Goal: Task Accomplishment & Management: Use online tool/utility

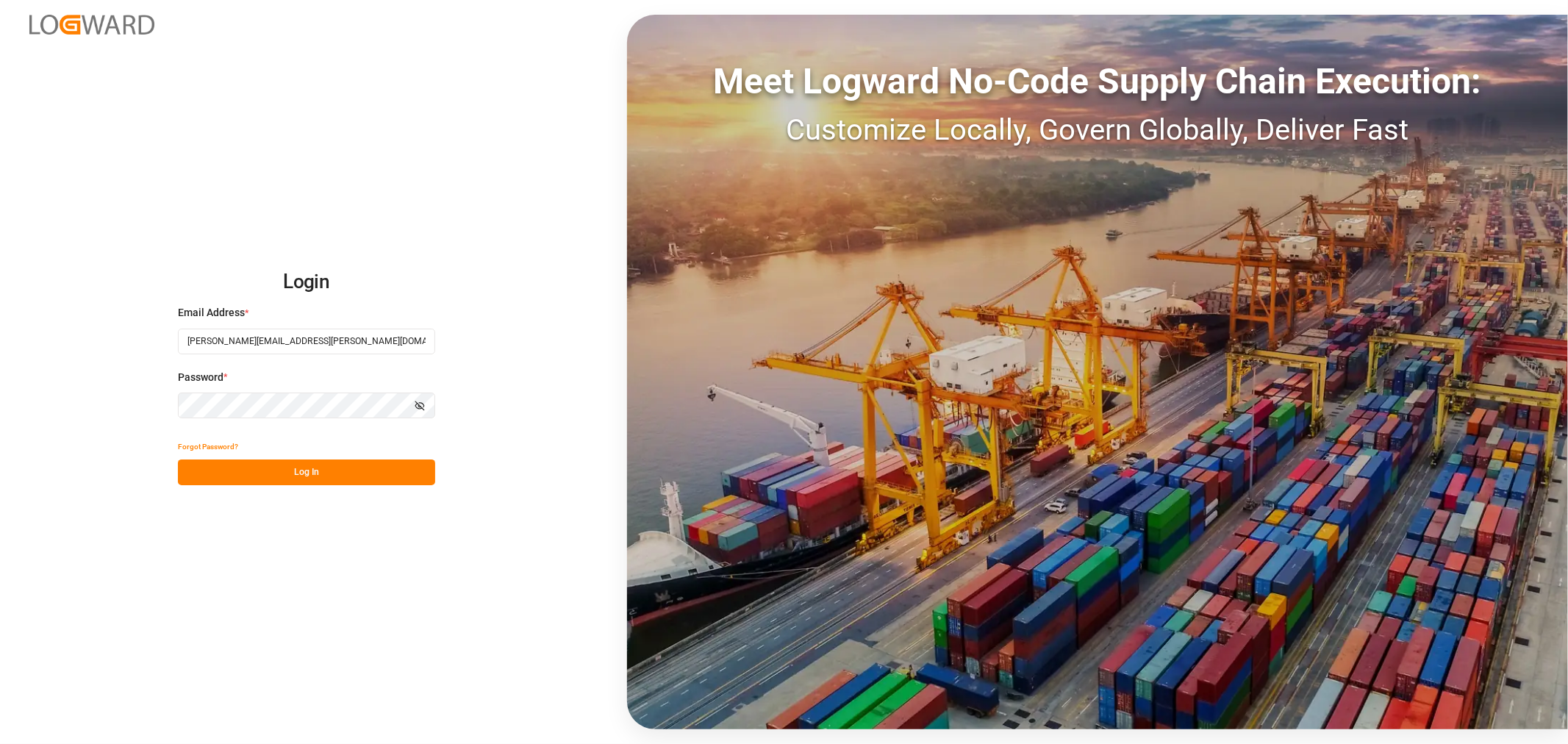
click at [310, 471] on button "Log In" at bounding box center [307, 472] width 257 height 26
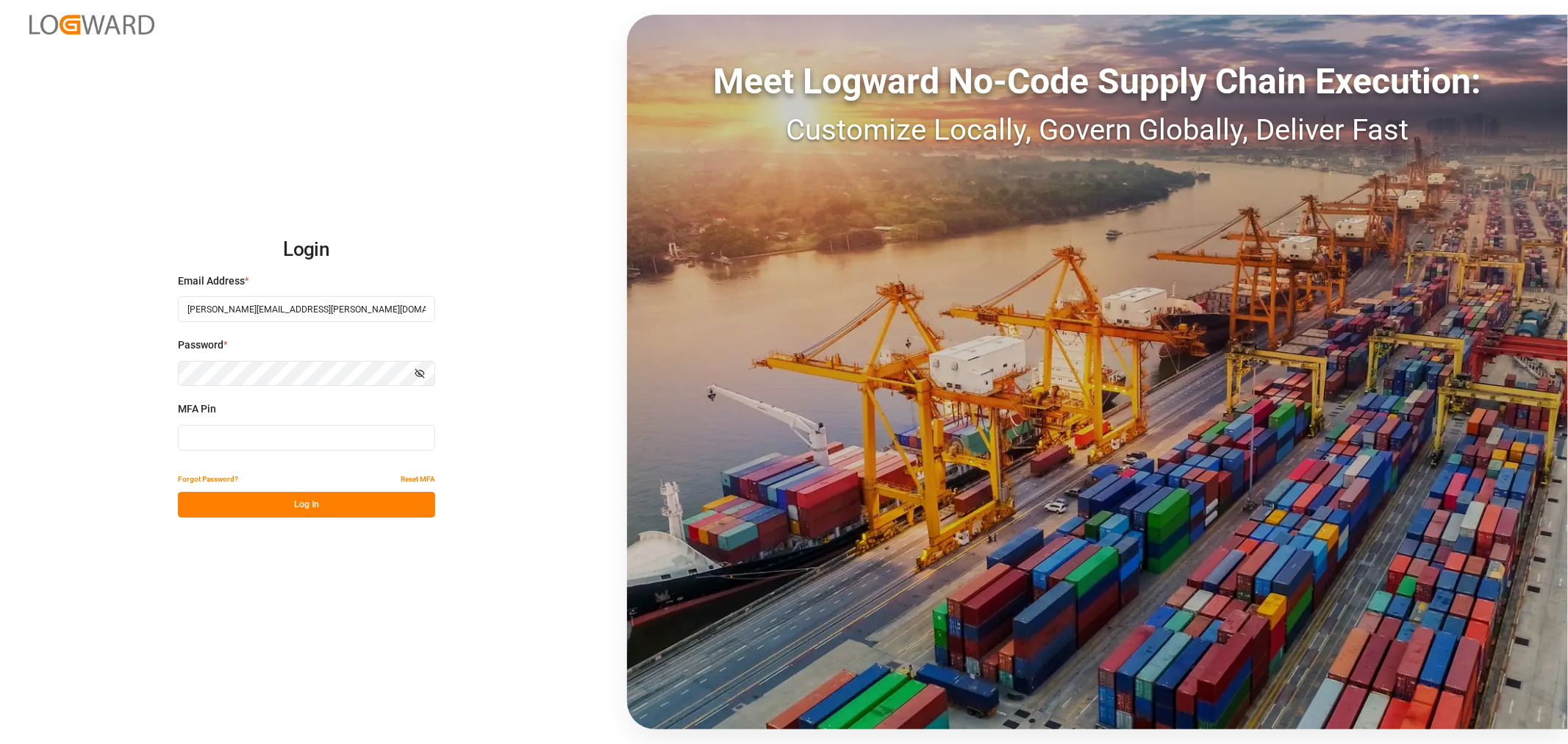
click at [303, 439] on input at bounding box center [307, 437] width 257 height 26
type input "298833"
click at [300, 503] on button "Log In" at bounding box center [307, 504] width 257 height 26
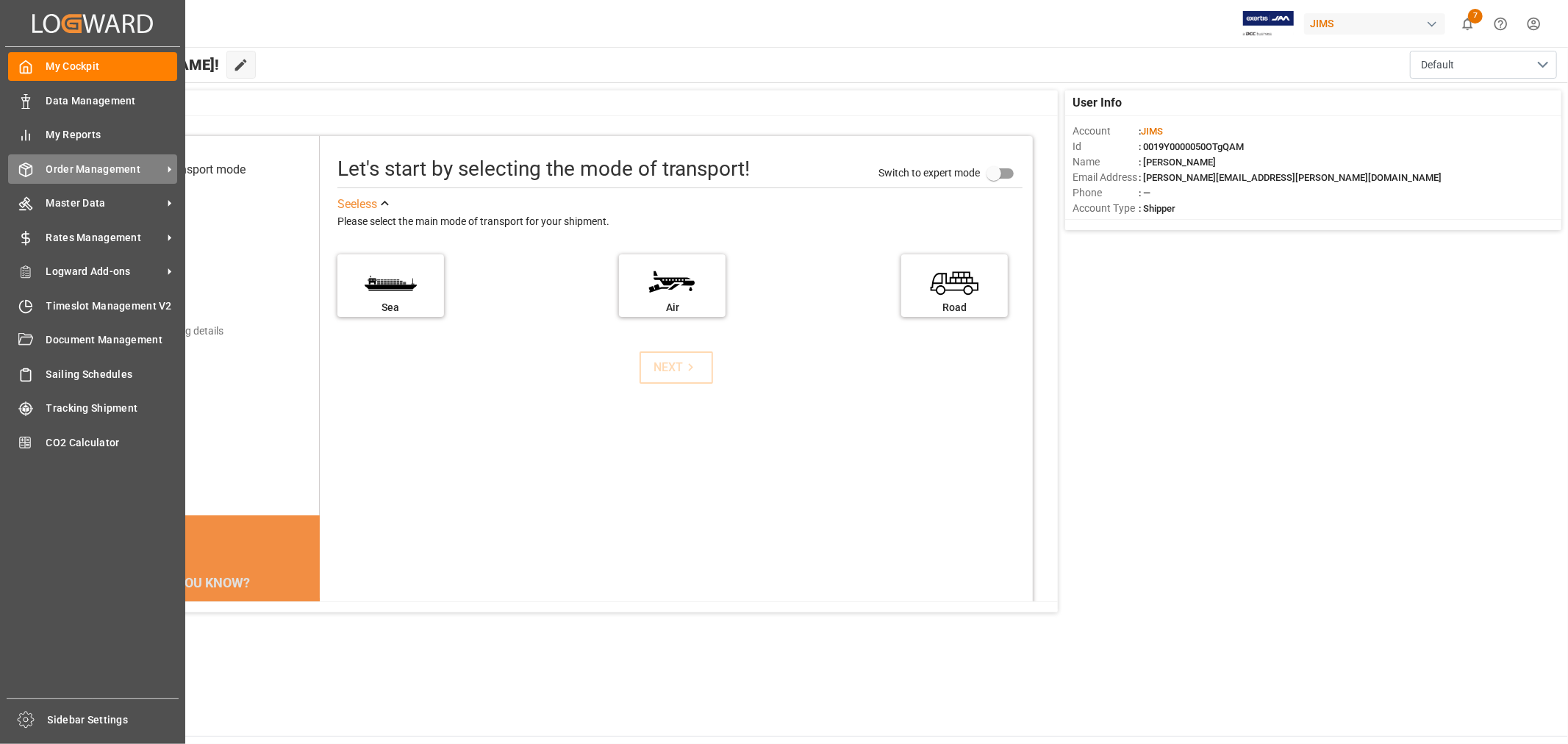
click at [108, 165] on span "Order Management" at bounding box center [104, 169] width 116 height 16
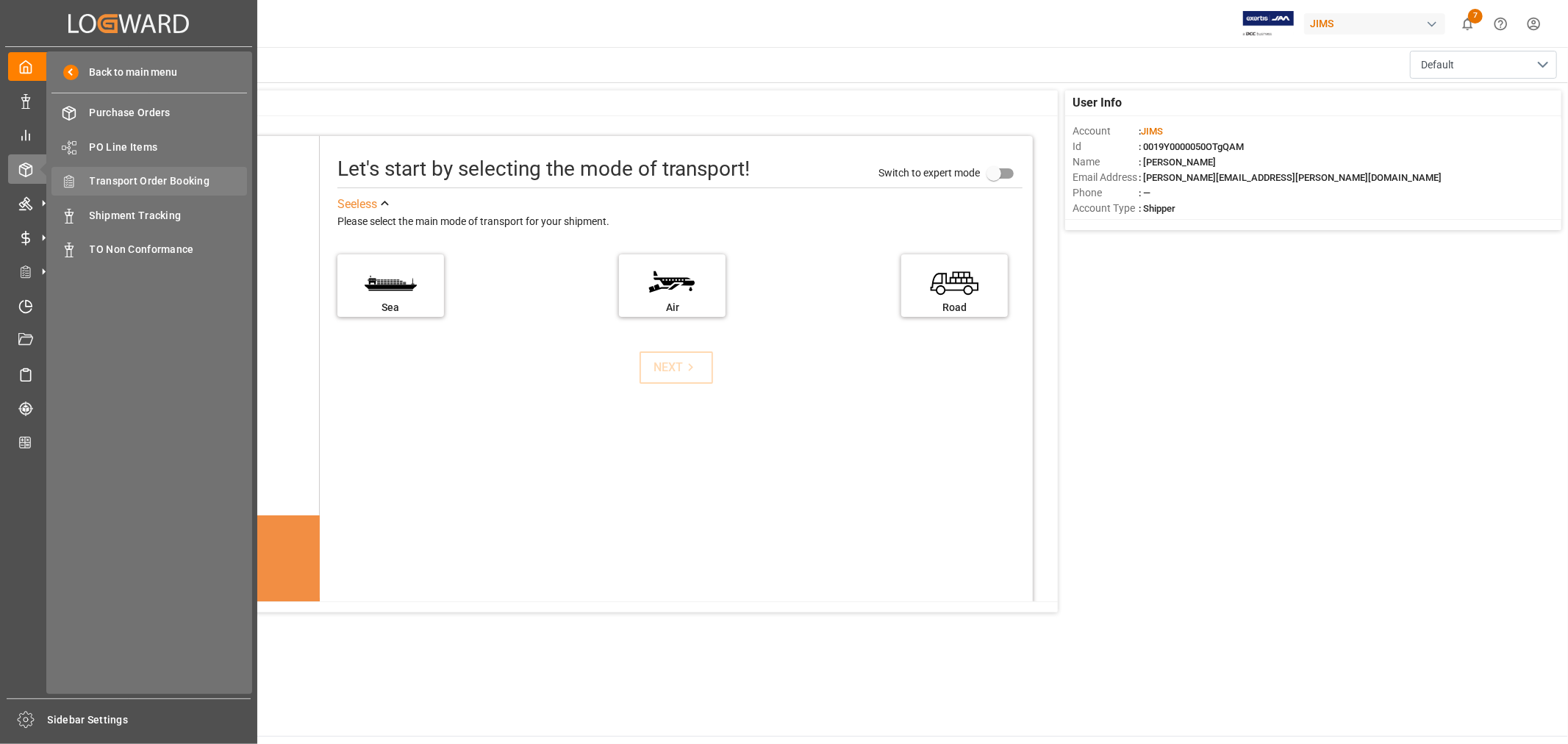
click at [154, 177] on span "Transport Order Booking" at bounding box center [169, 181] width 158 height 16
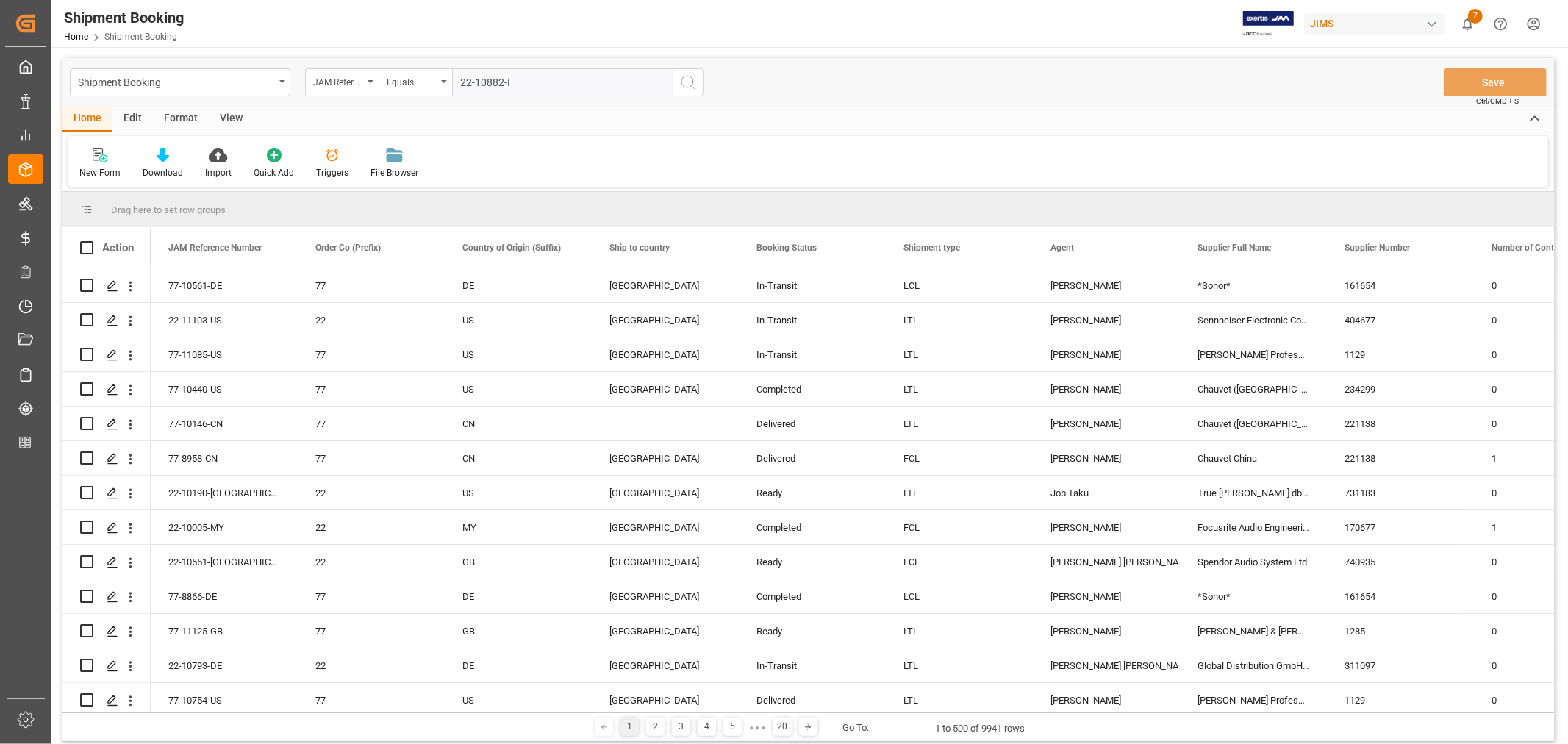
type input "22-10882-ID"
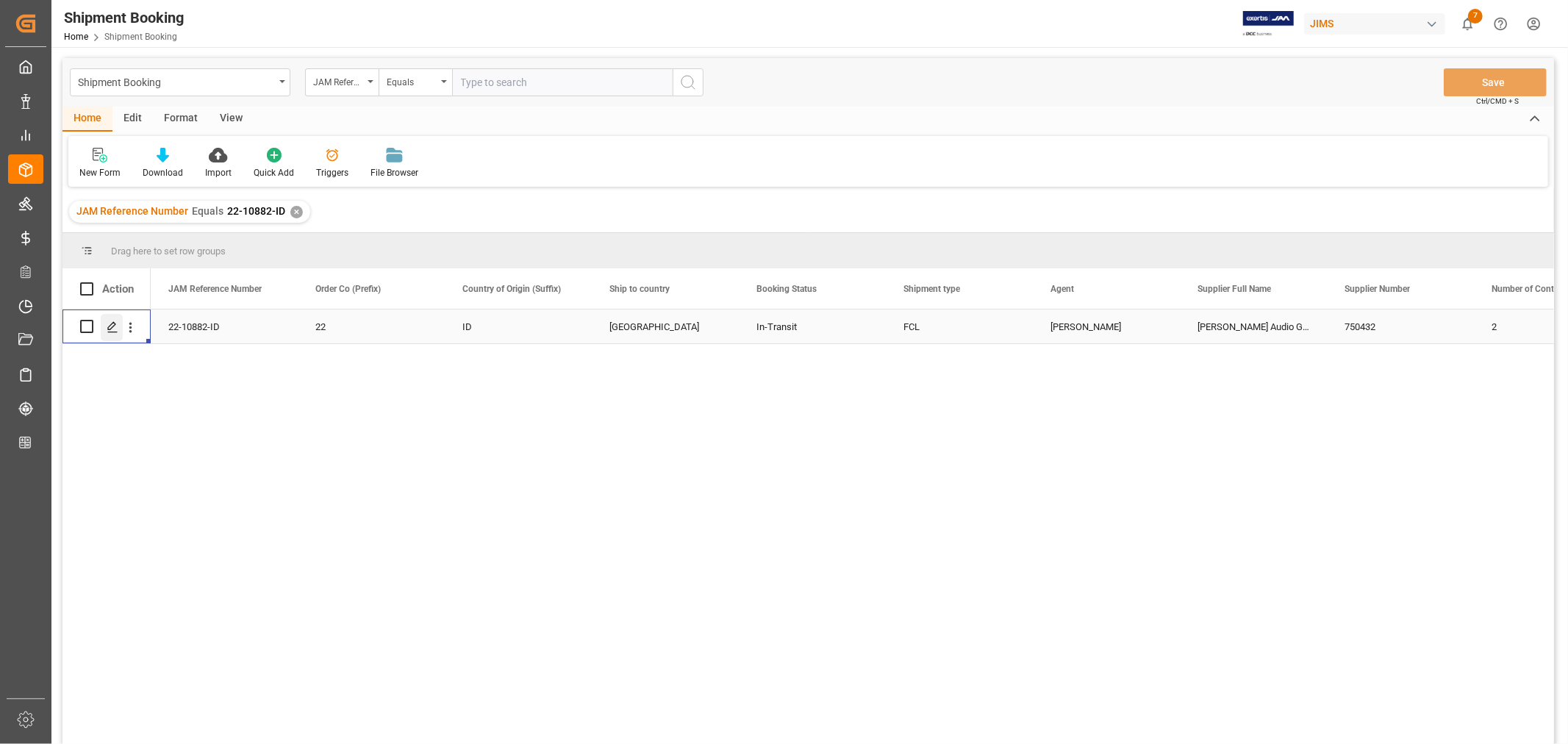
click at [115, 327] on icon "Press SPACE to select this row." at bounding box center [112, 327] width 12 height 12
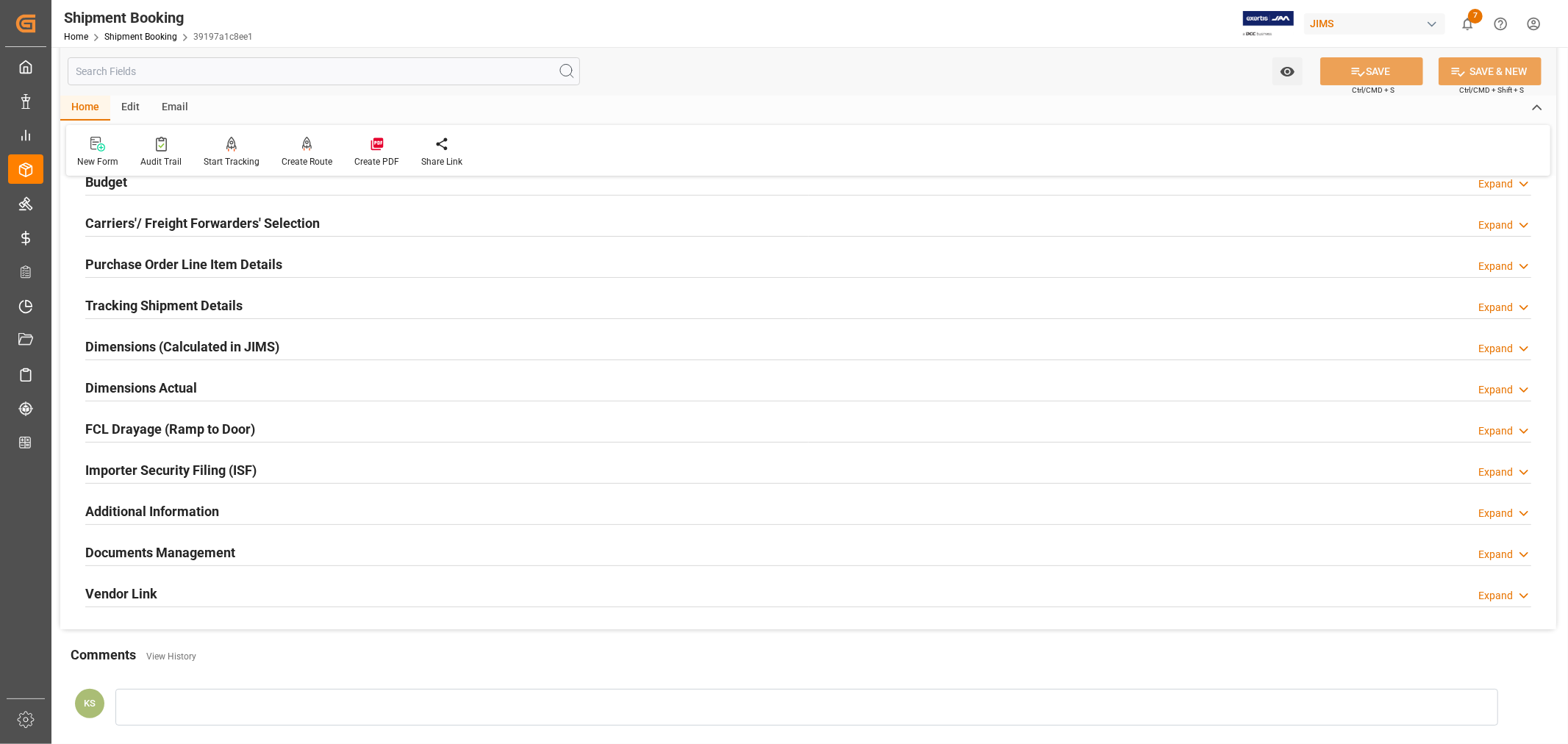
scroll to position [327, 0]
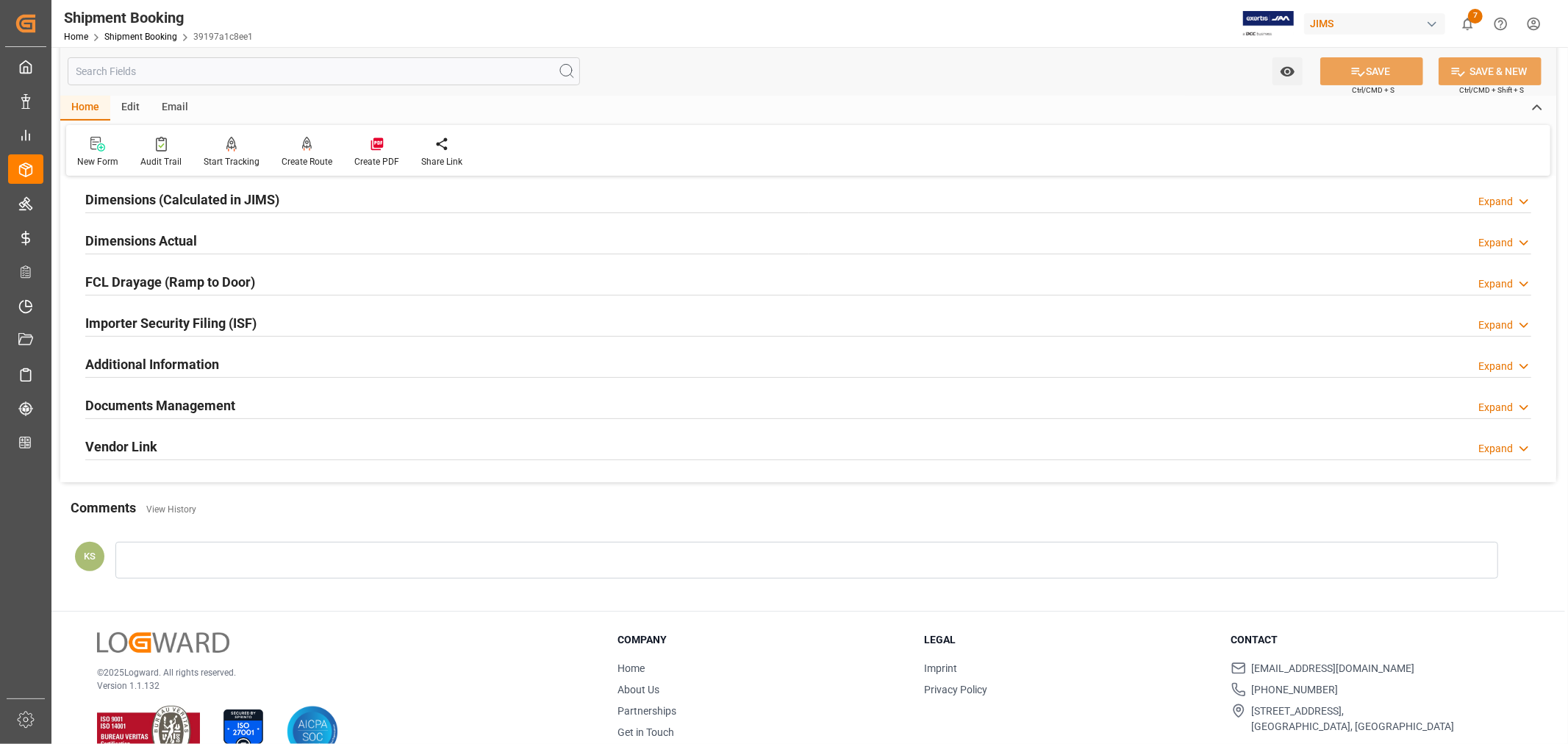
click at [305, 328] on div "Importer Security Filing (ISF) Expand" at bounding box center [808, 323] width 1446 height 28
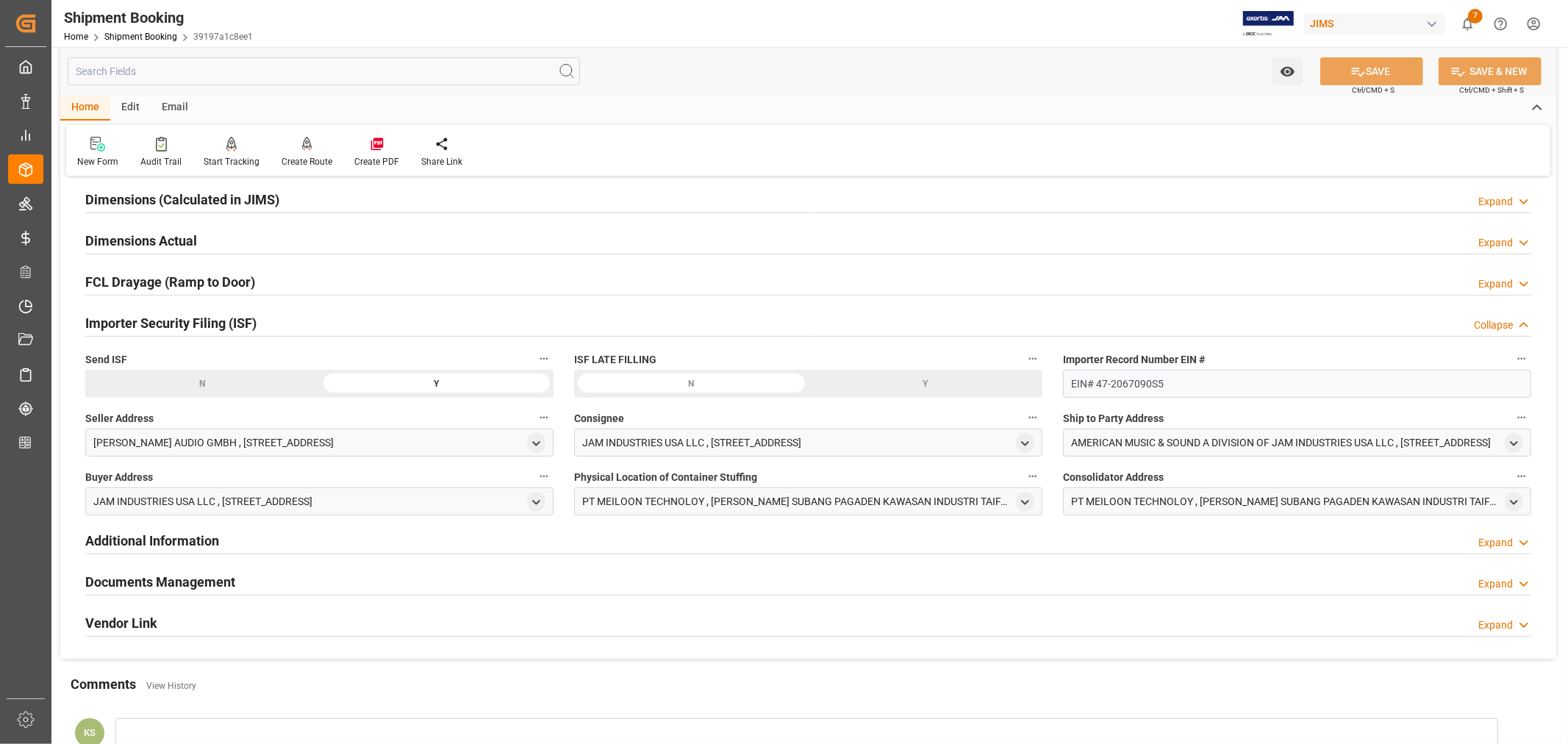
click at [305, 328] on div "Importer Security Filing (ISF) Collapse" at bounding box center [808, 323] width 1446 height 28
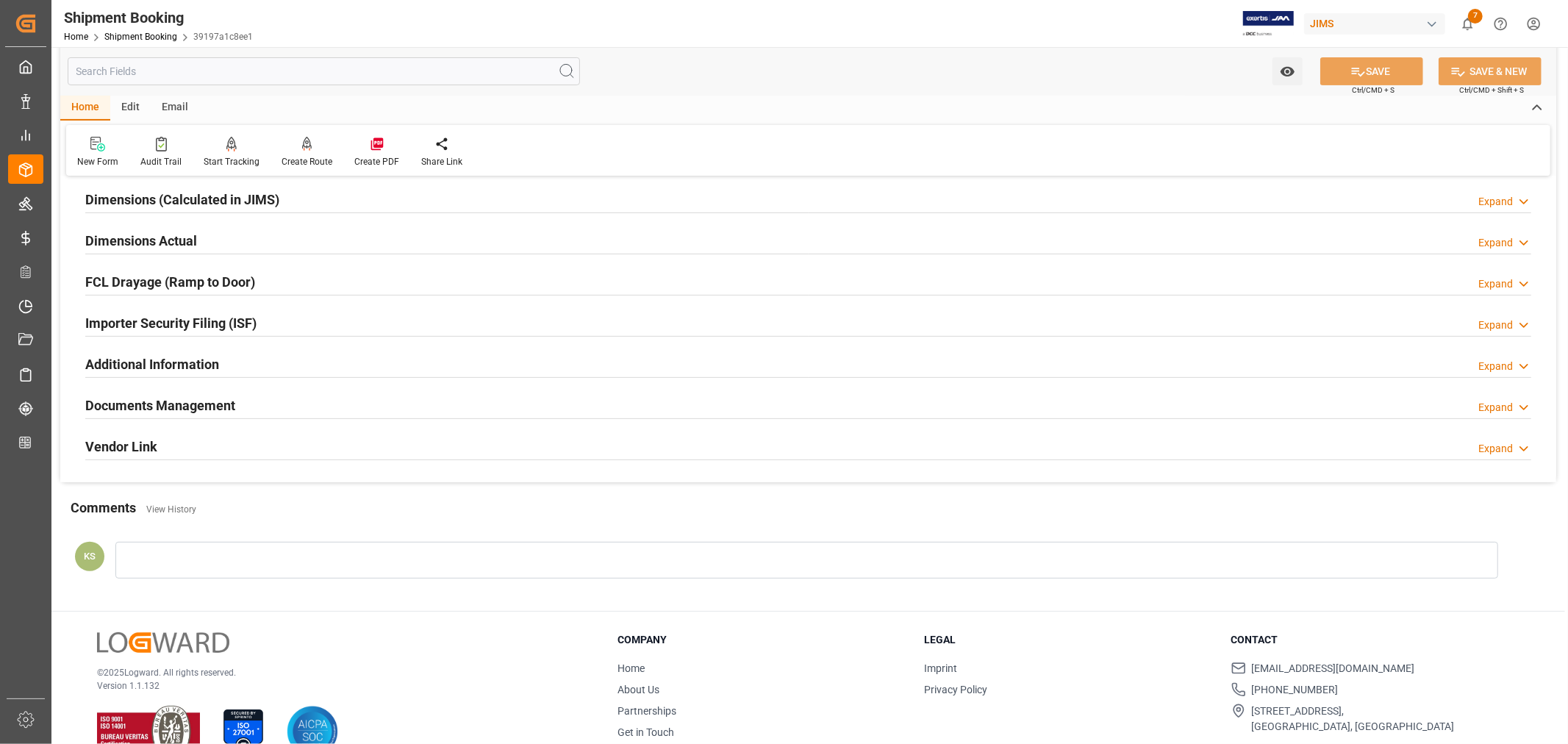
click at [307, 410] on div "Documents Management Expand" at bounding box center [808, 404] width 1446 height 28
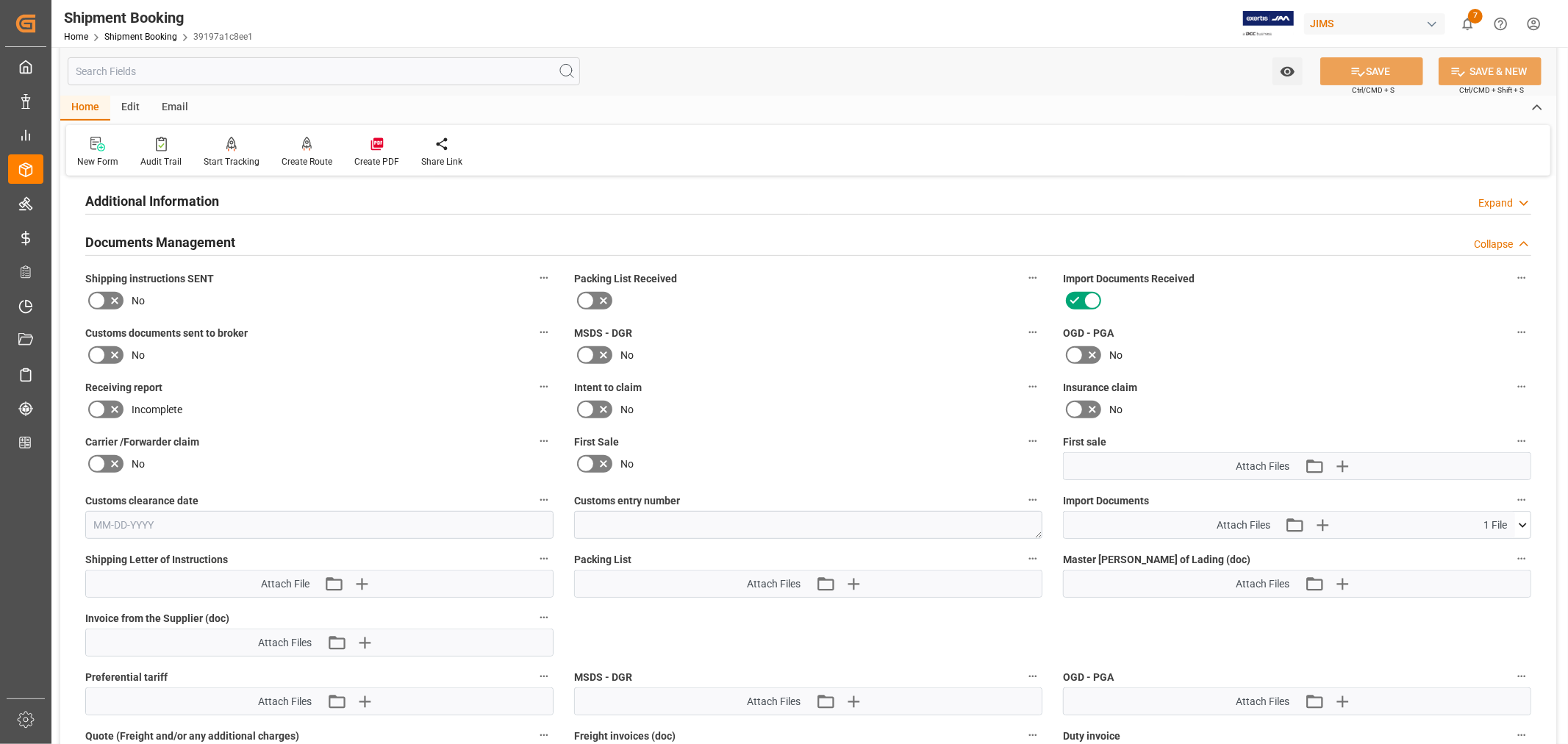
scroll to position [572, 0]
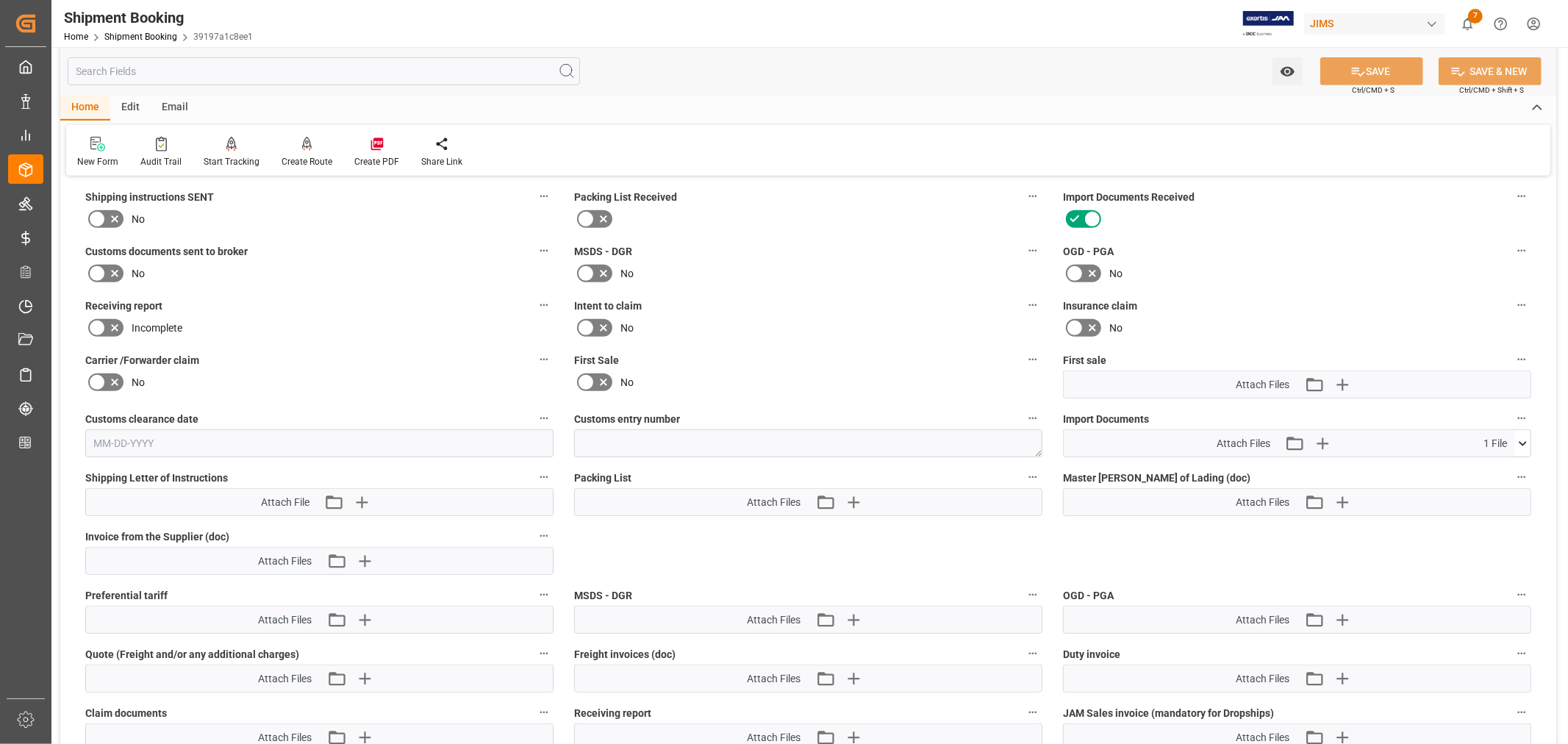
click at [1522, 437] on icon at bounding box center [1522, 444] width 16 height 16
click at [1524, 441] on icon at bounding box center [1523, 443] width 8 height 4
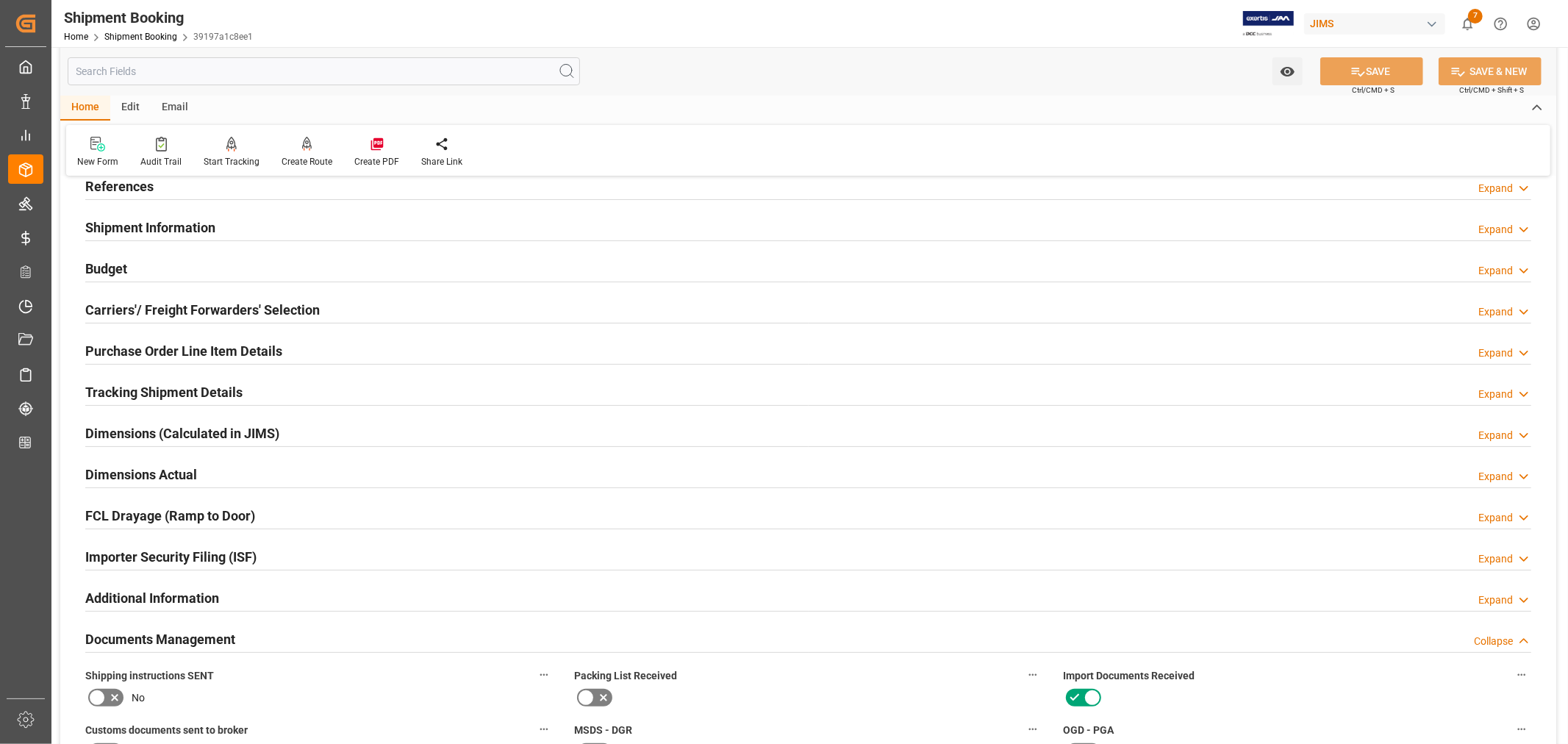
scroll to position [0, 0]
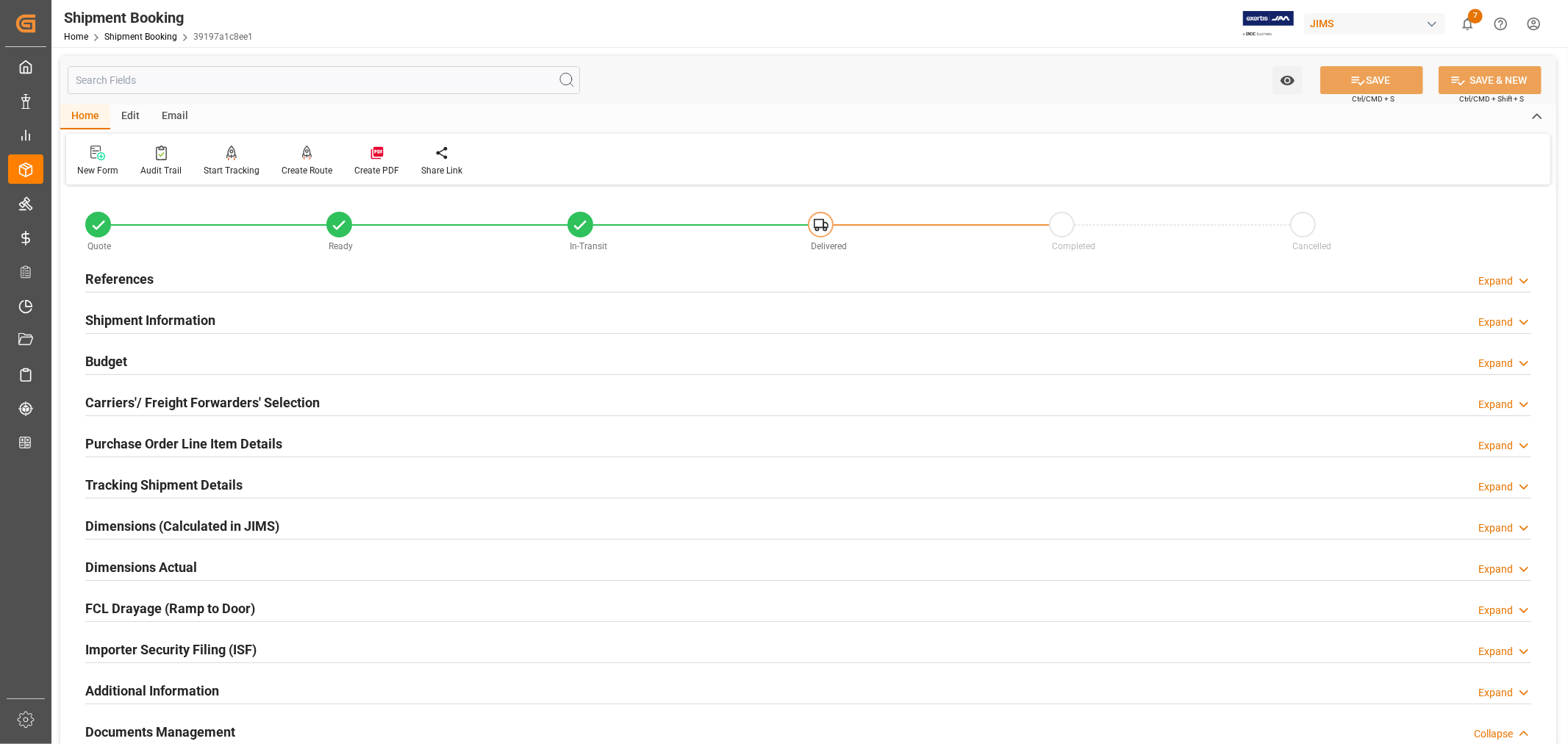
click at [148, 280] on h2 "References" at bounding box center [119, 279] width 68 height 20
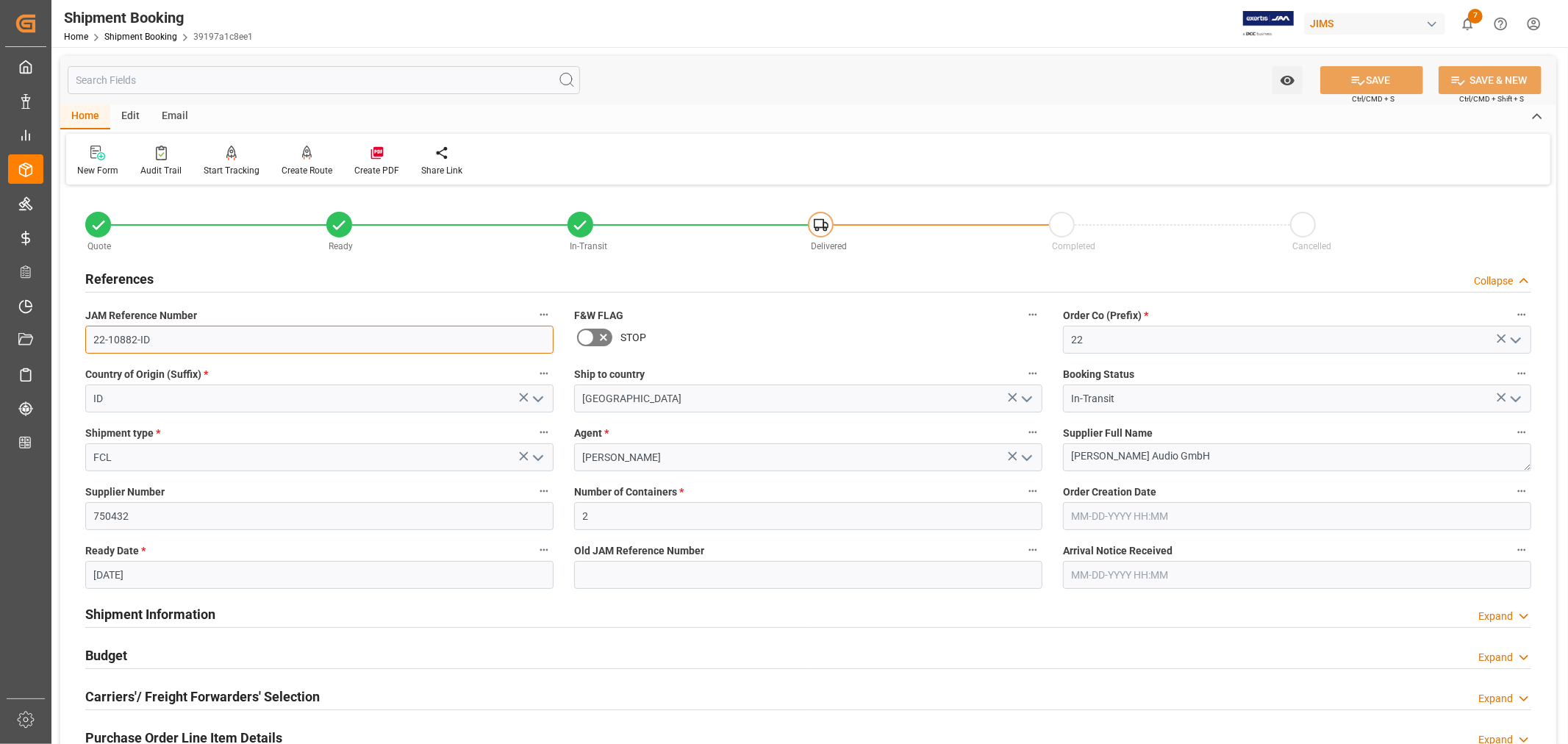
drag, startPoint x: 150, startPoint y: 337, endPoint x: 69, endPoint y: 338, distance: 81.0
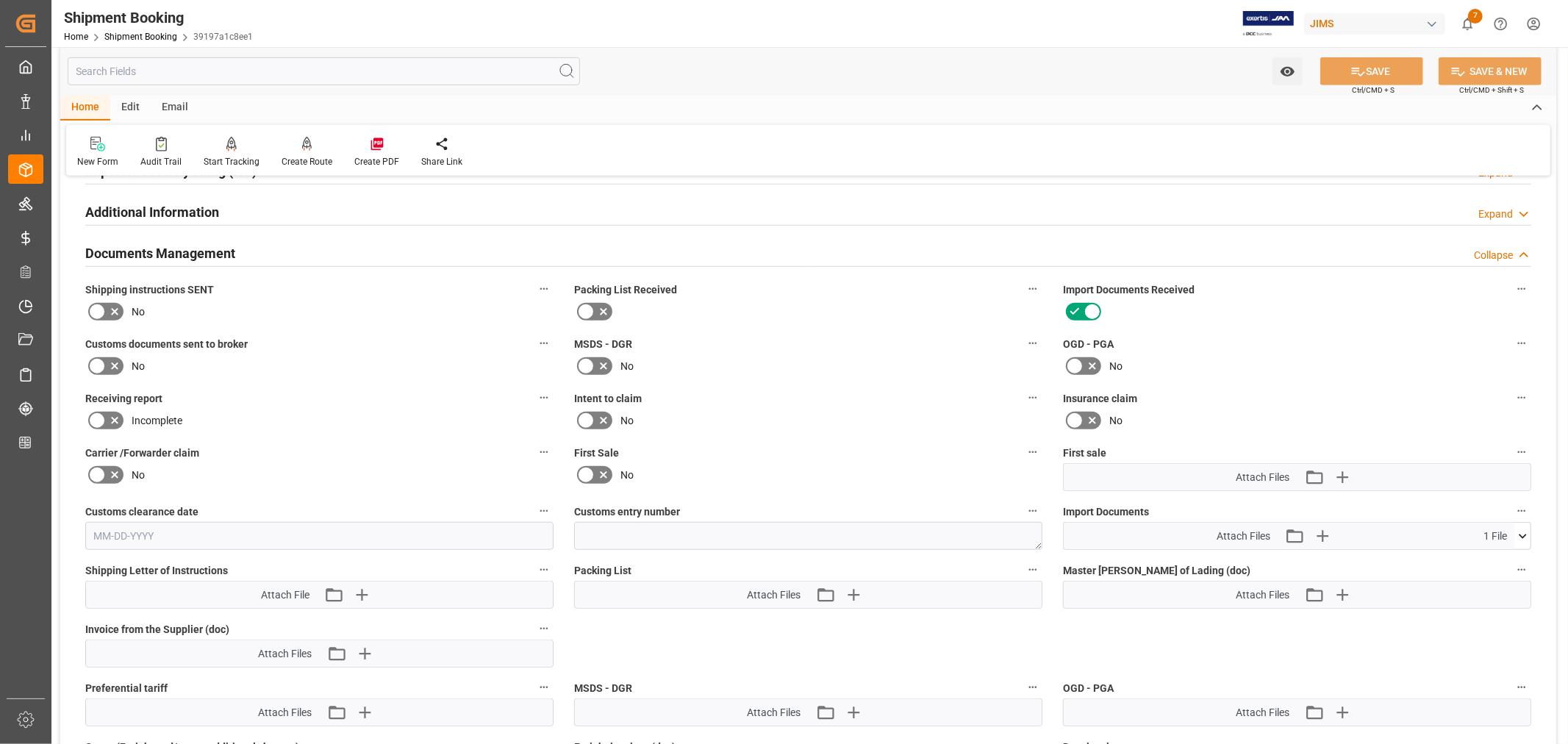
scroll to position [817, 0]
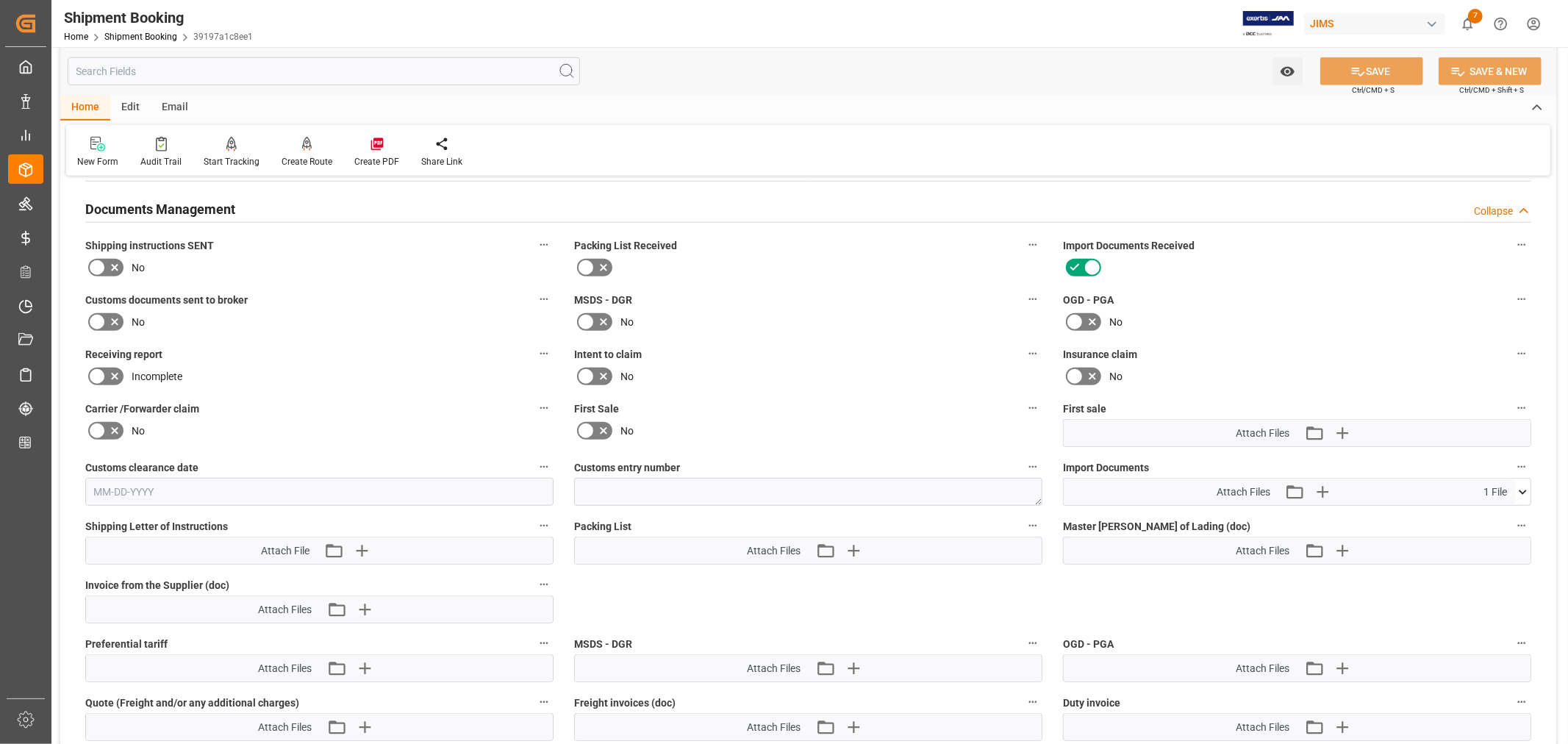
click at [1518, 489] on icon at bounding box center [1522, 492] width 16 height 16
click at [1516, 516] on icon at bounding box center [1514, 520] width 14 height 10
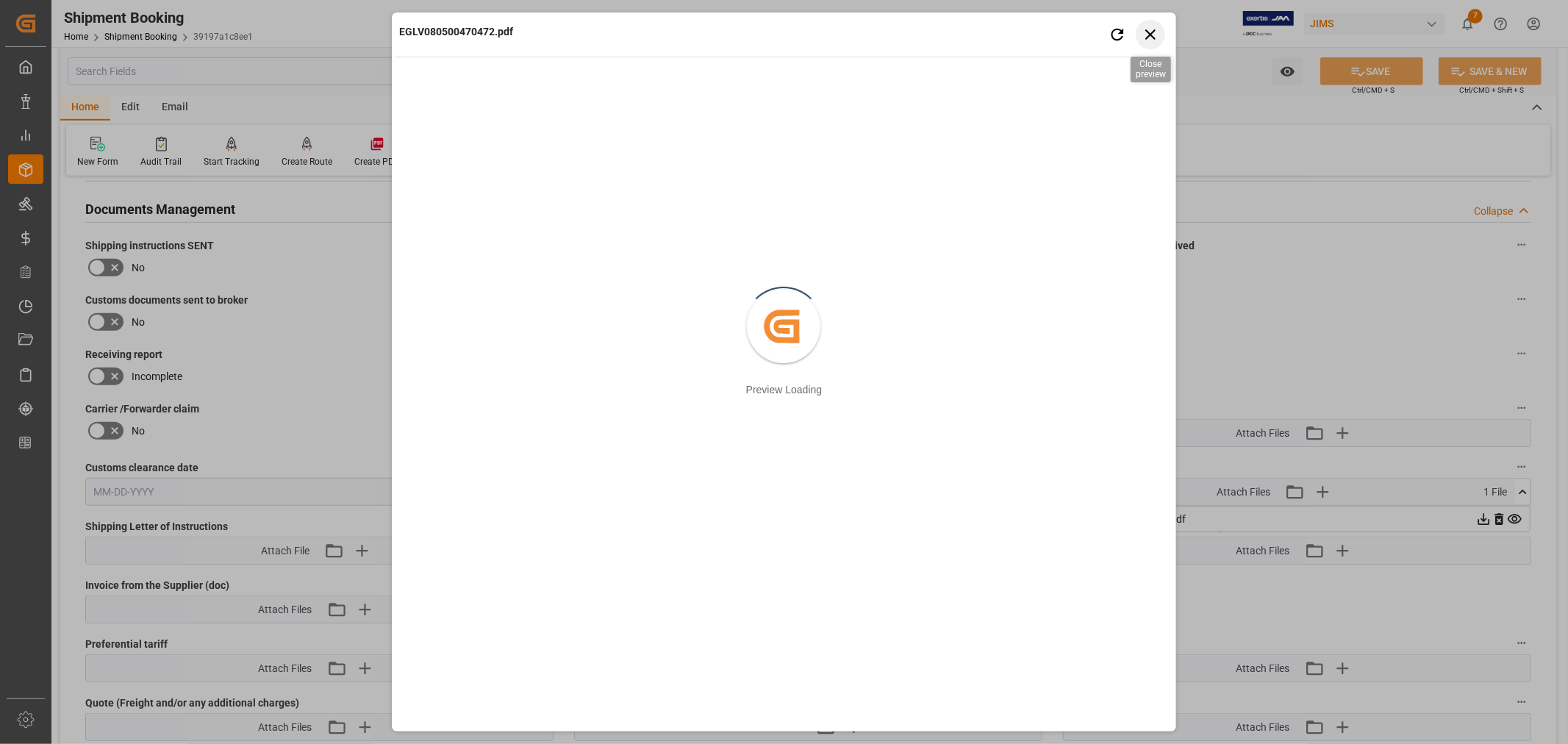
click at [1155, 37] on icon "button" at bounding box center [1150, 34] width 18 height 18
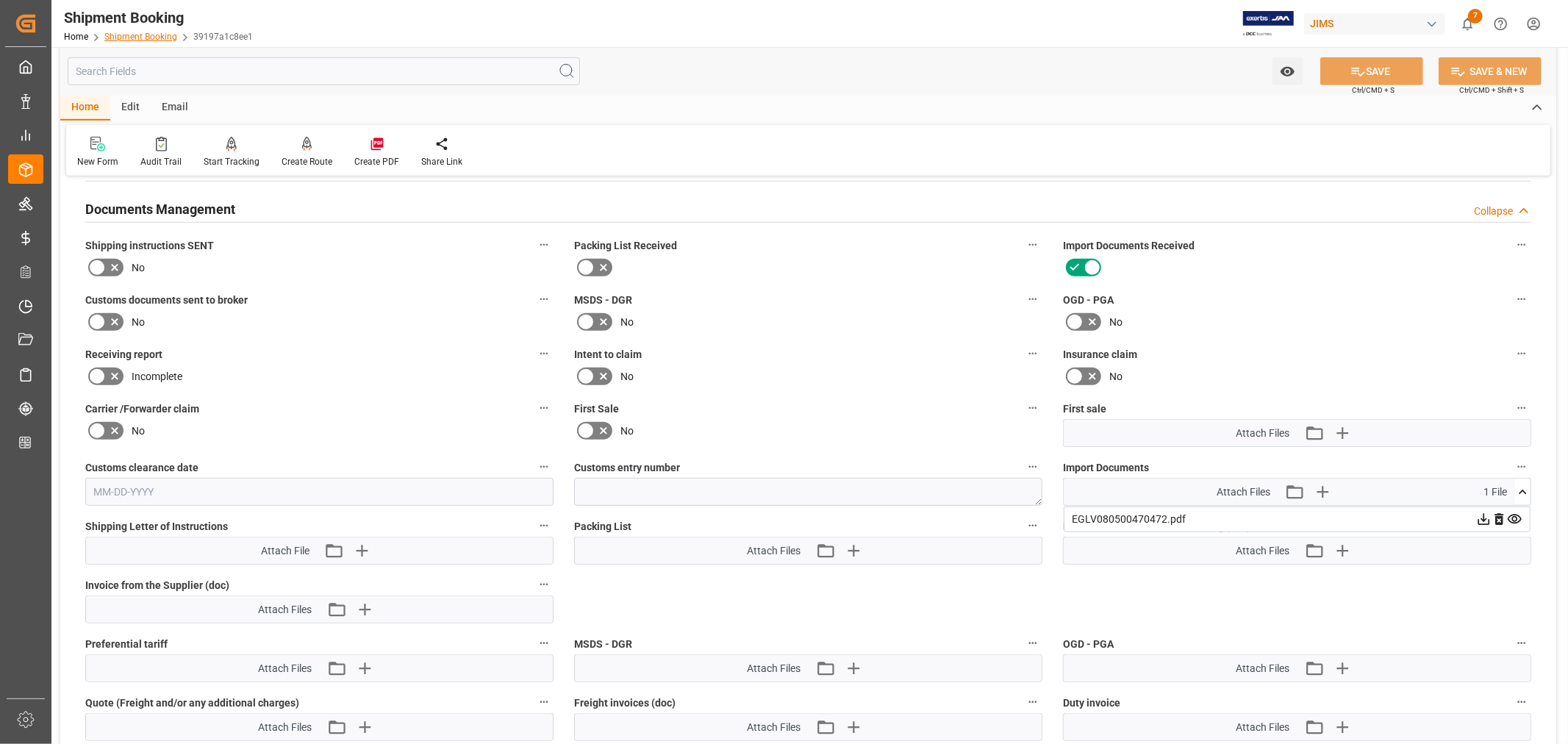
click at [143, 34] on link "Shipment Booking" at bounding box center [141, 36] width 73 height 10
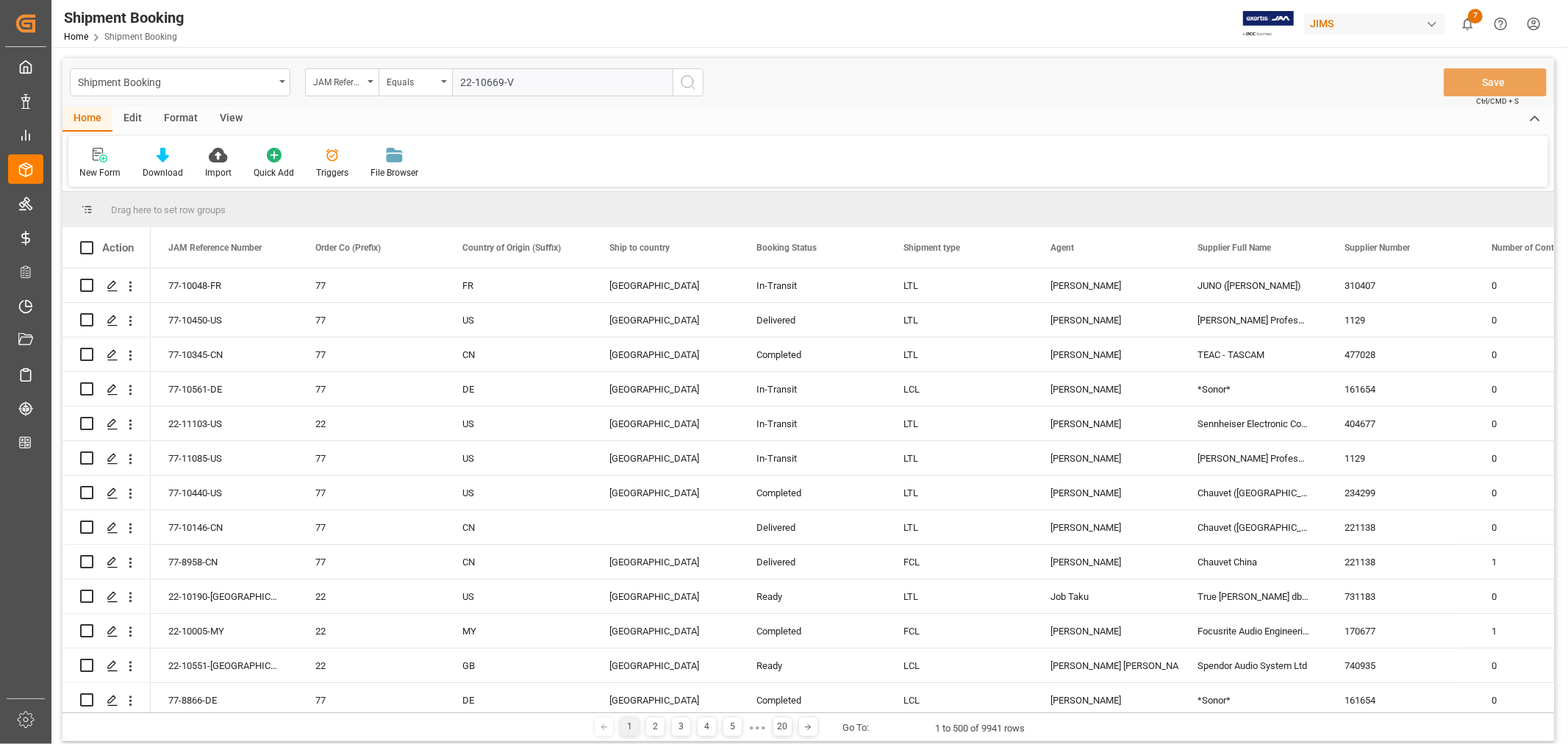
type input "22-10669-VN"
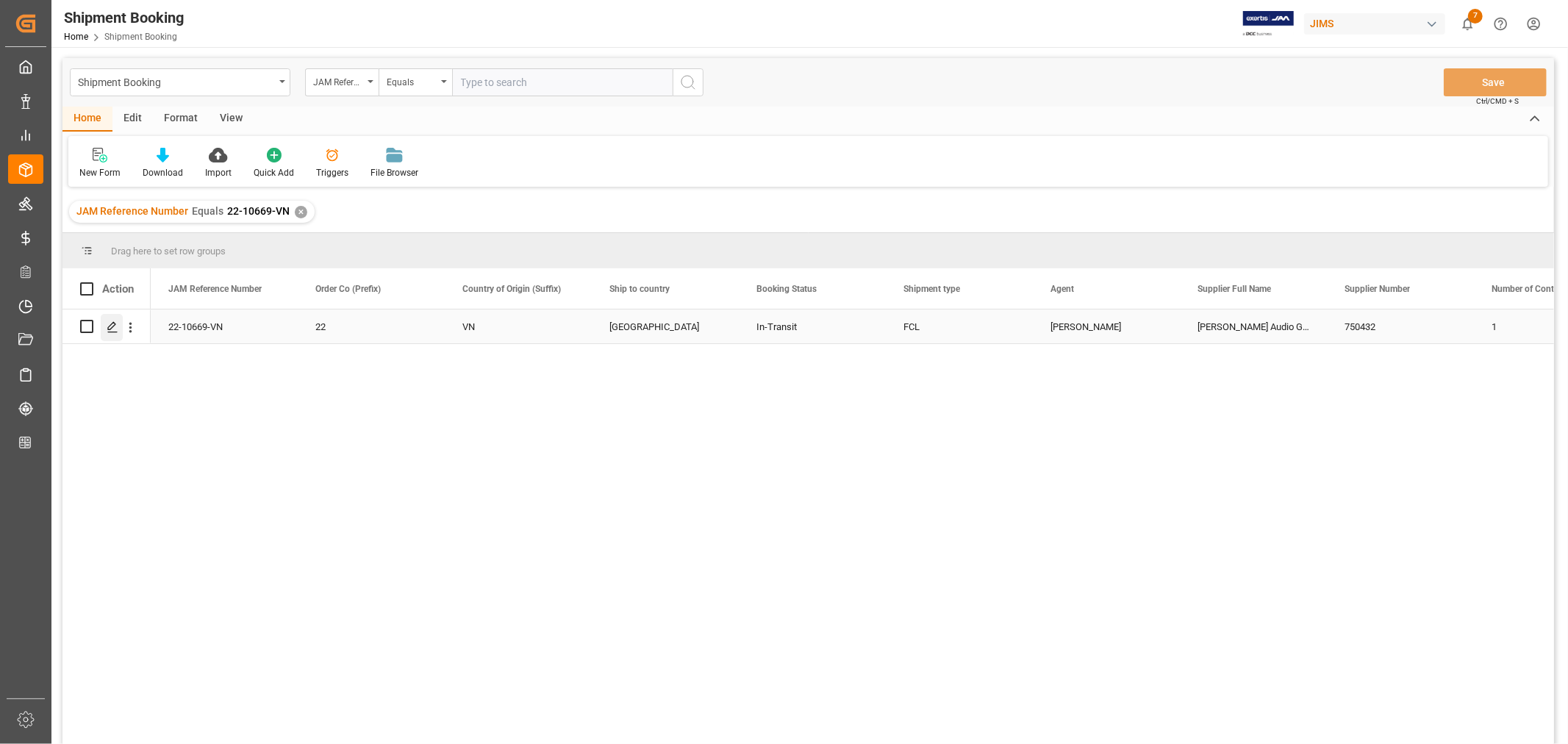
click at [115, 325] on icon "Press SPACE to select this row." at bounding box center [112, 327] width 12 height 12
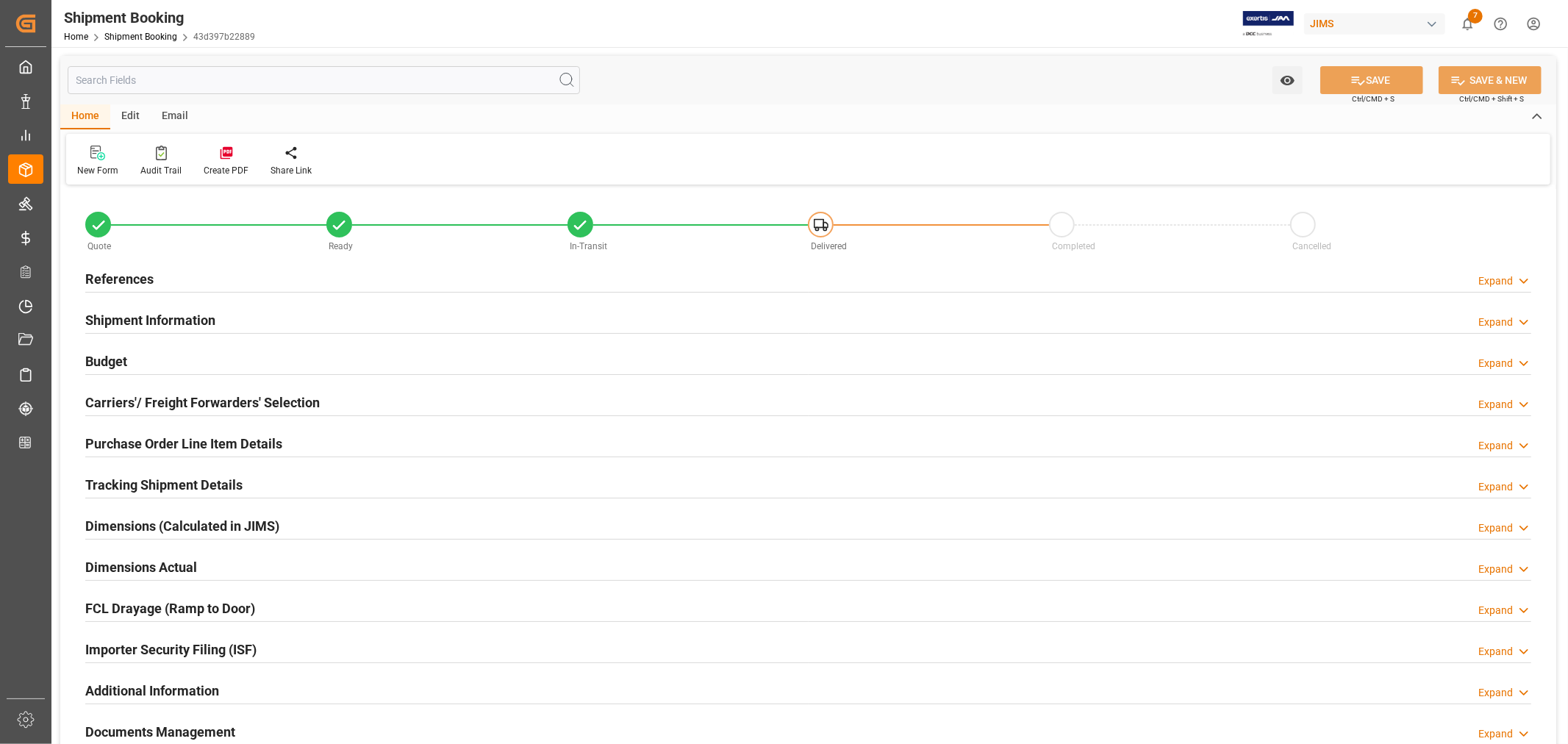
type input "20"
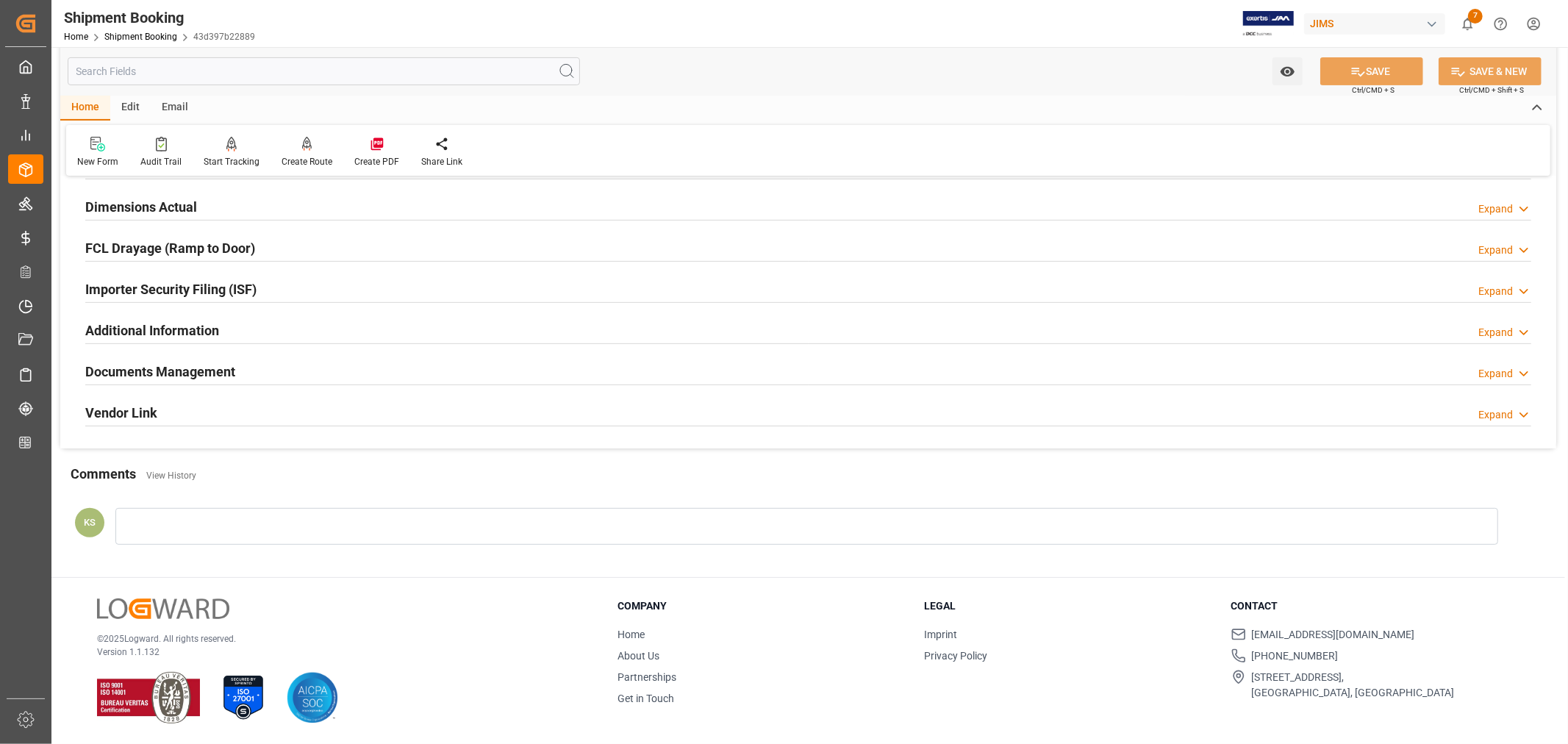
scroll to position [361, 0]
click at [284, 285] on div "Importer Security Filing (ISF) Expand" at bounding box center [808, 289] width 1446 height 28
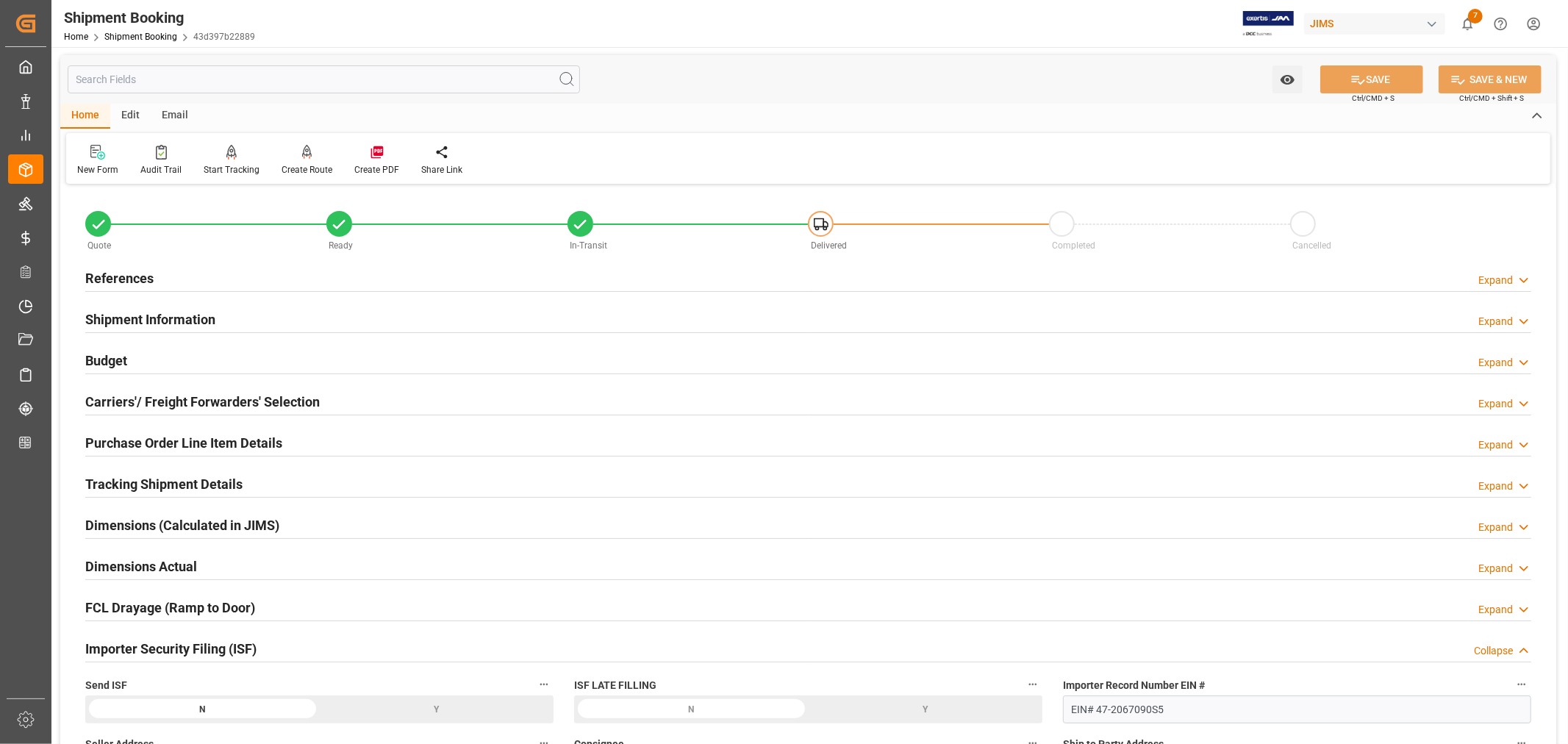
scroll to position [0, 0]
click at [153, 322] on h2 "Shipment Information" at bounding box center [150, 320] width 130 height 20
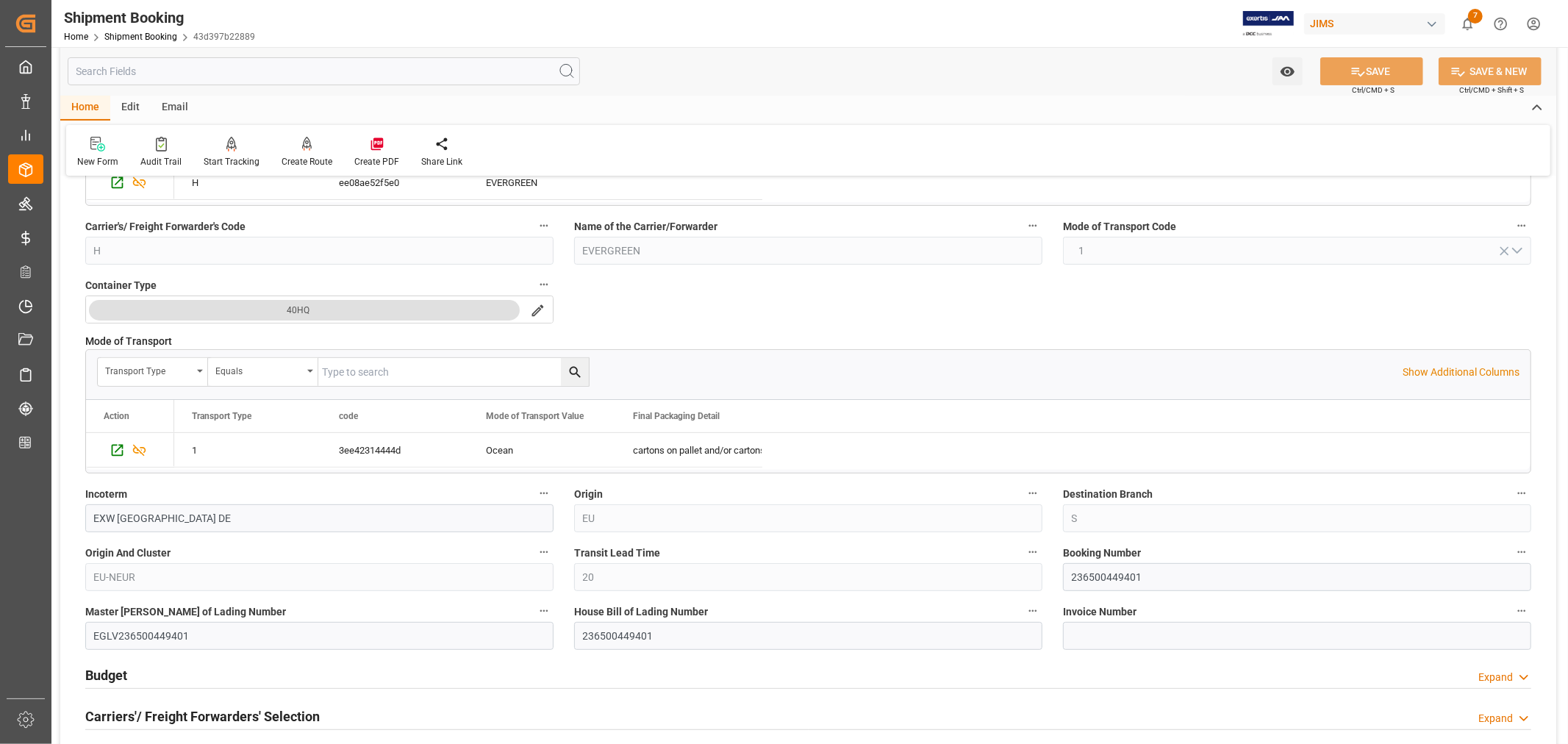
scroll to position [327, 0]
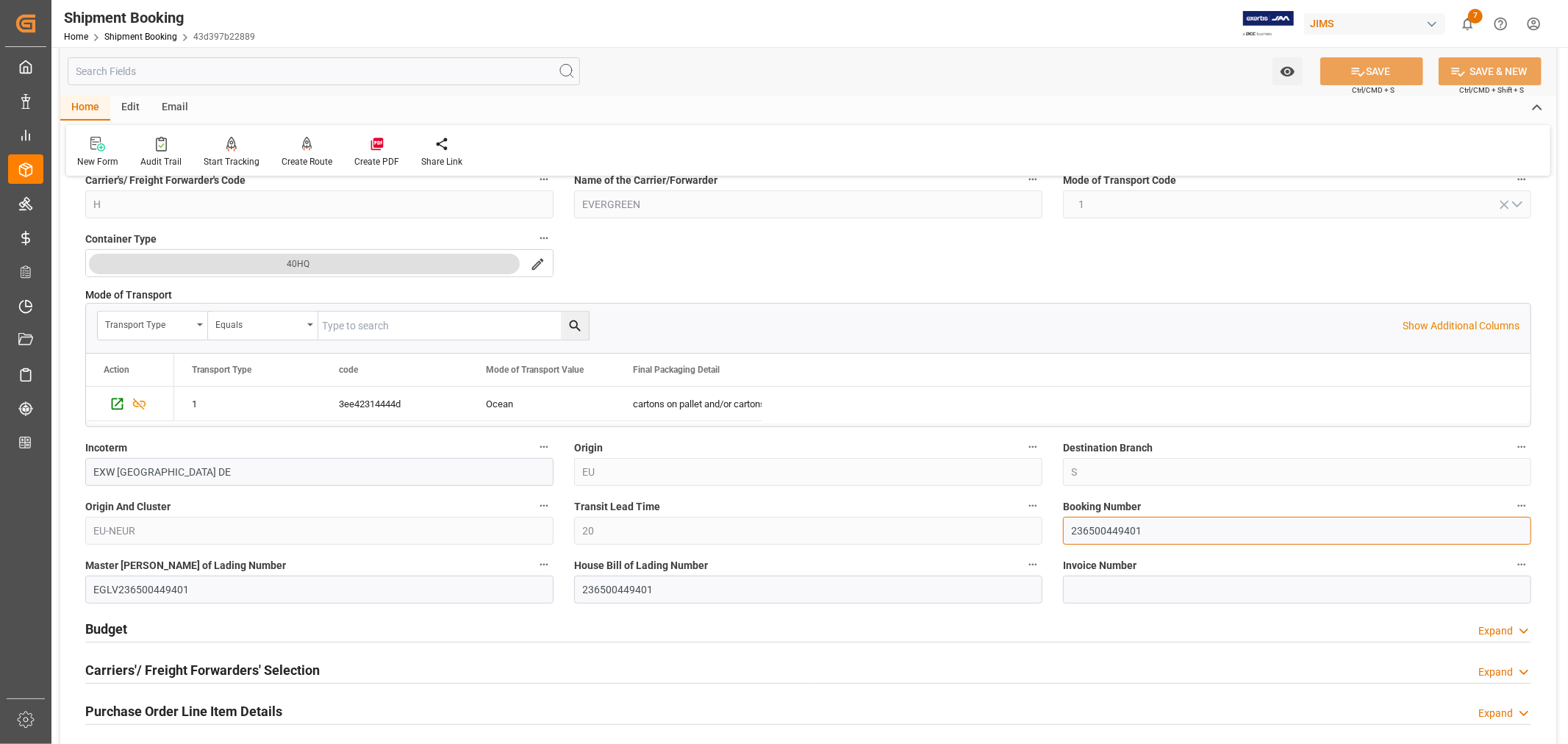
click at [1088, 528] on input "236500449401" at bounding box center [1297, 531] width 468 height 28
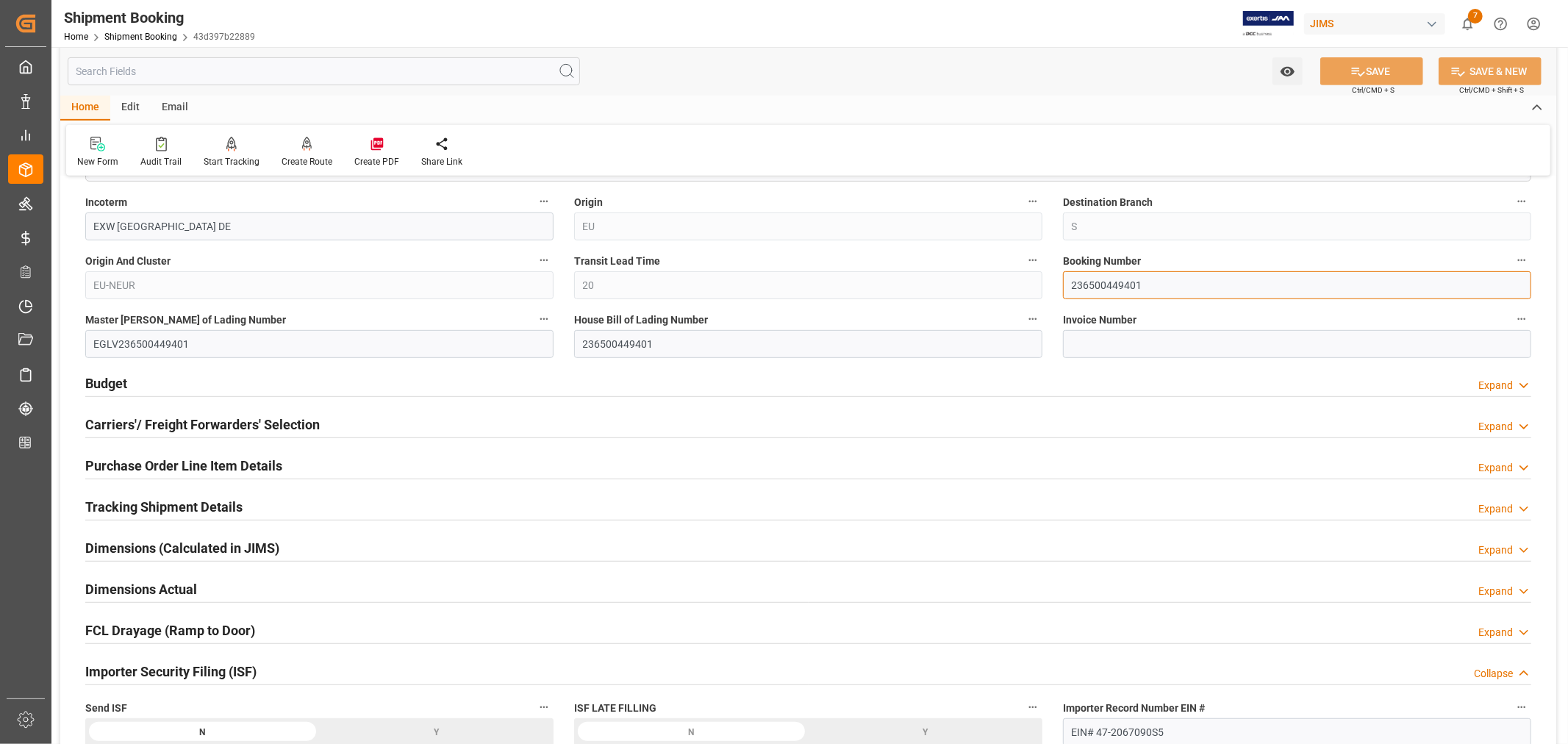
scroll to position [572, 0]
click at [123, 466] on h2 "Purchase Order Line Item Details" at bounding box center [183, 467] width 197 height 20
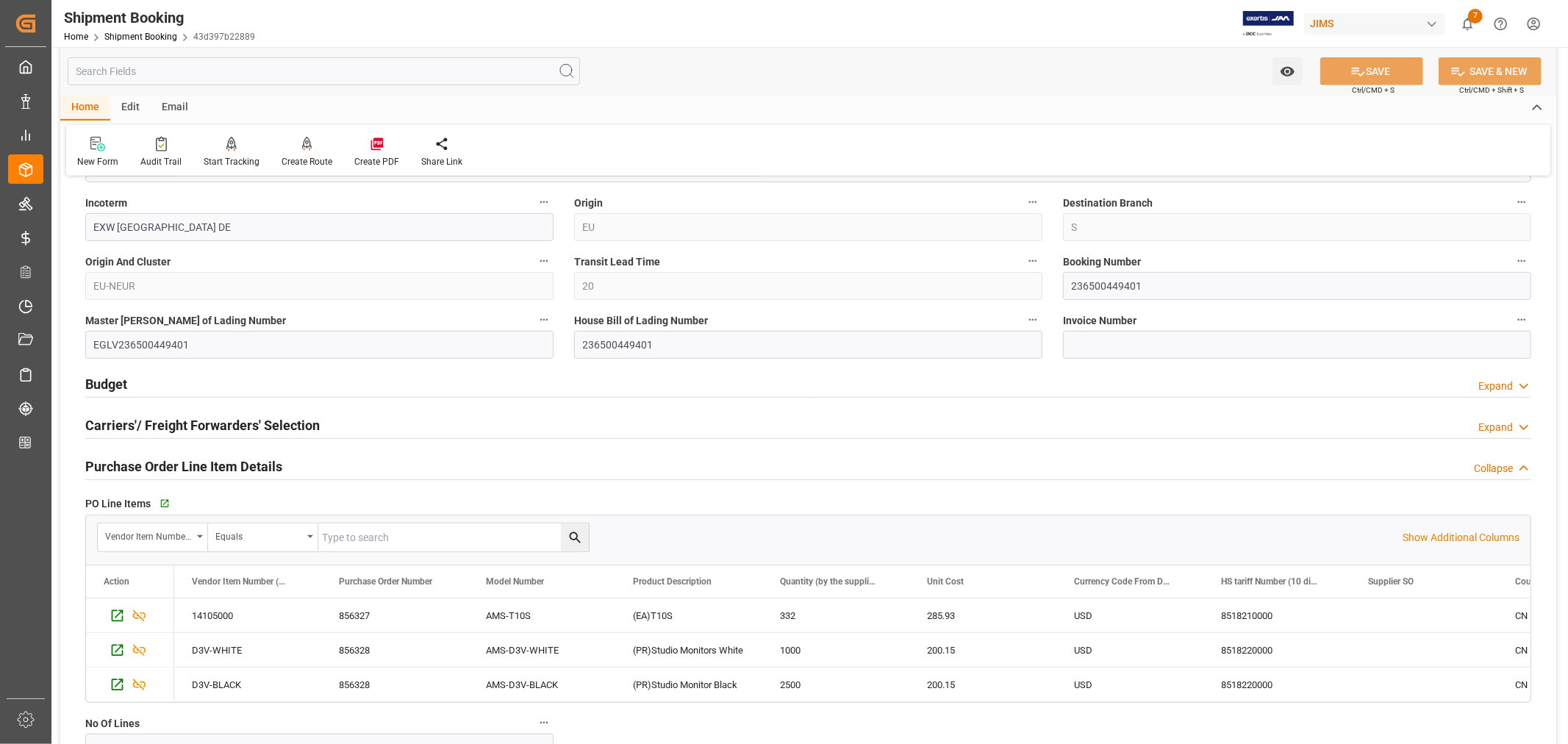
click at [123, 466] on h2 "Purchase Order Line Item Details" at bounding box center [183, 467] width 197 height 20
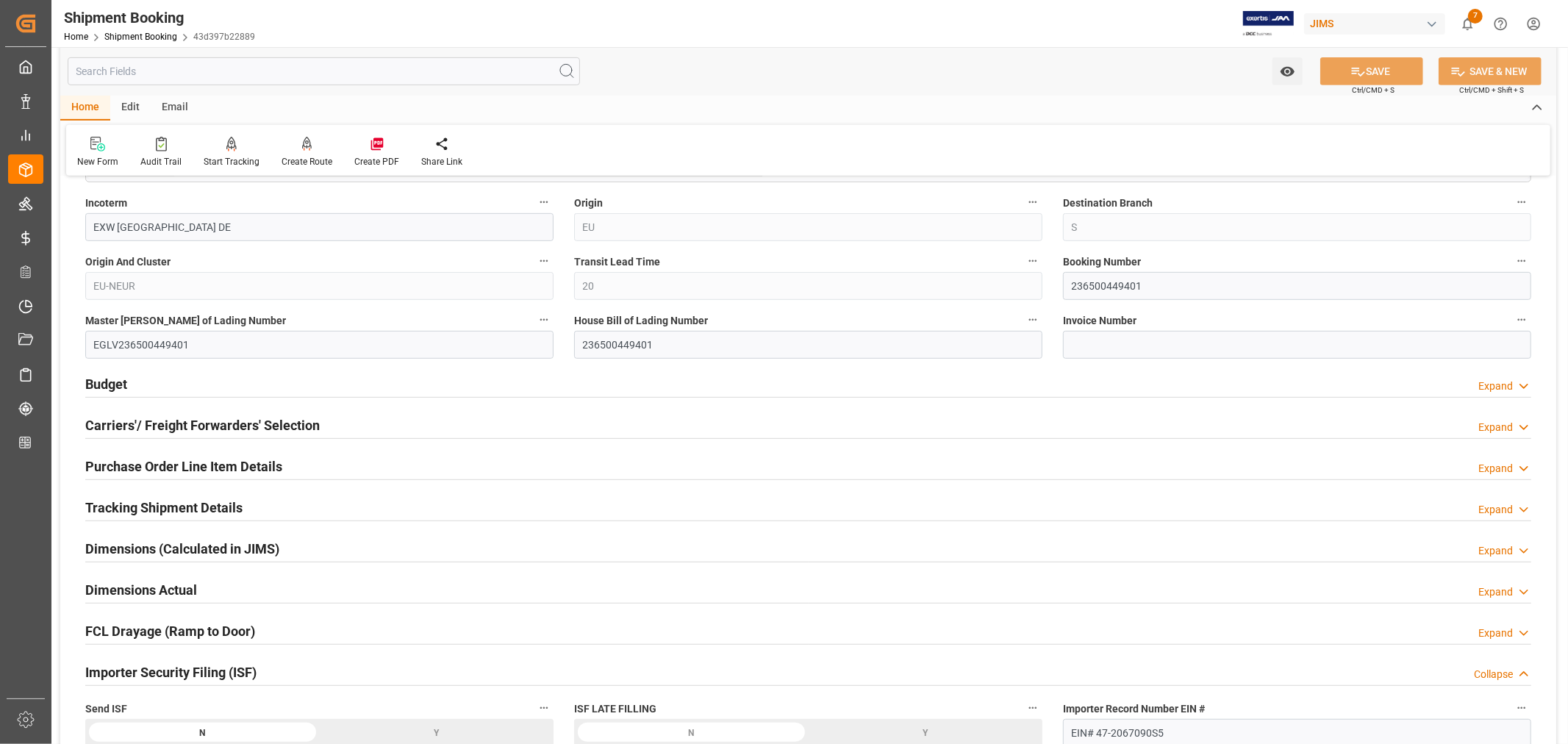
click at [182, 667] on h2 "Importer Security Filing (ISF)" at bounding box center [171, 672] width 171 height 20
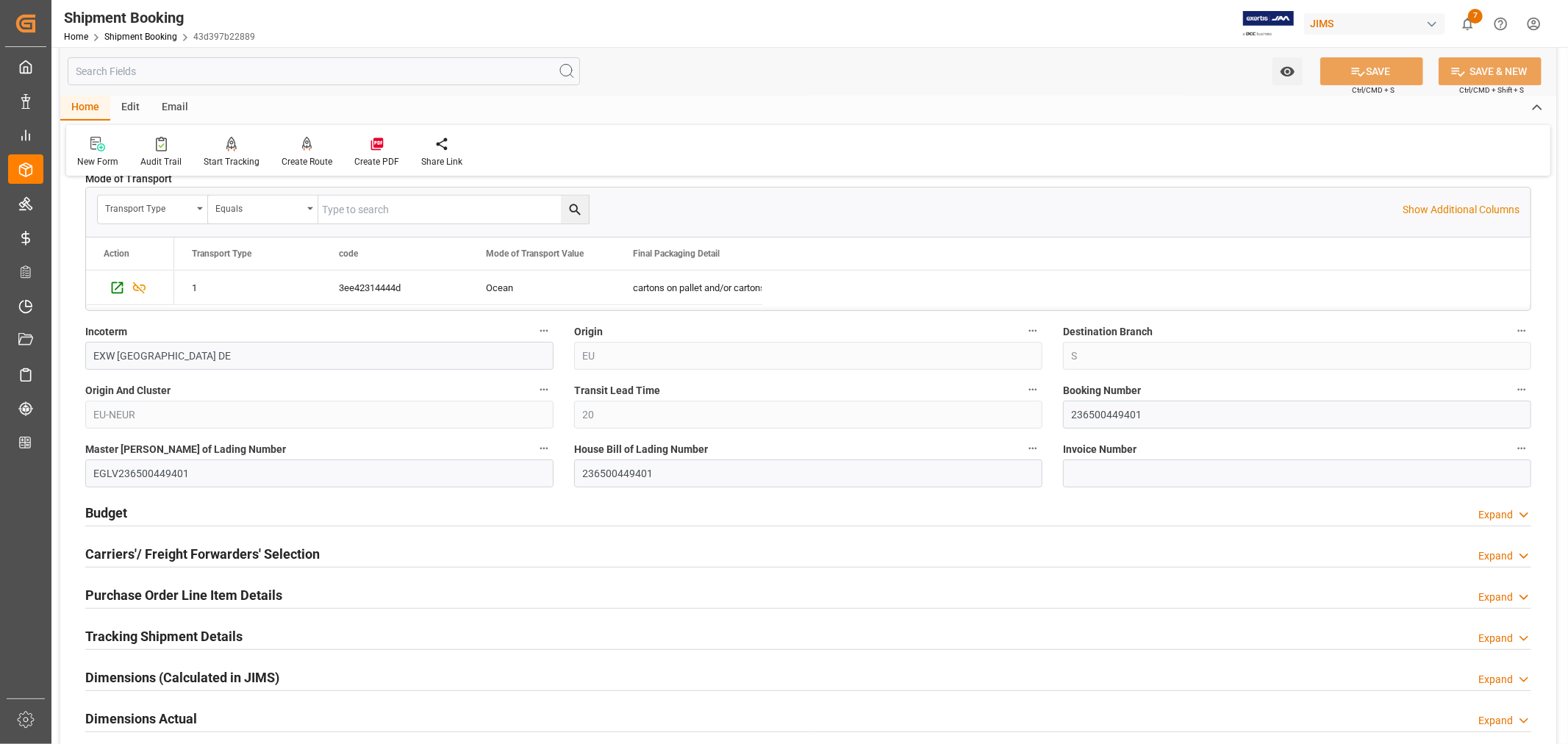
scroll to position [490, 0]
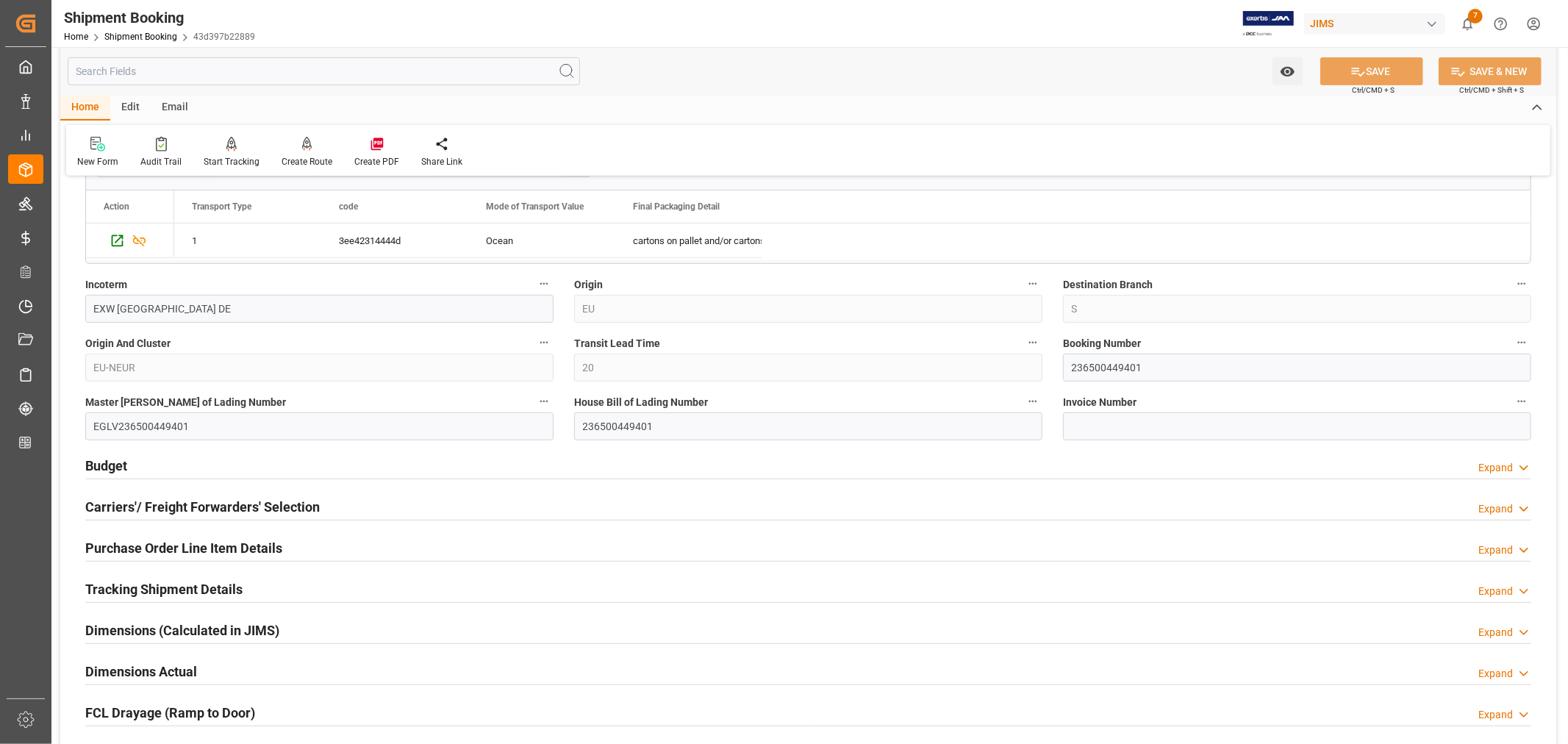
click at [136, 585] on h2 "Tracking Shipment Details" at bounding box center [163, 589] width 157 height 20
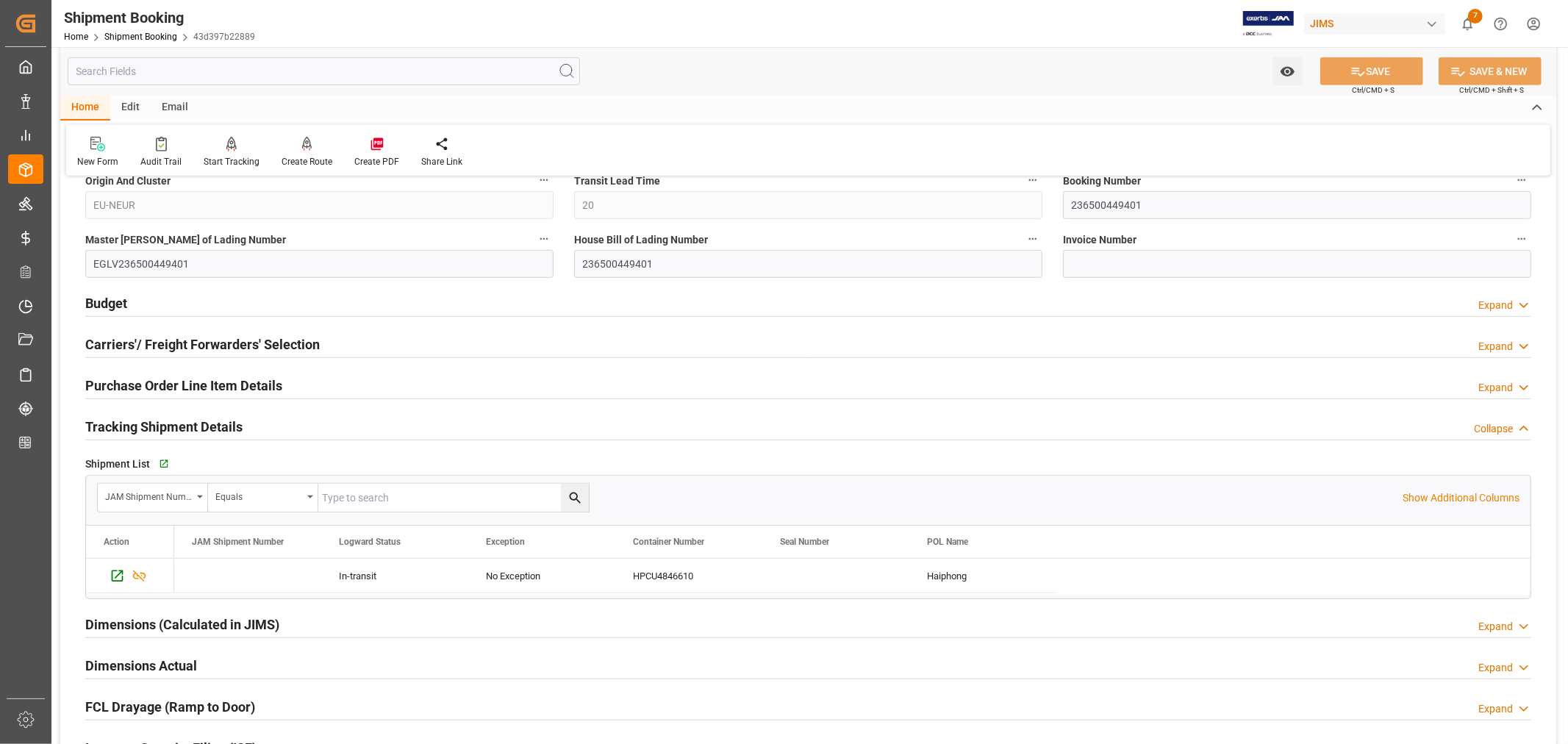
scroll to position [653, 0]
click at [159, 425] on h2 "Tracking Shipment Details" at bounding box center [163, 426] width 157 height 20
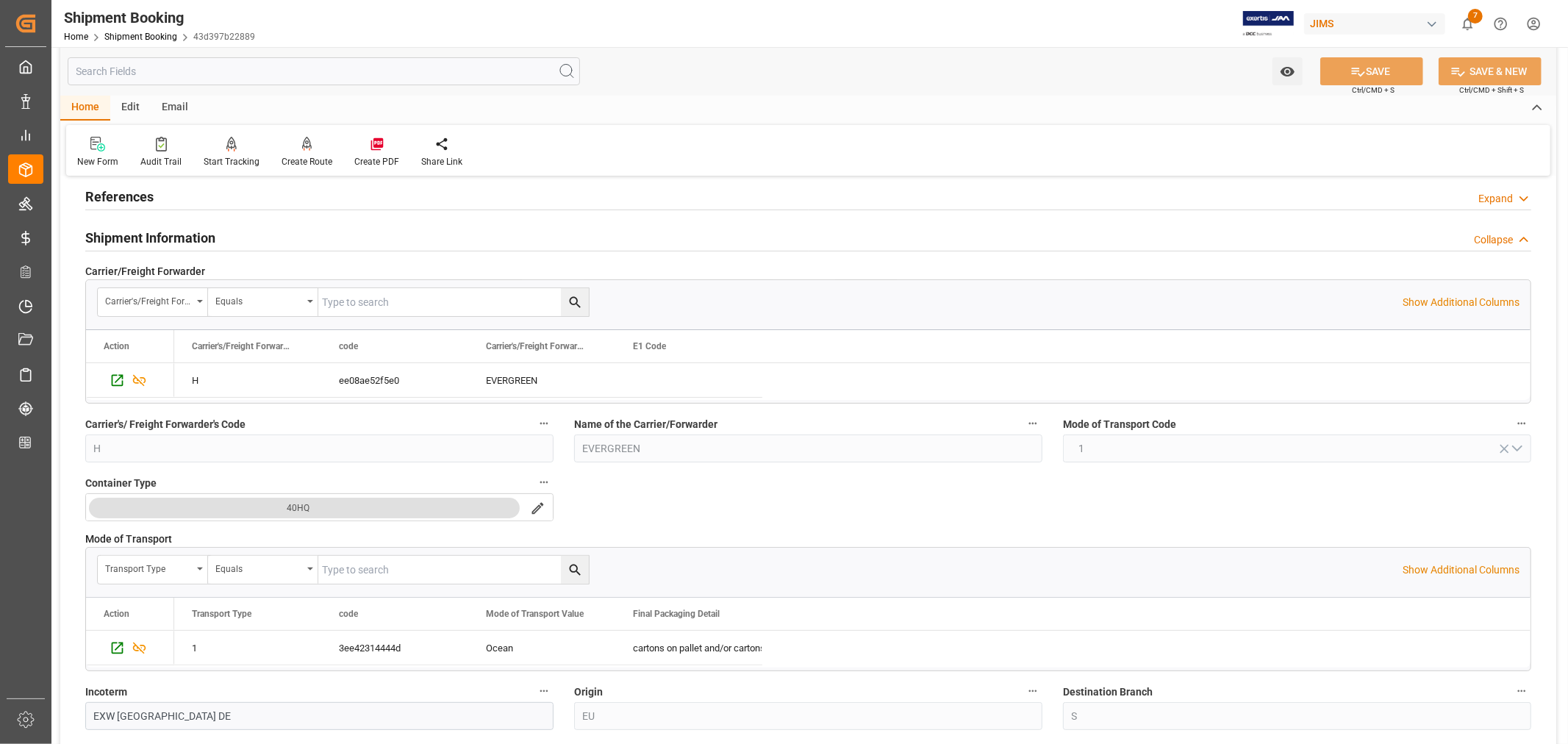
scroll to position [82, 0]
click at [157, 233] on h2 "Shipment Information" at bounding box center [150, 238] width 130 height 20
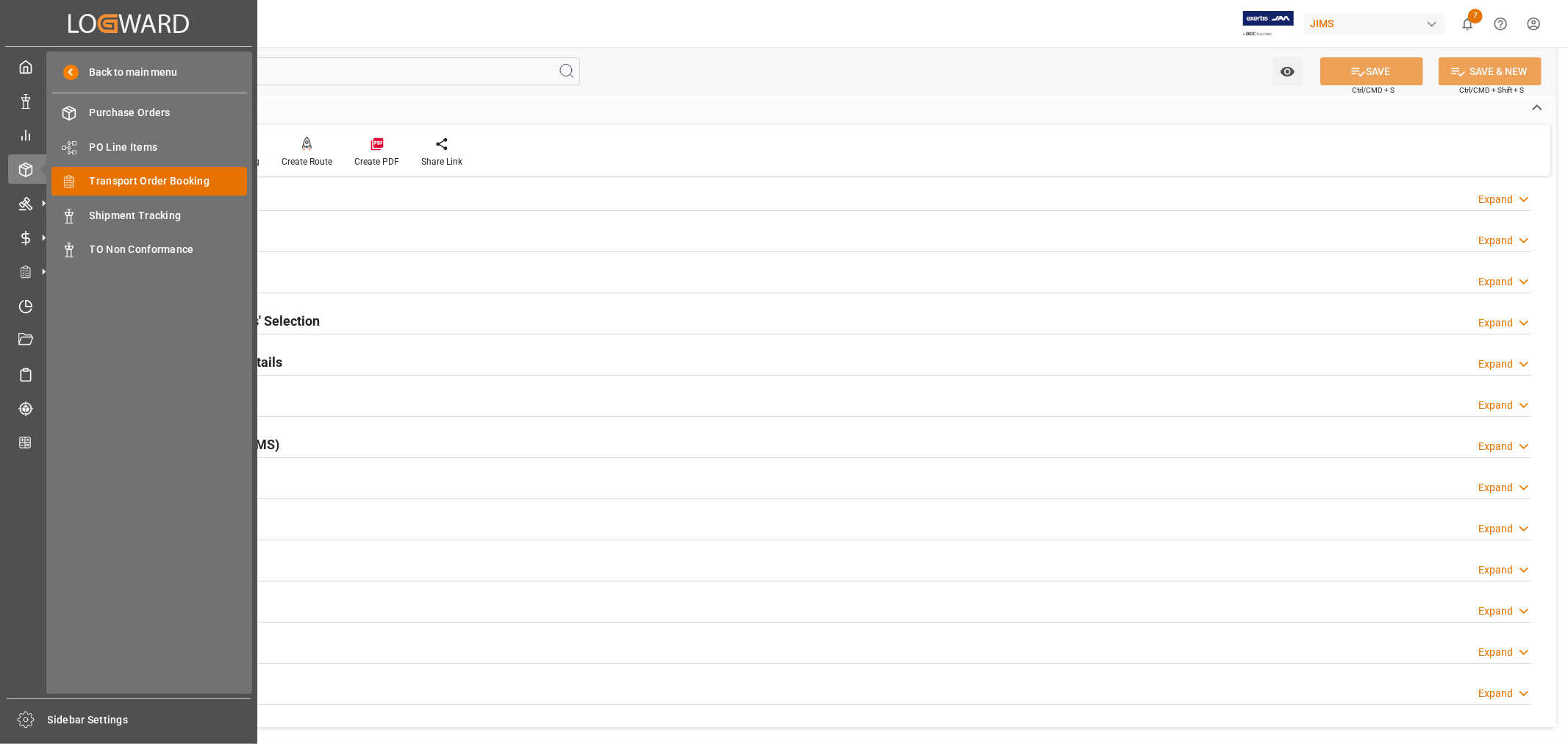
click at [181, 175] on span "Transport Order Booking" at bounding box center [169, 181] width 158 height 16
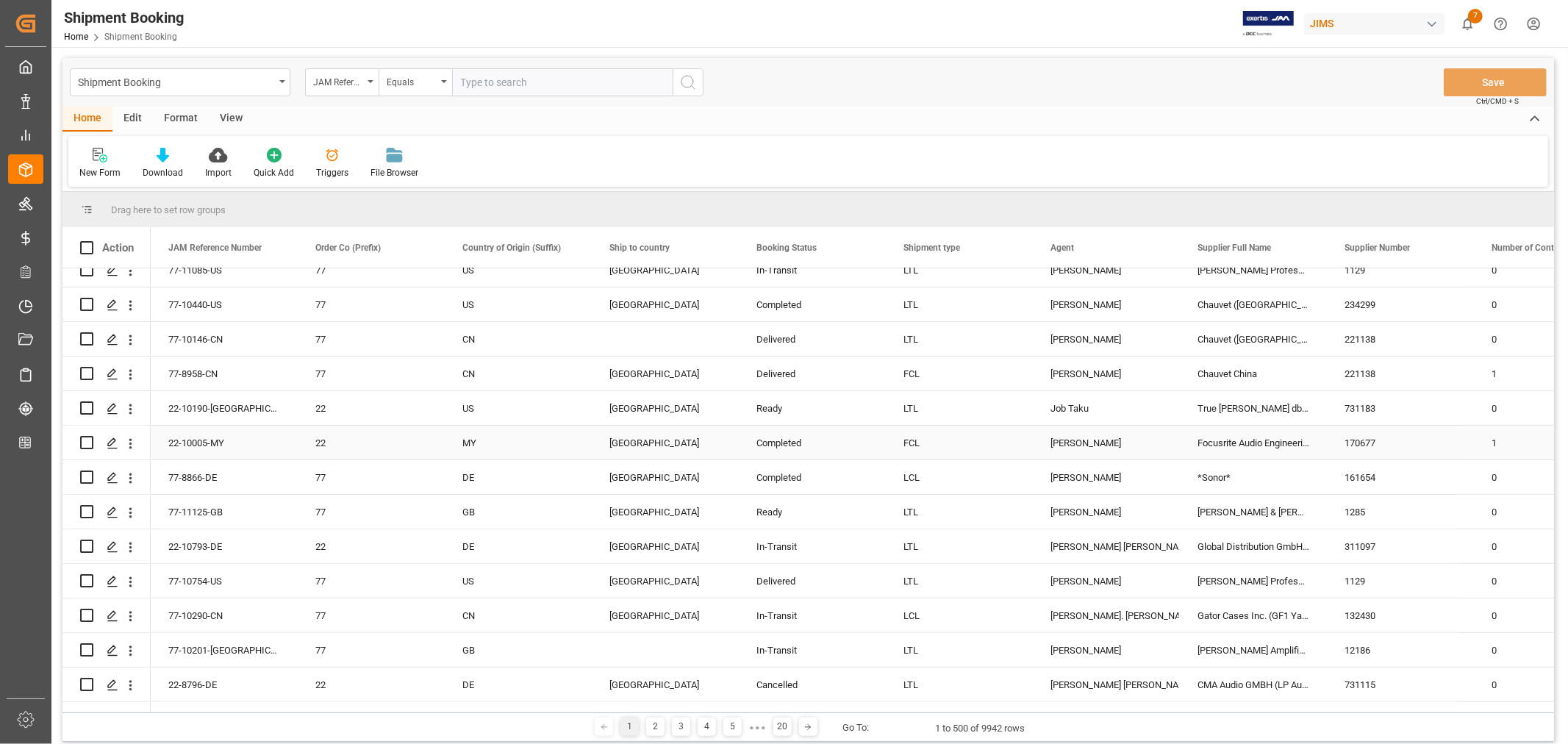
scroll to position [408, 0]
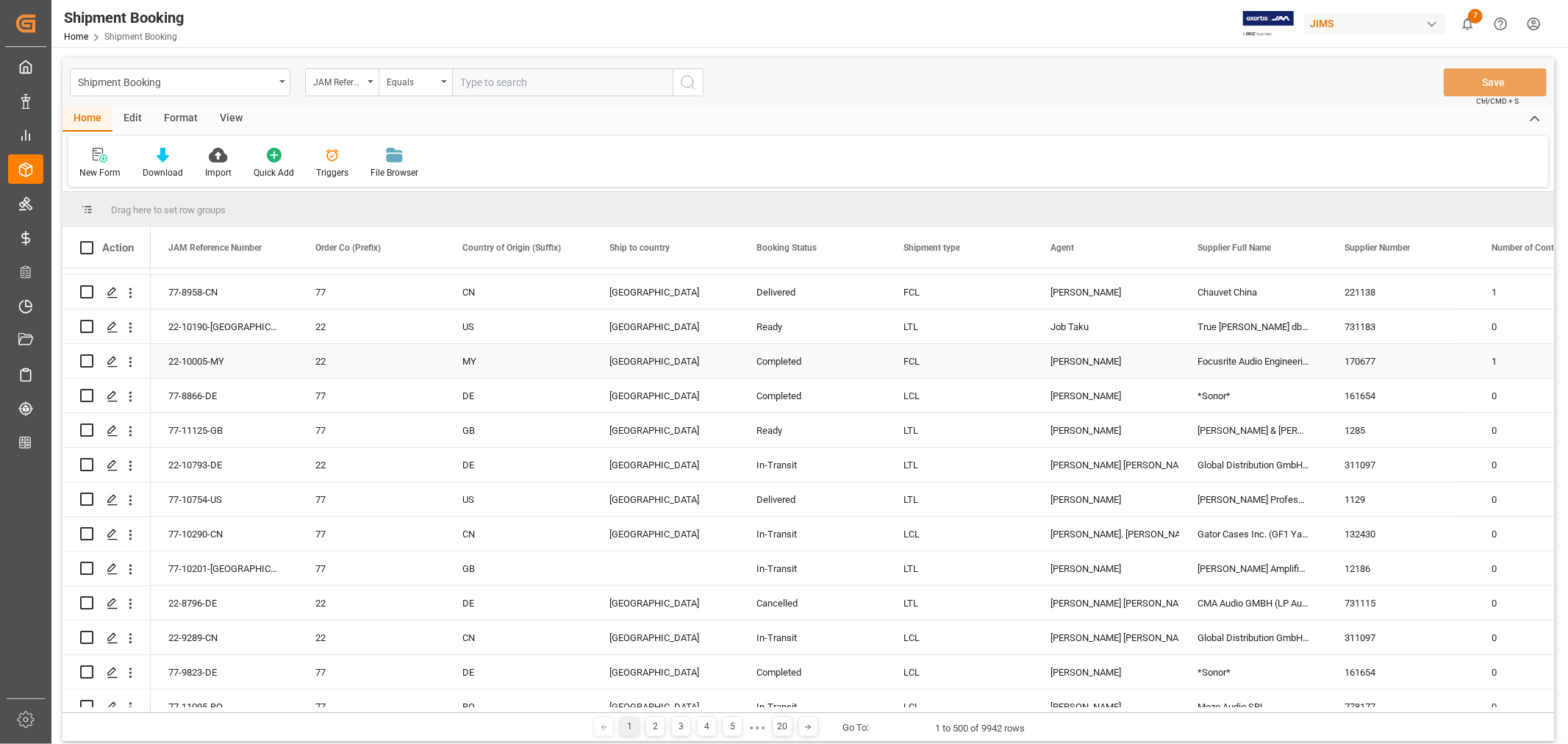
click at [1084, 359] on div "[PERSON_NAME]" at bounding box center [1106, 361] width 112 height 34
click at [1155, 252] on span at bounding box center [1155, 247] width 13 height 13
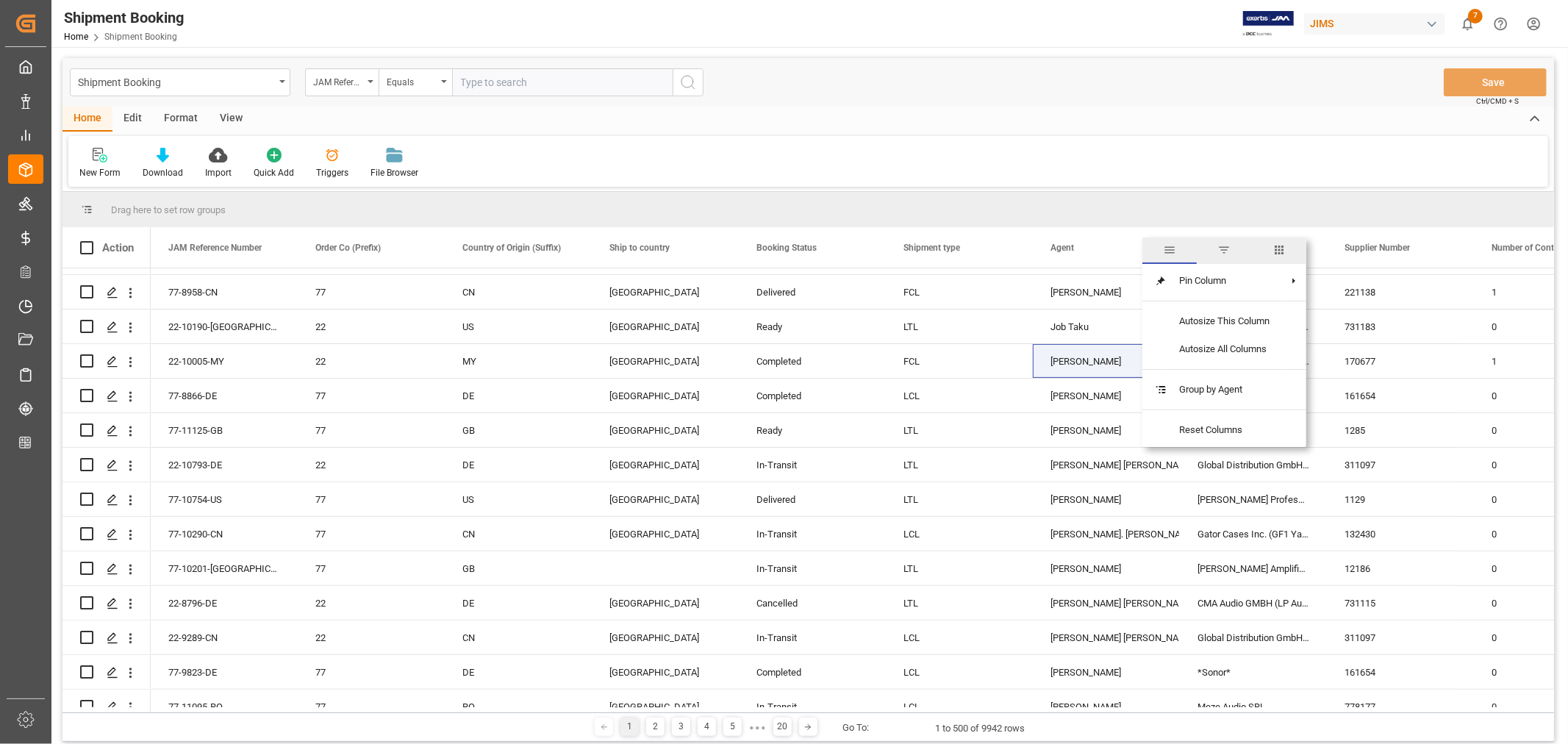
click at [1226, 252] on span "filter" at bounding box center [1223, 250] width 13 height 13
type input "[PERSON_NAME]"
click at [1235, 370] on button "Apply" at bounding box center [1242, 373] width 27 height 15
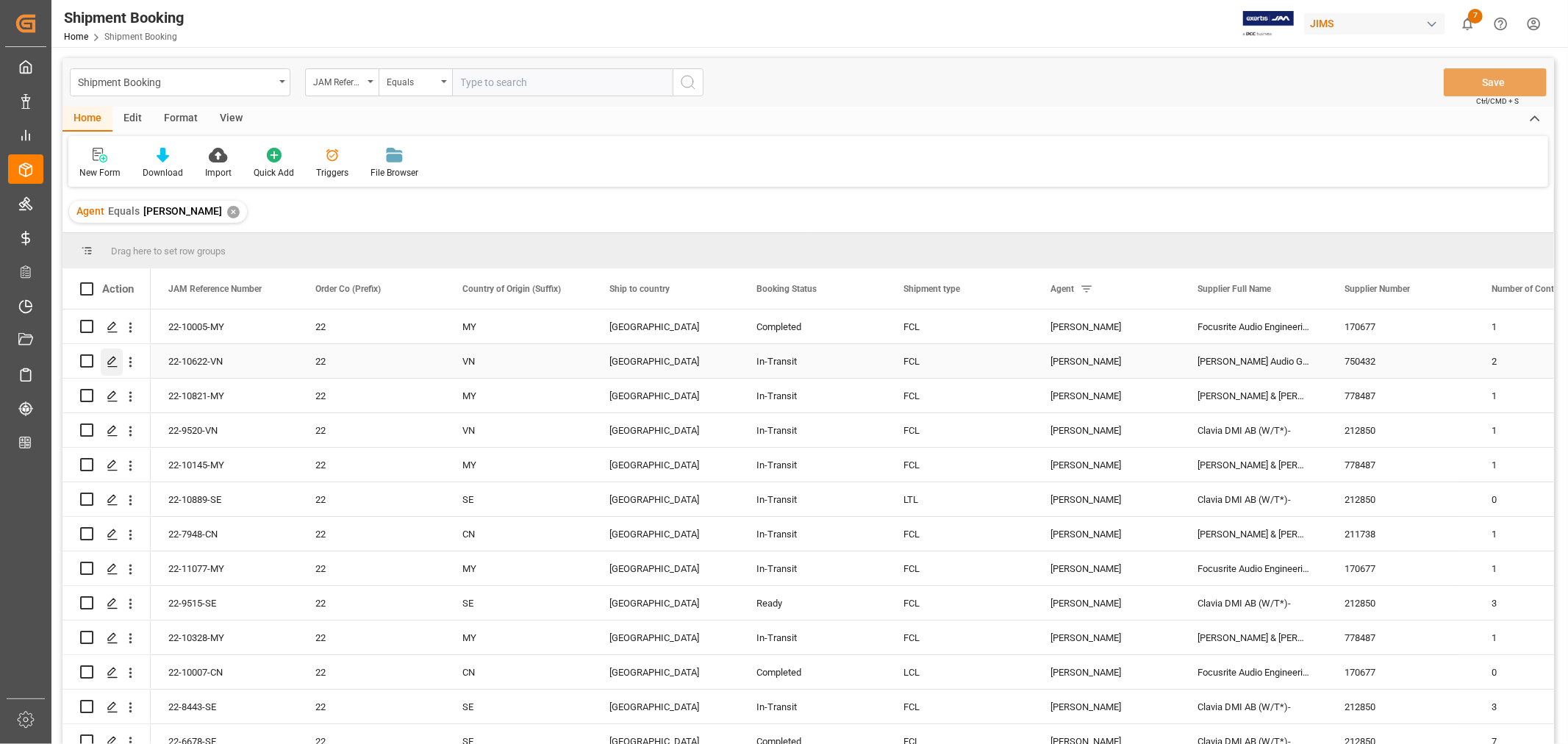
click at [112, 362] on icon "Press SPACE to select this row." at bounding box center [112, 361] width 12 height 12
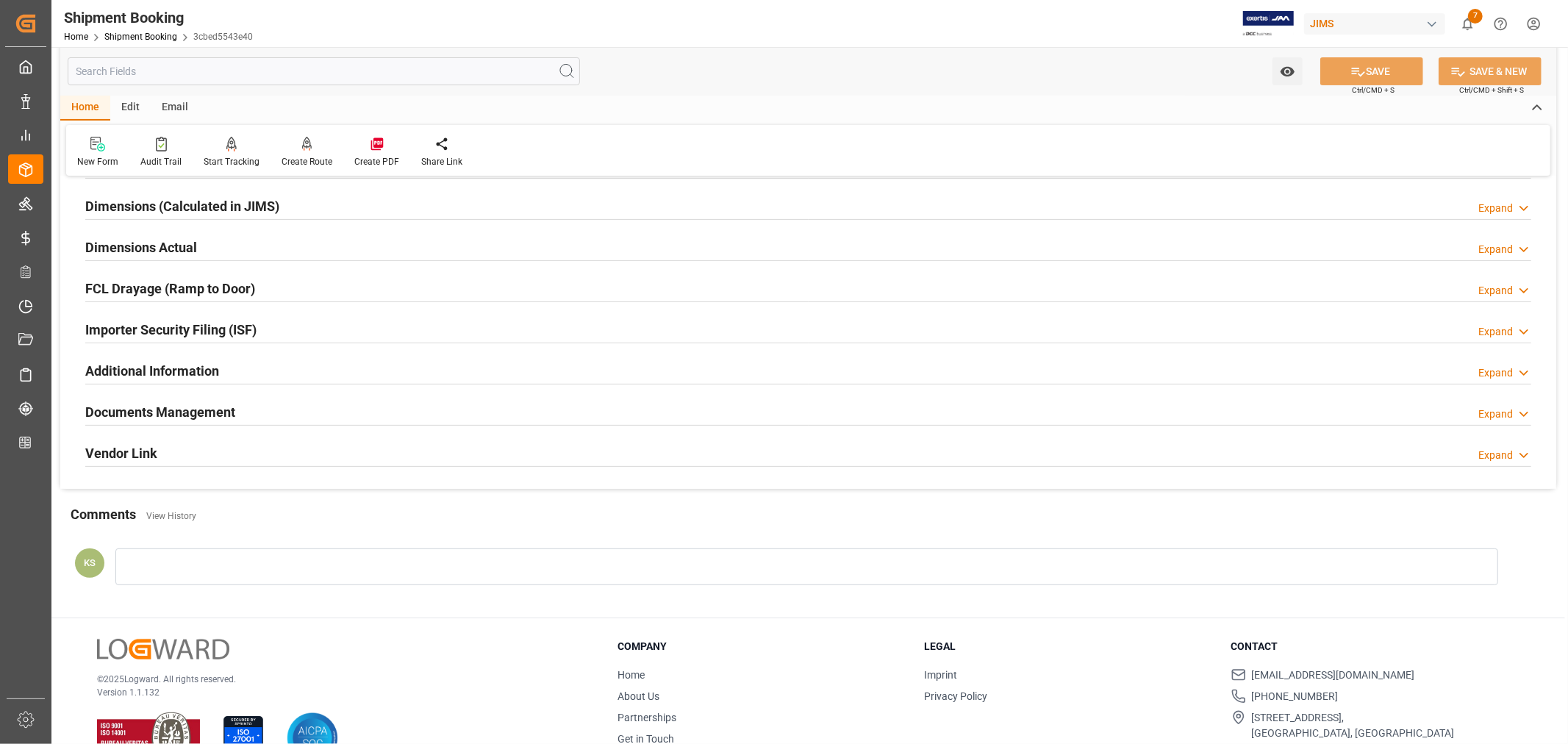
scroll to position [327, 0]
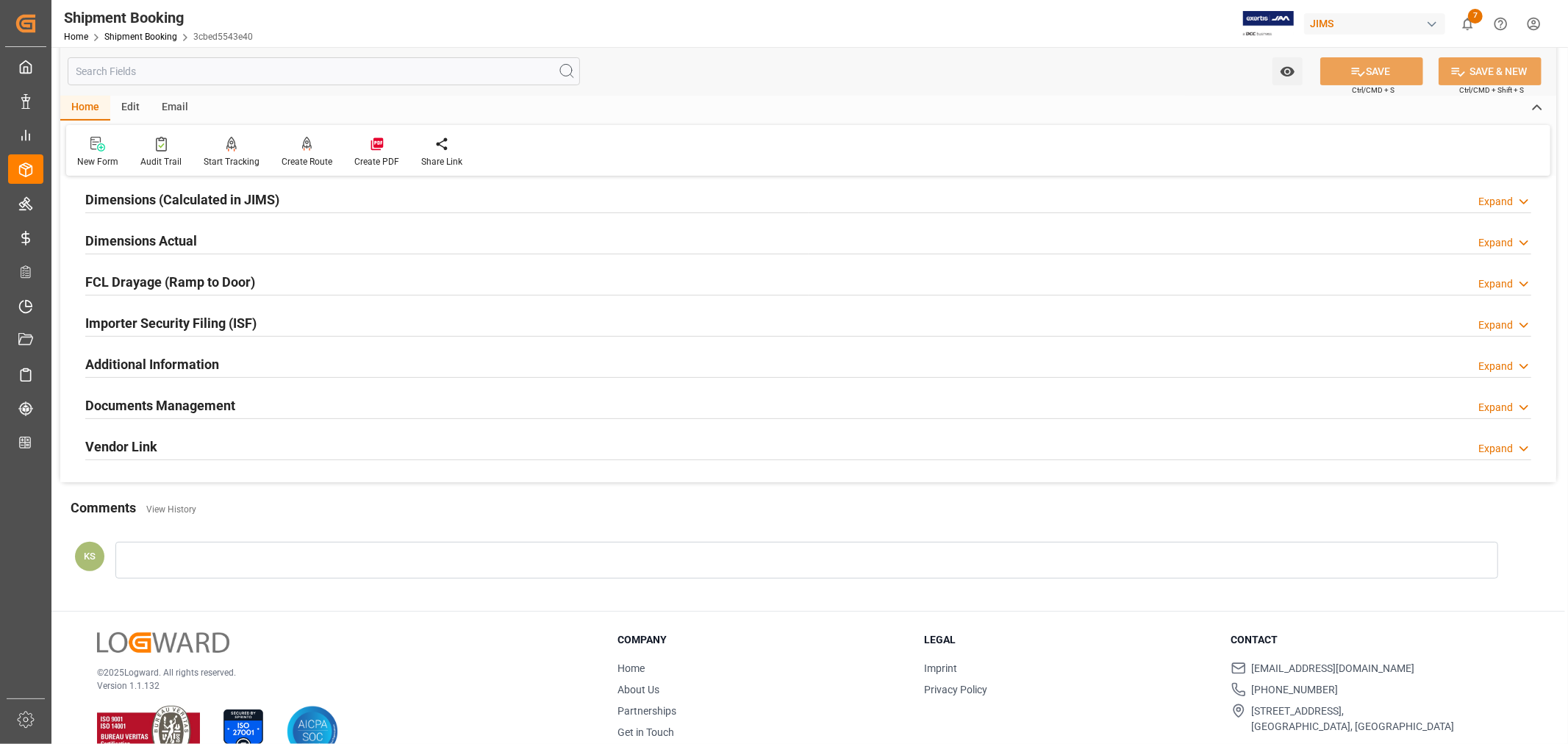
click at [339, 327] on div "Importer Security Filing (ISF) Expand" at bounding box center [808, 323] width 1446 height 28
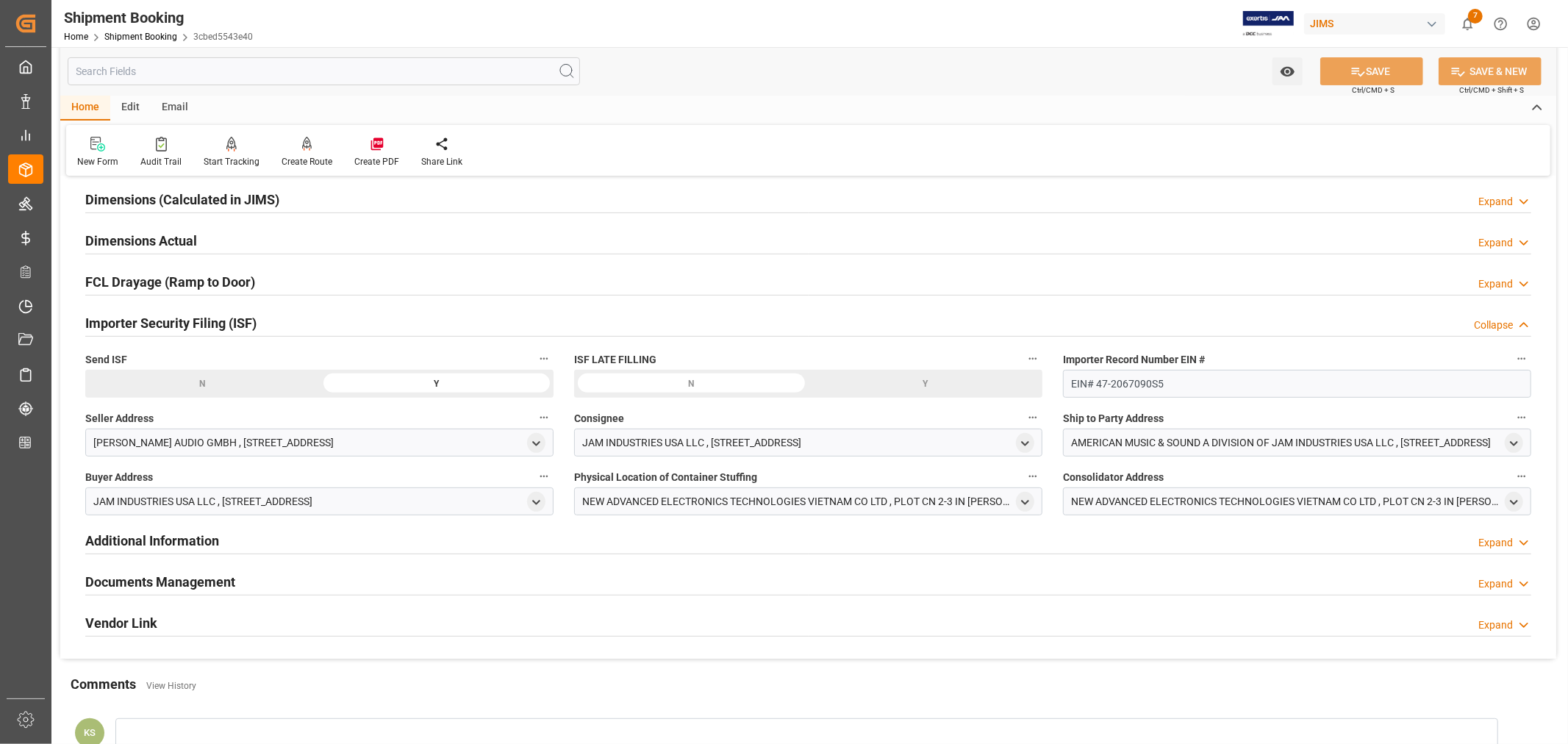
click at [339, 327] on div "Importer Security Filing (ISF) Collapse" at bounding box center [808, 323] width 1446 height 28
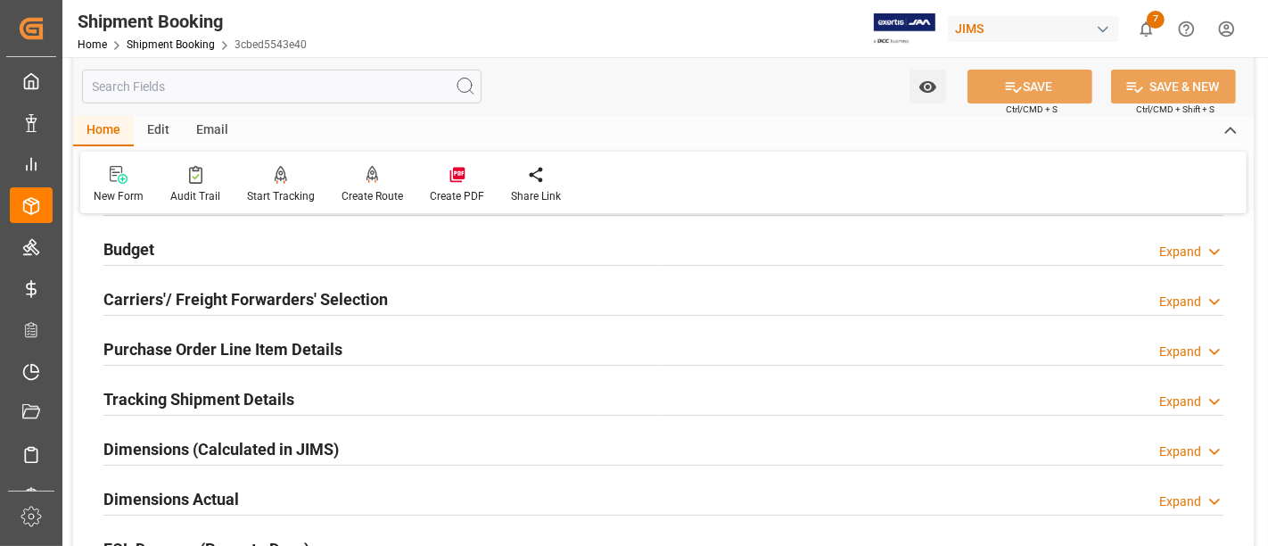
scroll to position [198, 0]
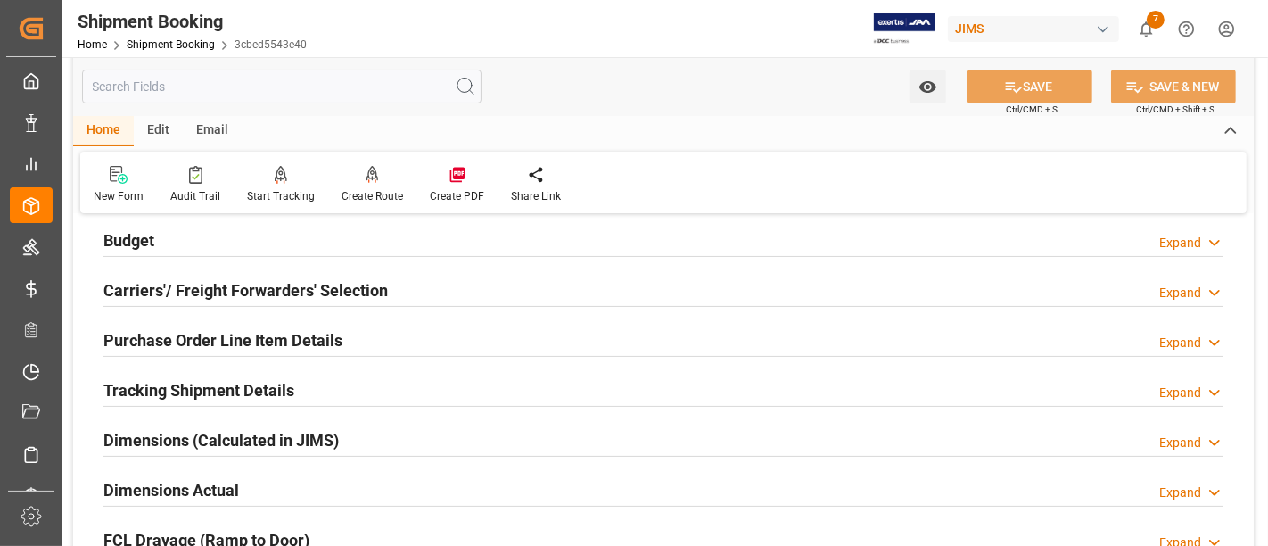
click at [187, 335] on h2 "Purchase Order Line Item Details" at bounding box center [222, 340] width 239 height 24
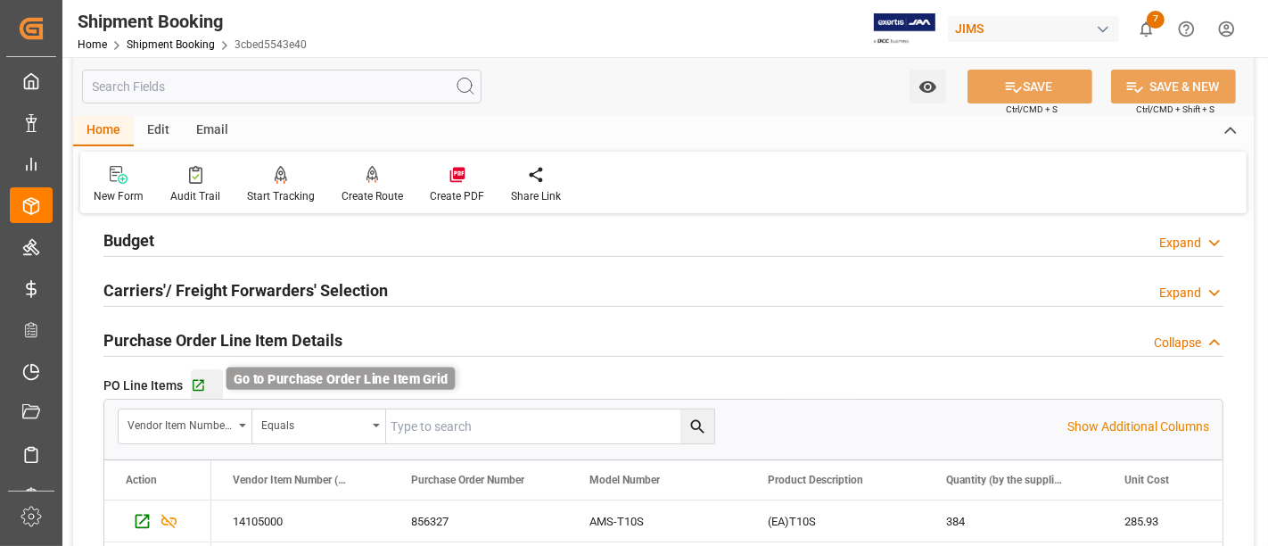
click at [193, 381] on icon "button" at bounding box center [198, 385] width 15 height 15
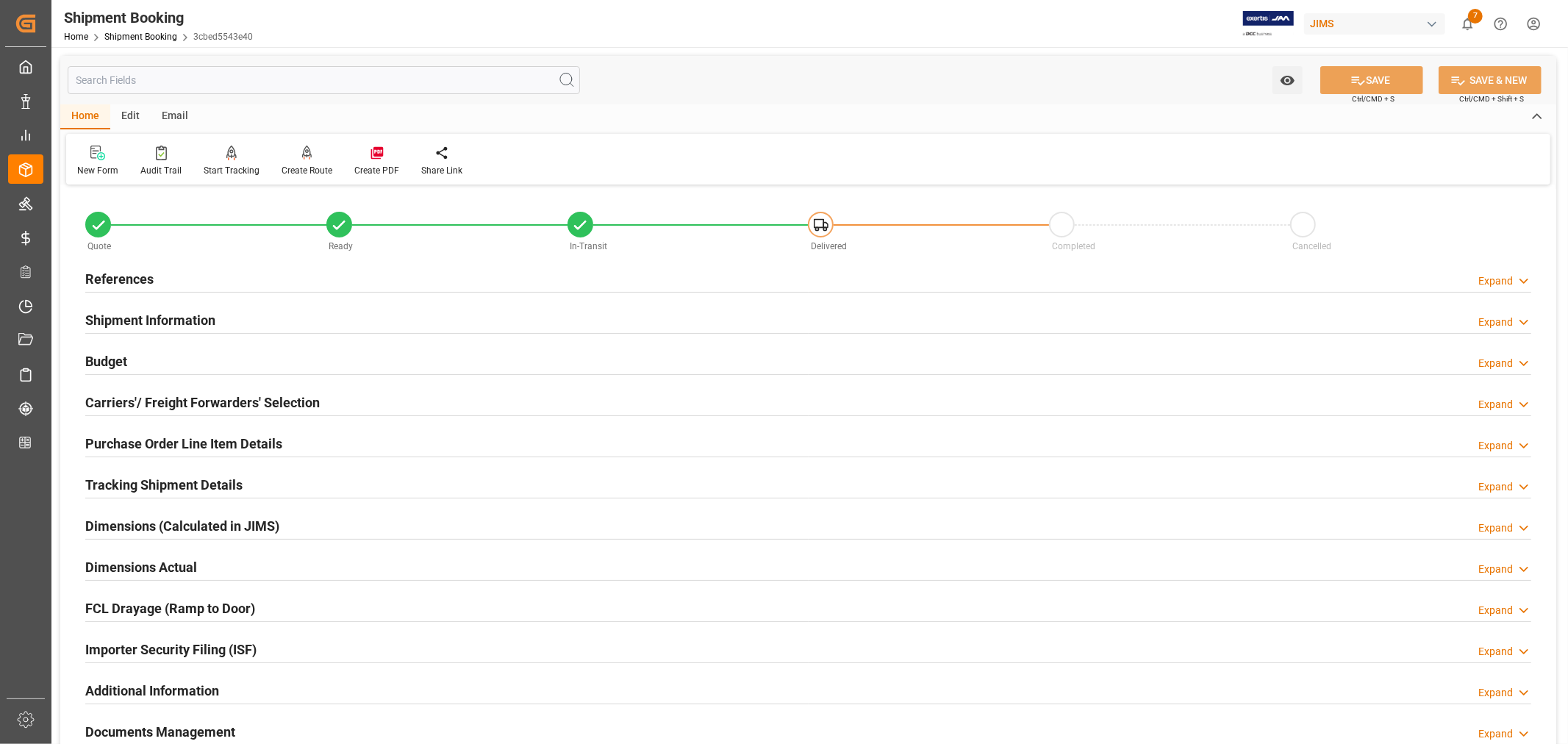
click at [149, 277] on h2 "References" at bounding box center [119, 279] width 68 height 20
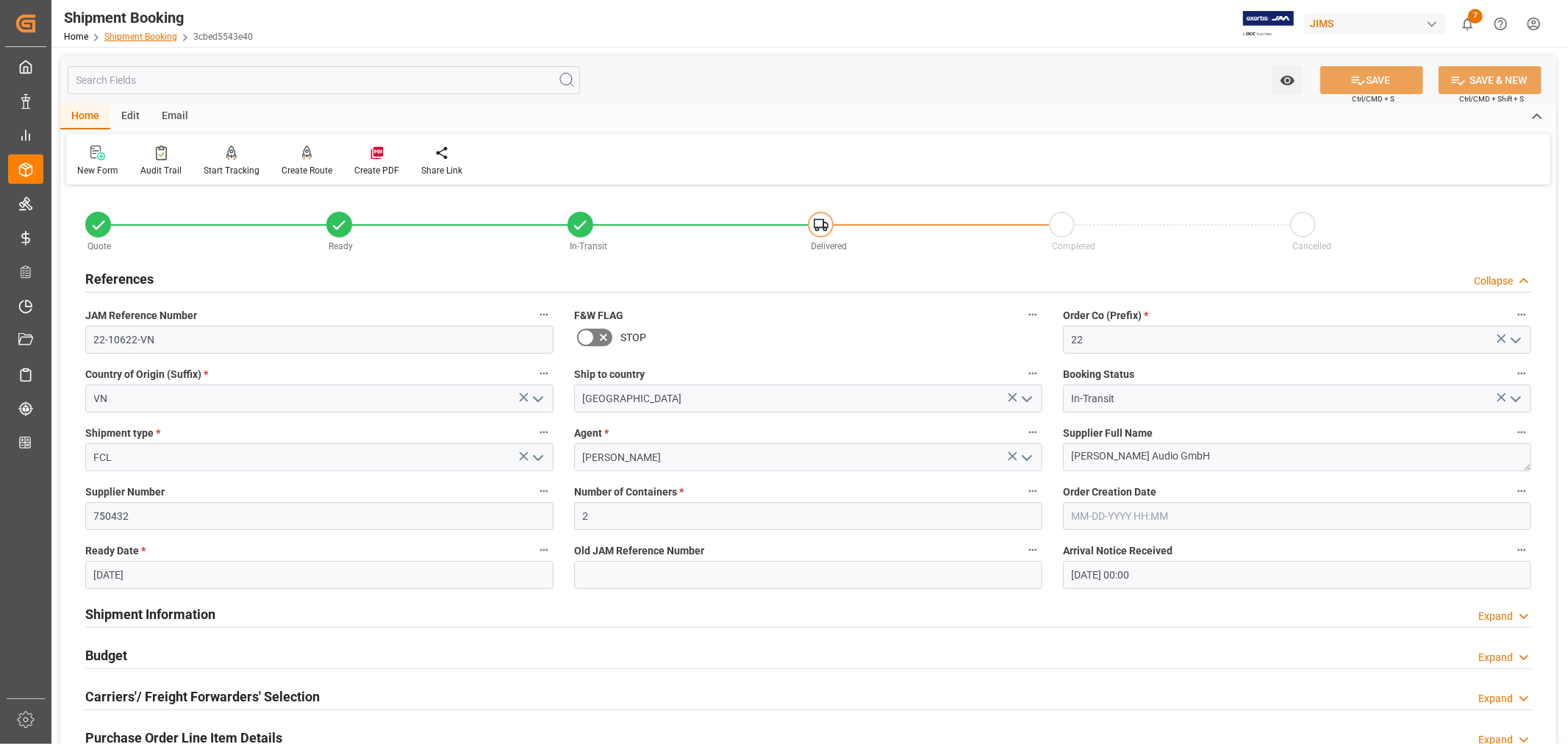
click at [136, 39] on link "Shipment Booking" at bounding box center [141, 36] width 73 height 10
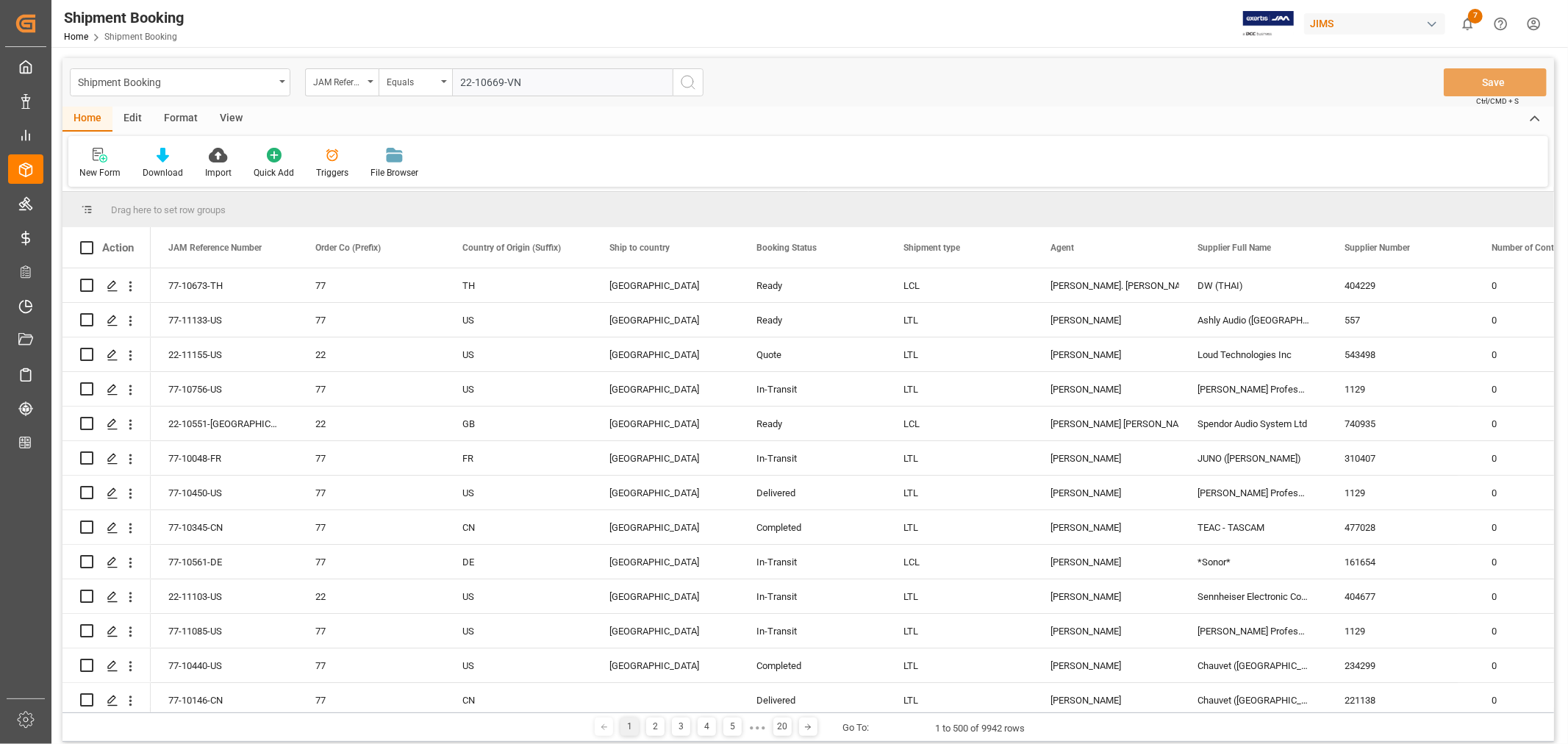
type input "22-10669-VN"
click at [688, 79] on icon "search button" at bounding box center [688, 82] width 17 height 17
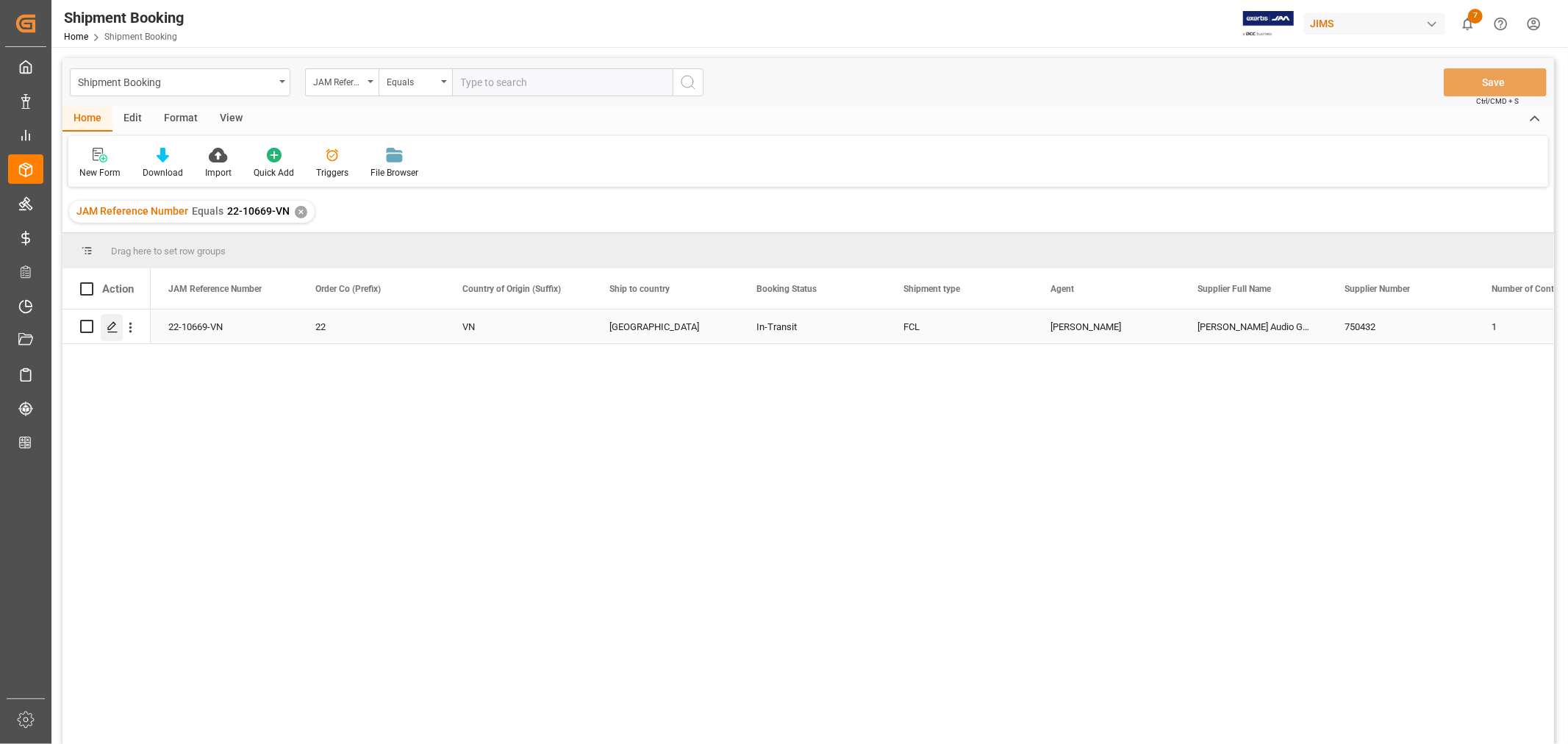
click at [112, 322] on icon "Press SPACE to select this row." at bounding box center [112, 327] width 12 height 12
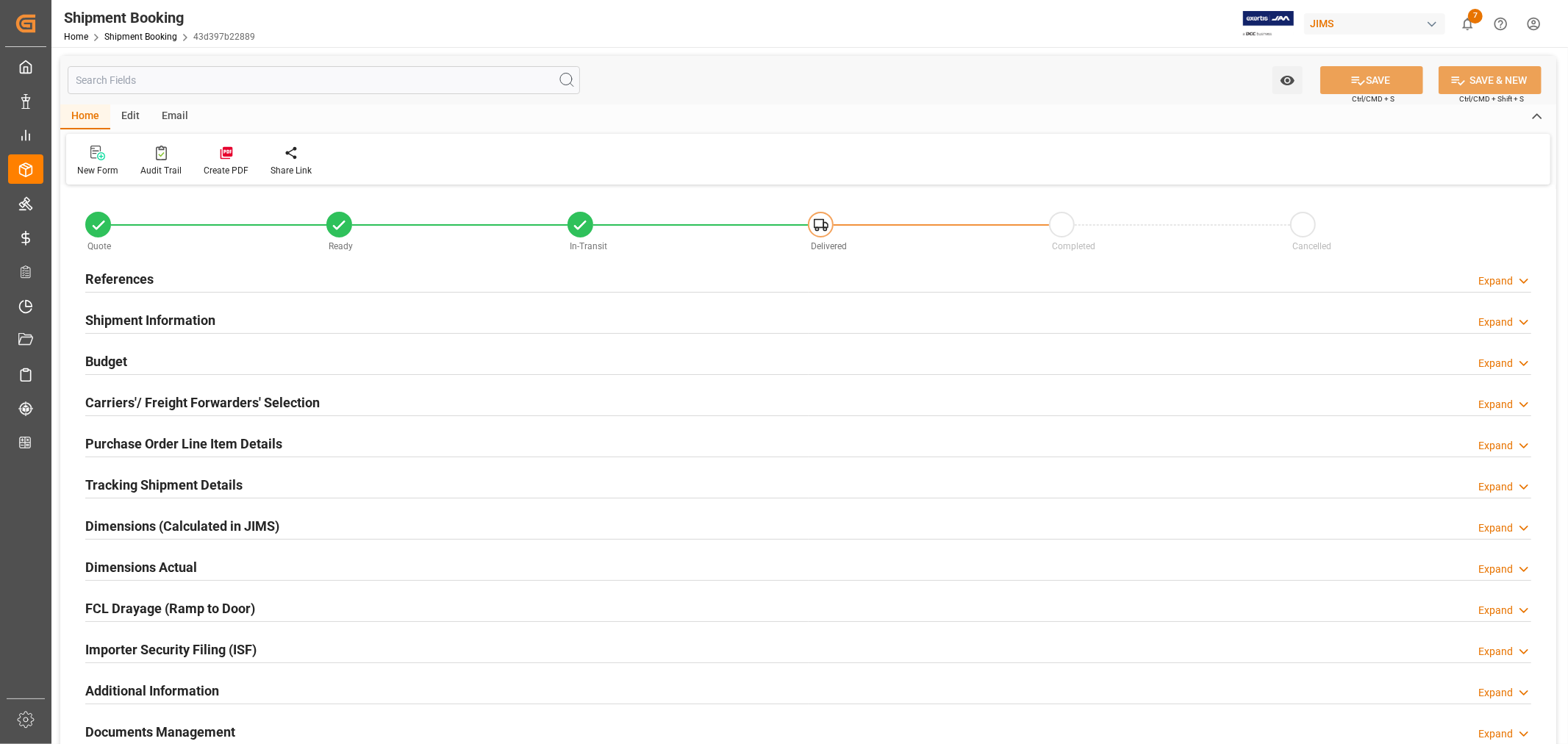
type input "20"
click at [146, 314] on h2 "Shipment Information" at bounding box center [150, 320] width 130 height 20
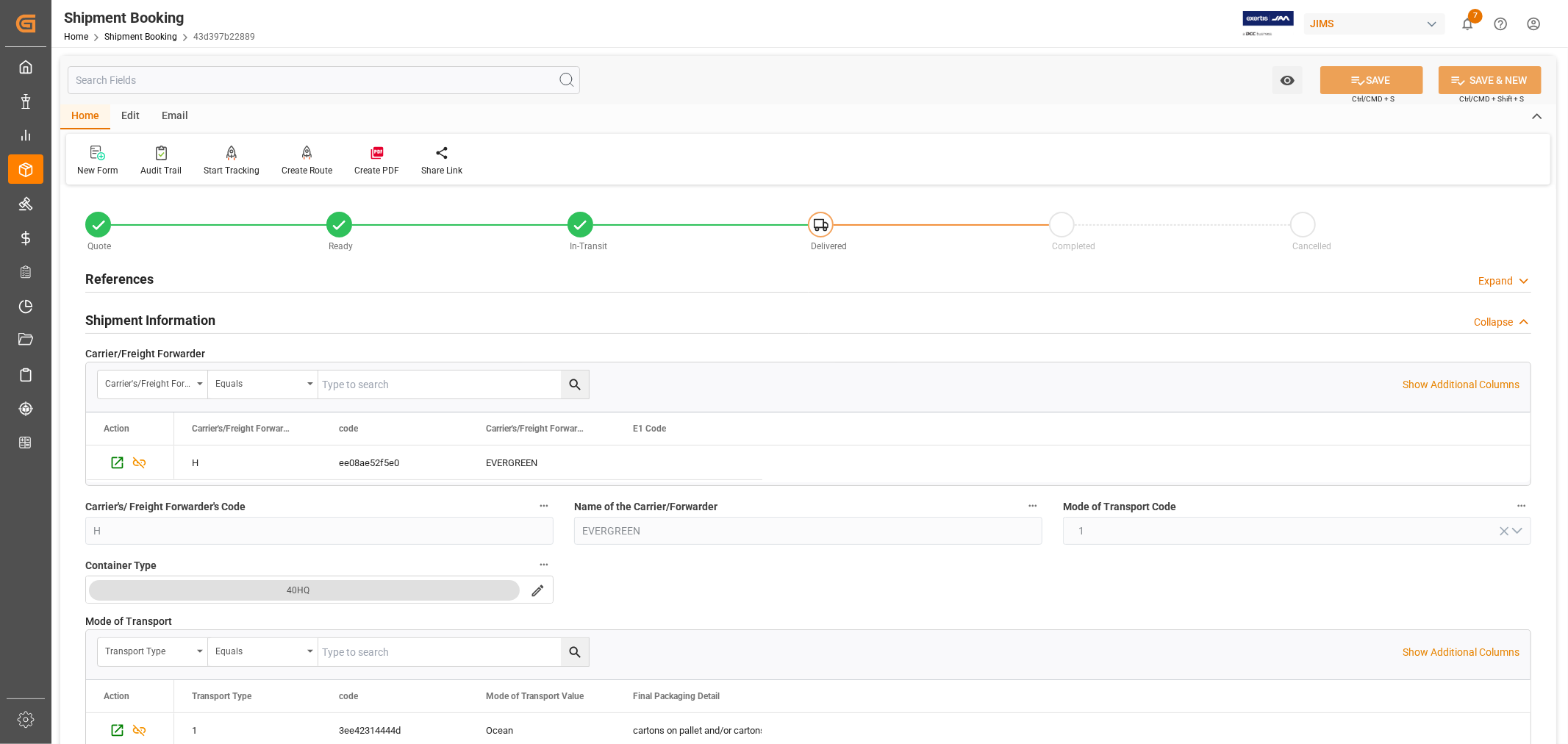
click at [182, 316] on h2 "Shipment Information" at bounding box center [150, 320] width 130 height 20
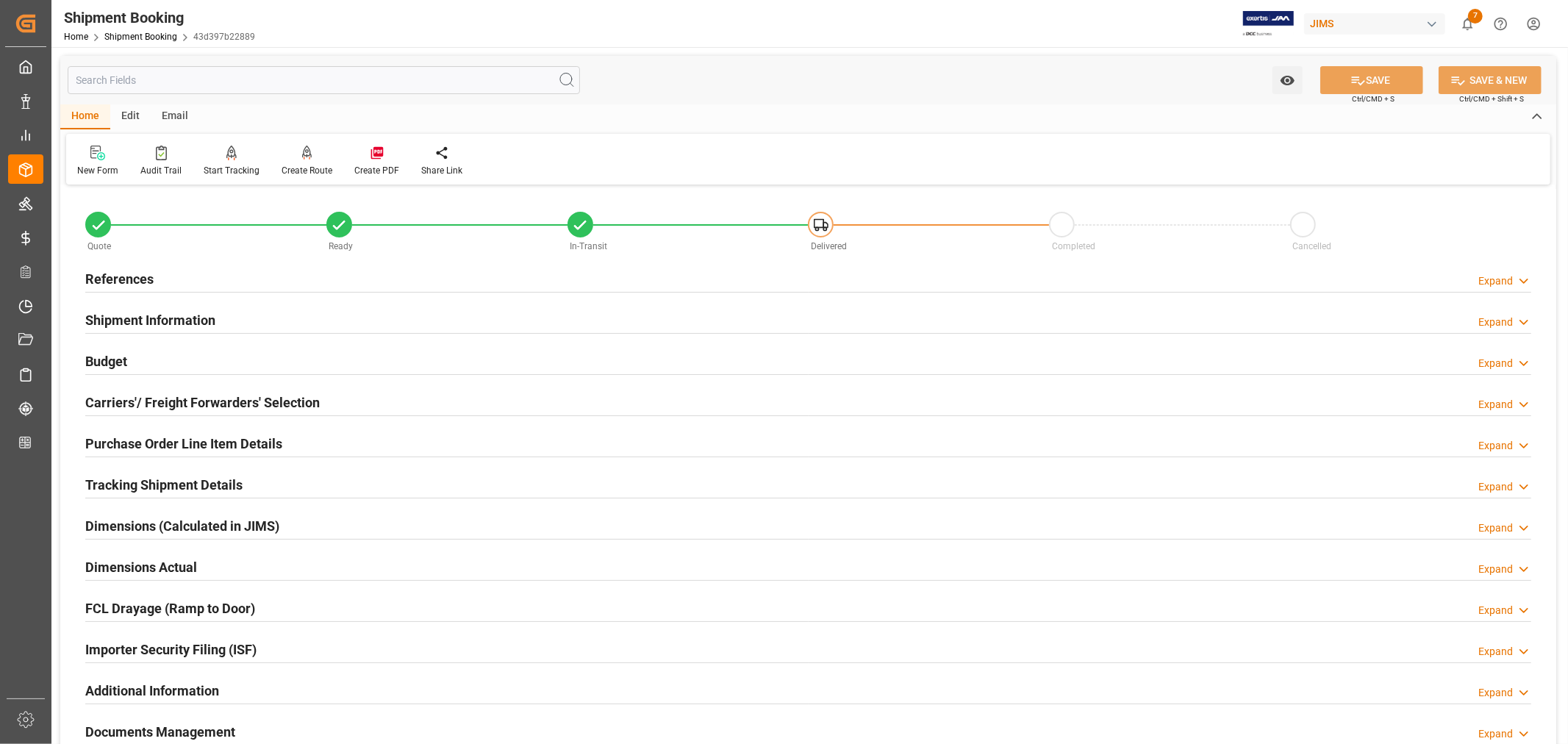
click at [148, 397] on h2 "Carriers'/ Freight Forwarders' Selection" at bounding box center [202, 403] width 234 height 20
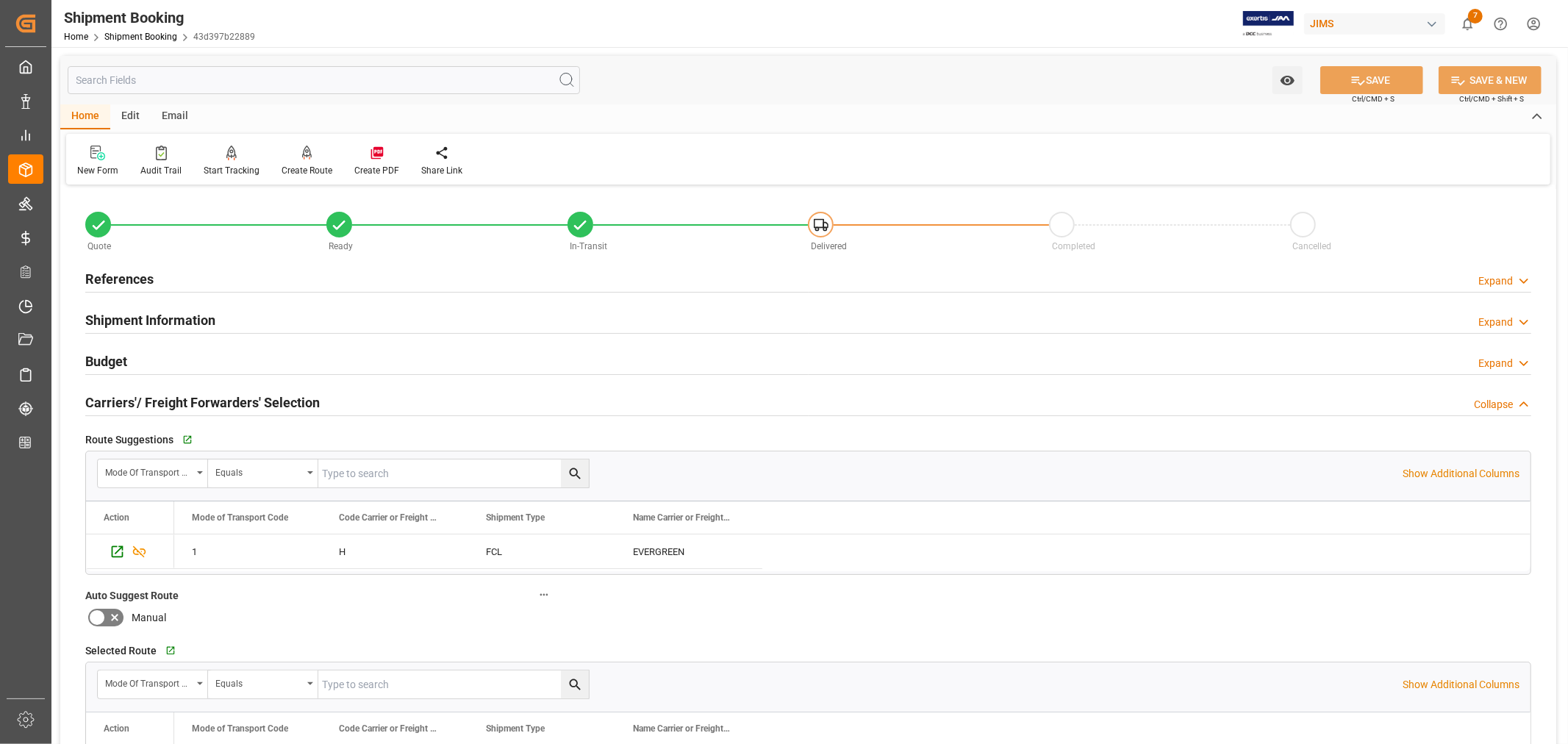
click at [148, 397] on h2 "Carriers'/ Freight Forwarders' Selection" at bounding box center [202, 403] width 234 height 20
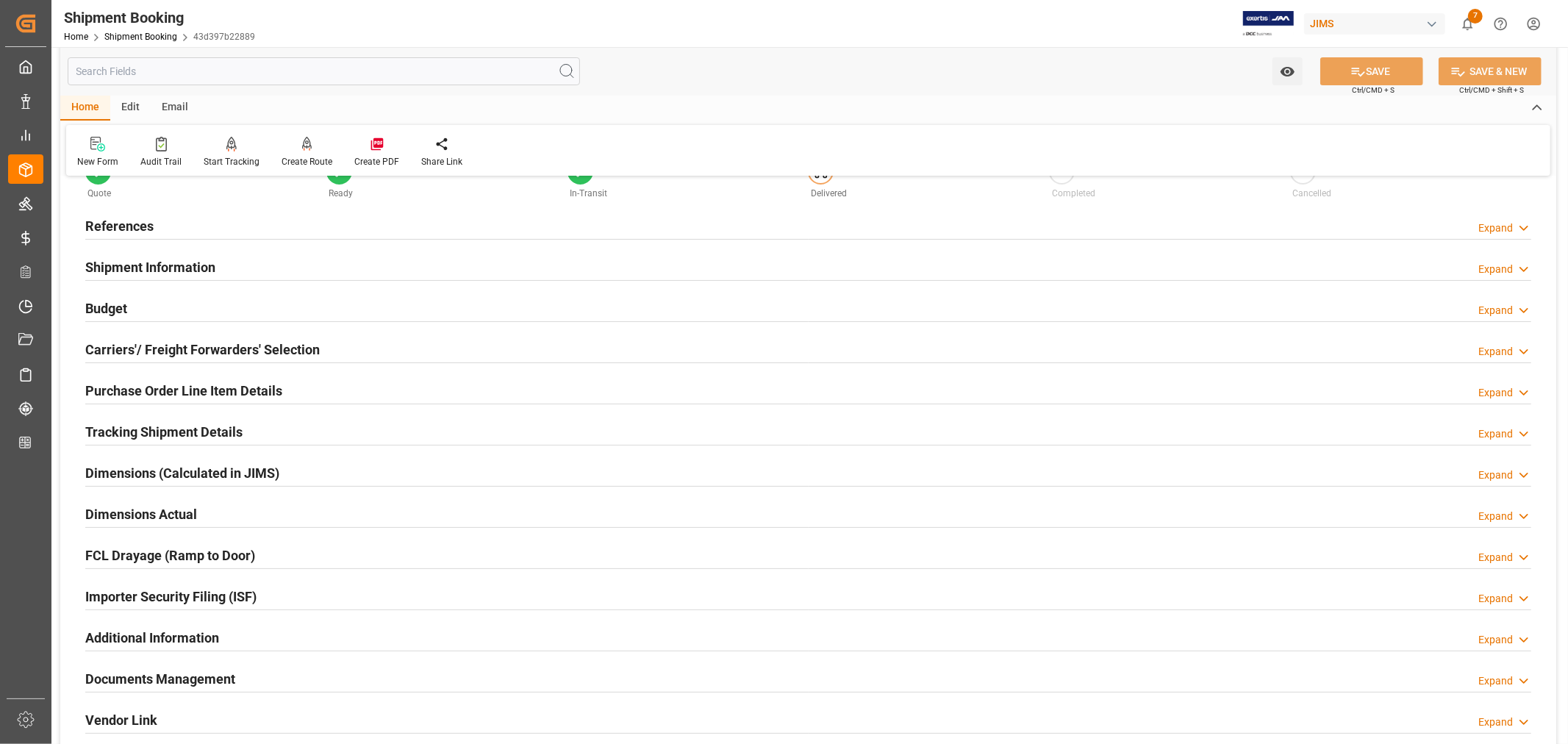
scroll to position [82, 0]
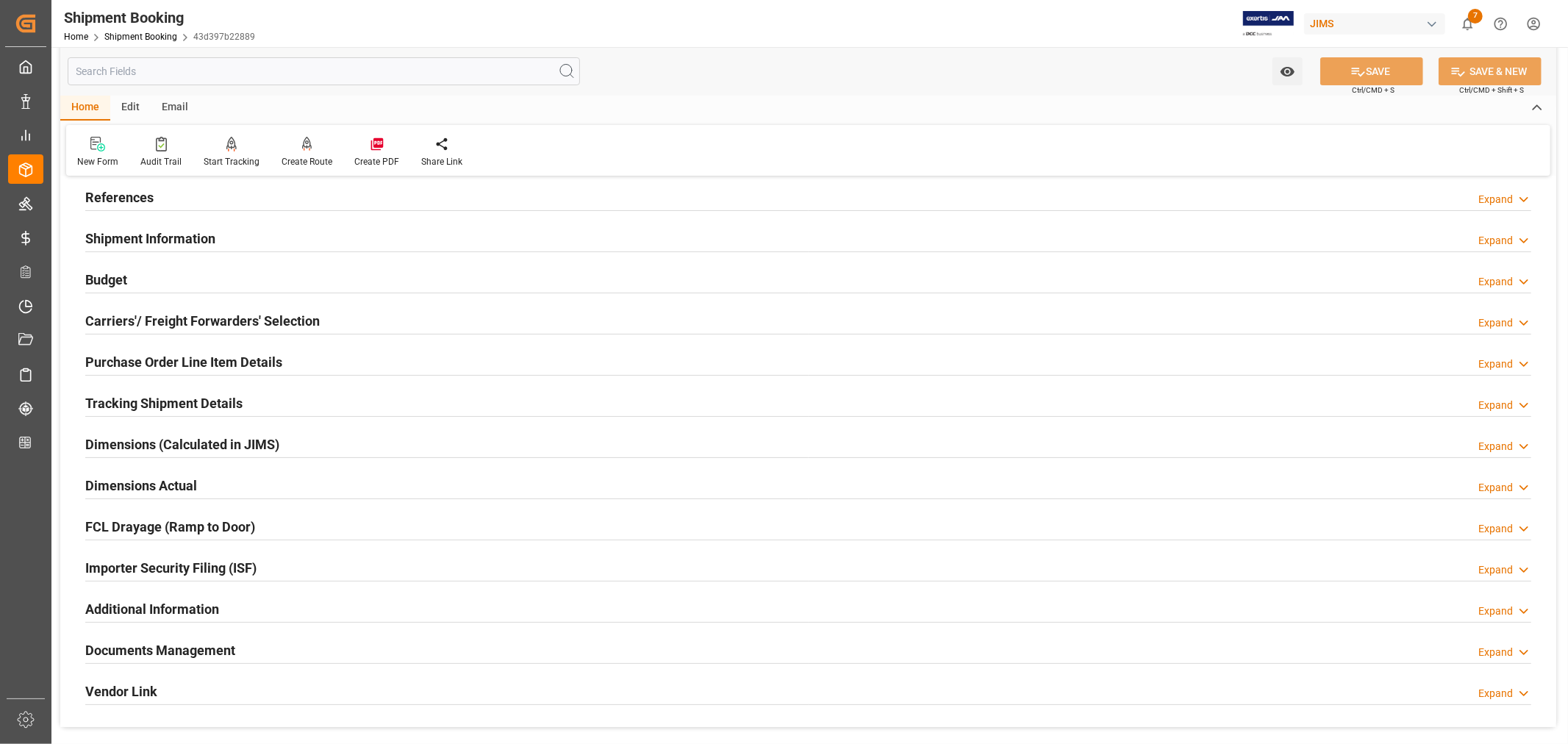
click at [180, 349] on div "Purchase Order Line Item Details" at bounding box center [183, 361] width 197 height 28
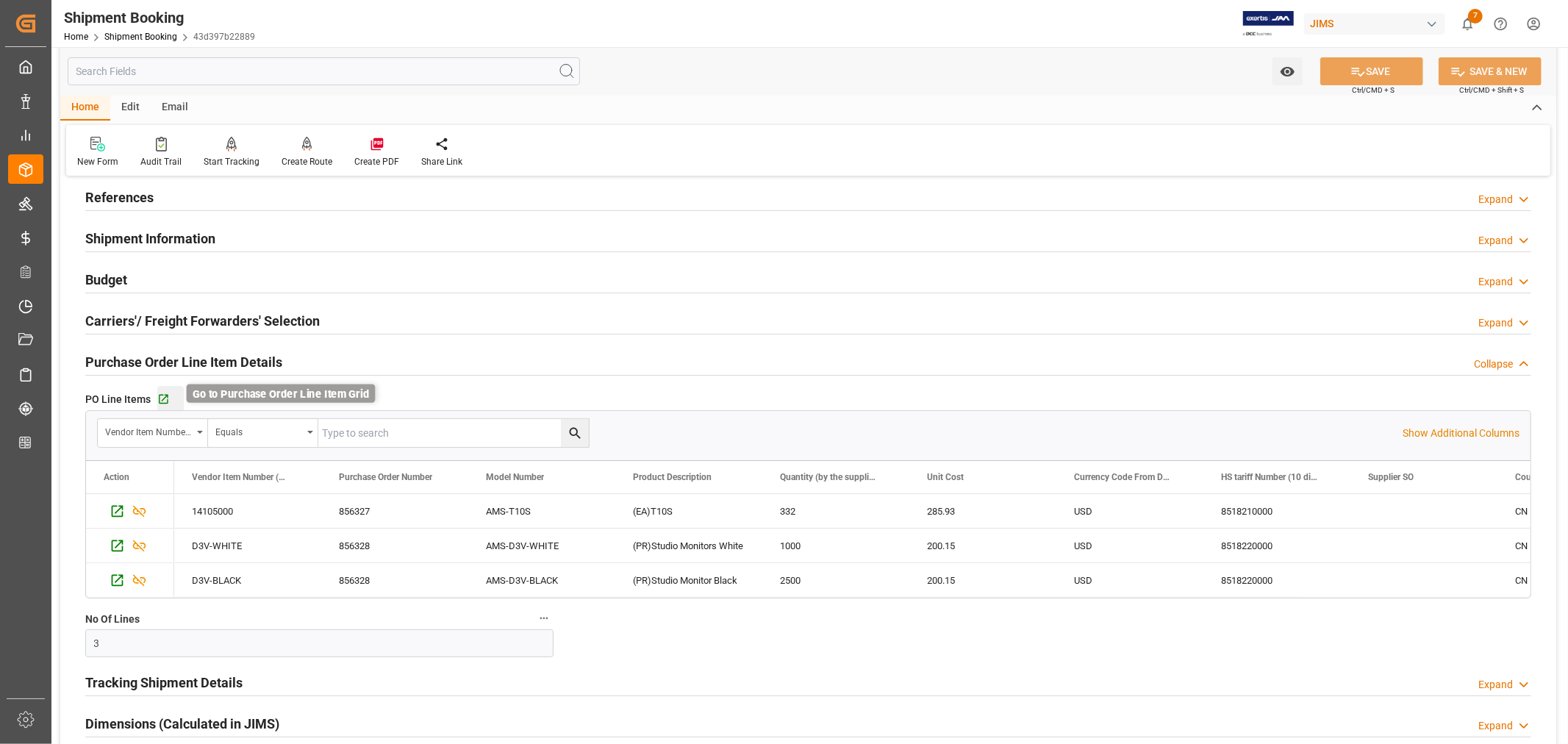
click at [165, 397] on icon "button" at bounding box center [164, 400] width 10 height 10
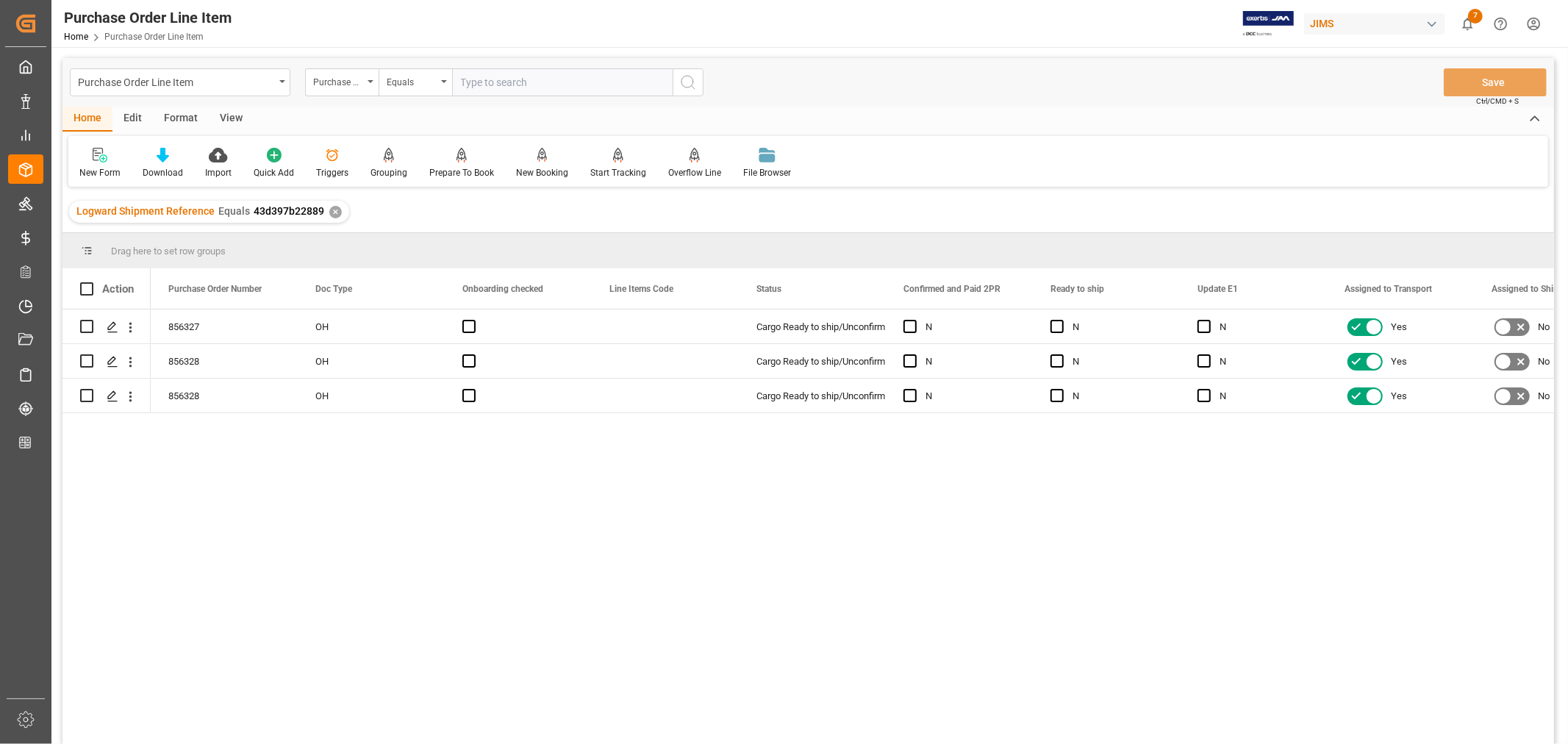
click at [222, 120] on div "View" at bounding box center [231, 119] width 45 height 25
click at [101, 172] on div "Default" at bounding box center [93, 172] width 29 height 13
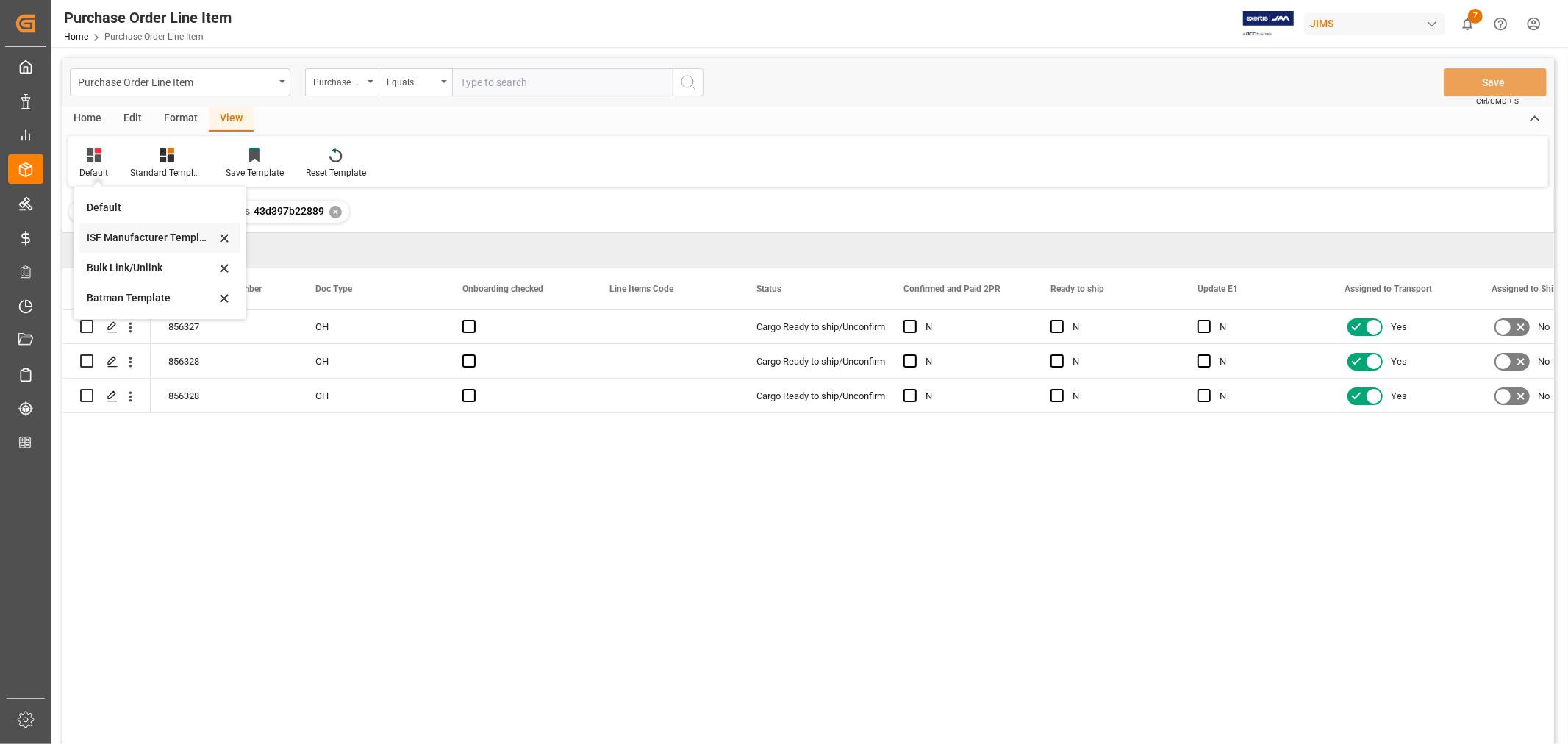
click at [114, 233] on div "ISF Manufacturer Template" at bounding box center [151, 238] width 129 height 16
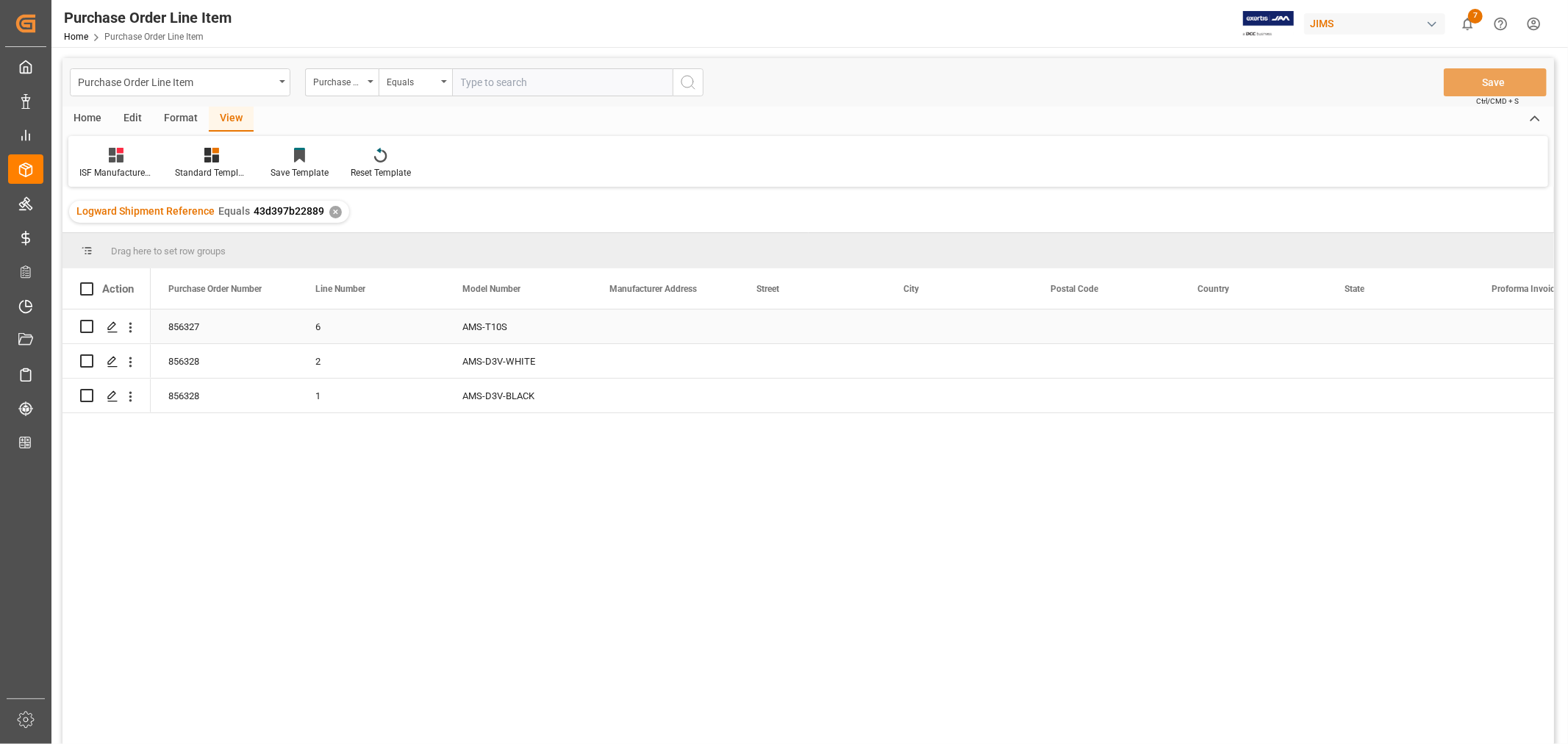
click at [636, 323] on div "Press SPACE to select this row." at bounding box center [665, 326] width 147 height 34
click at [618, 331] on input "Press SPACE to select this row." at bounding box center [665, 336] width 124 height 28
paste input "NEW ADVANCED ELECTRONICS TECHNOLOGIES VIETNAM CO LTD"
type input "NEW ADVANCED ELECTRONICS TECHNOLOGIES VIETNAM CO LTD"
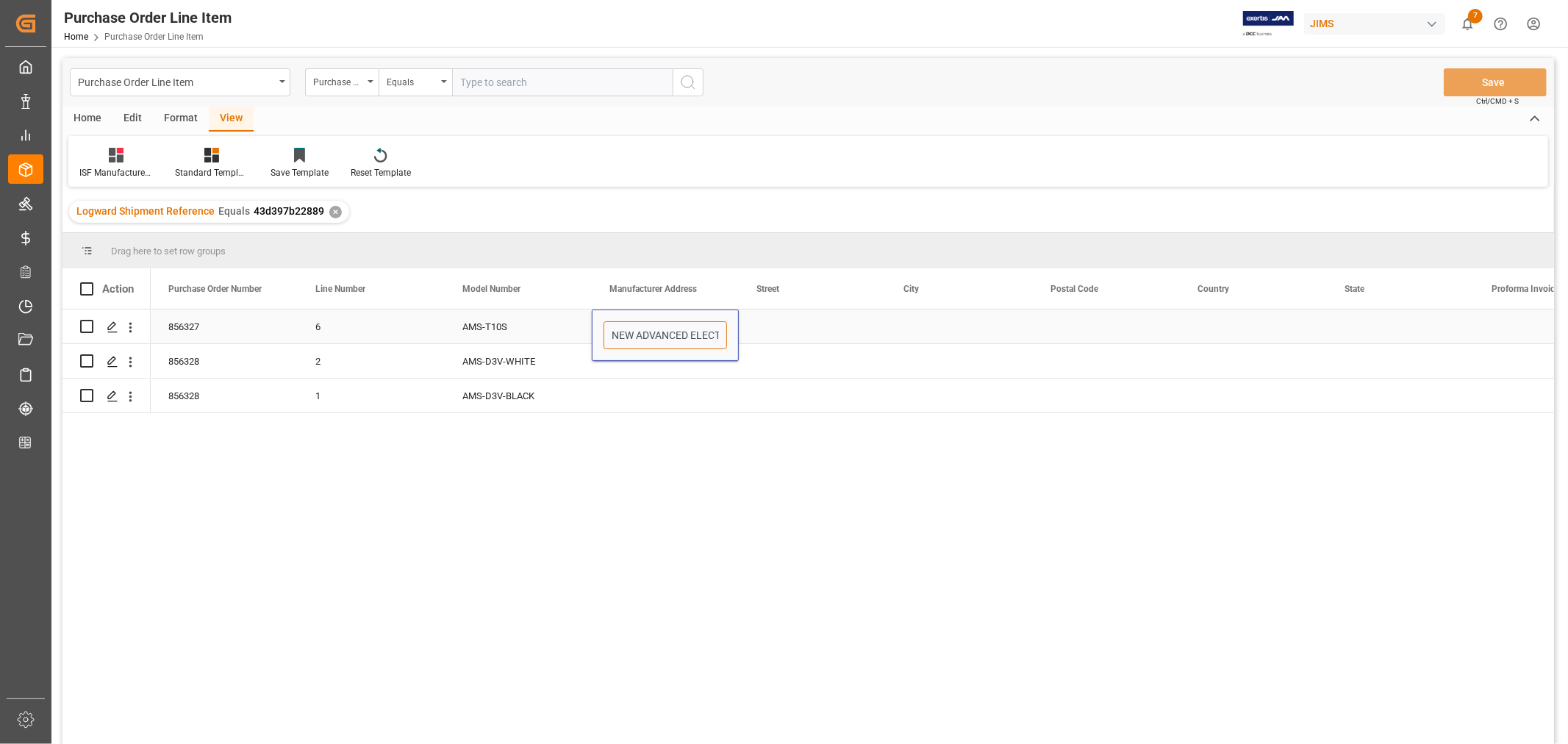
scroll to position [0, 204]
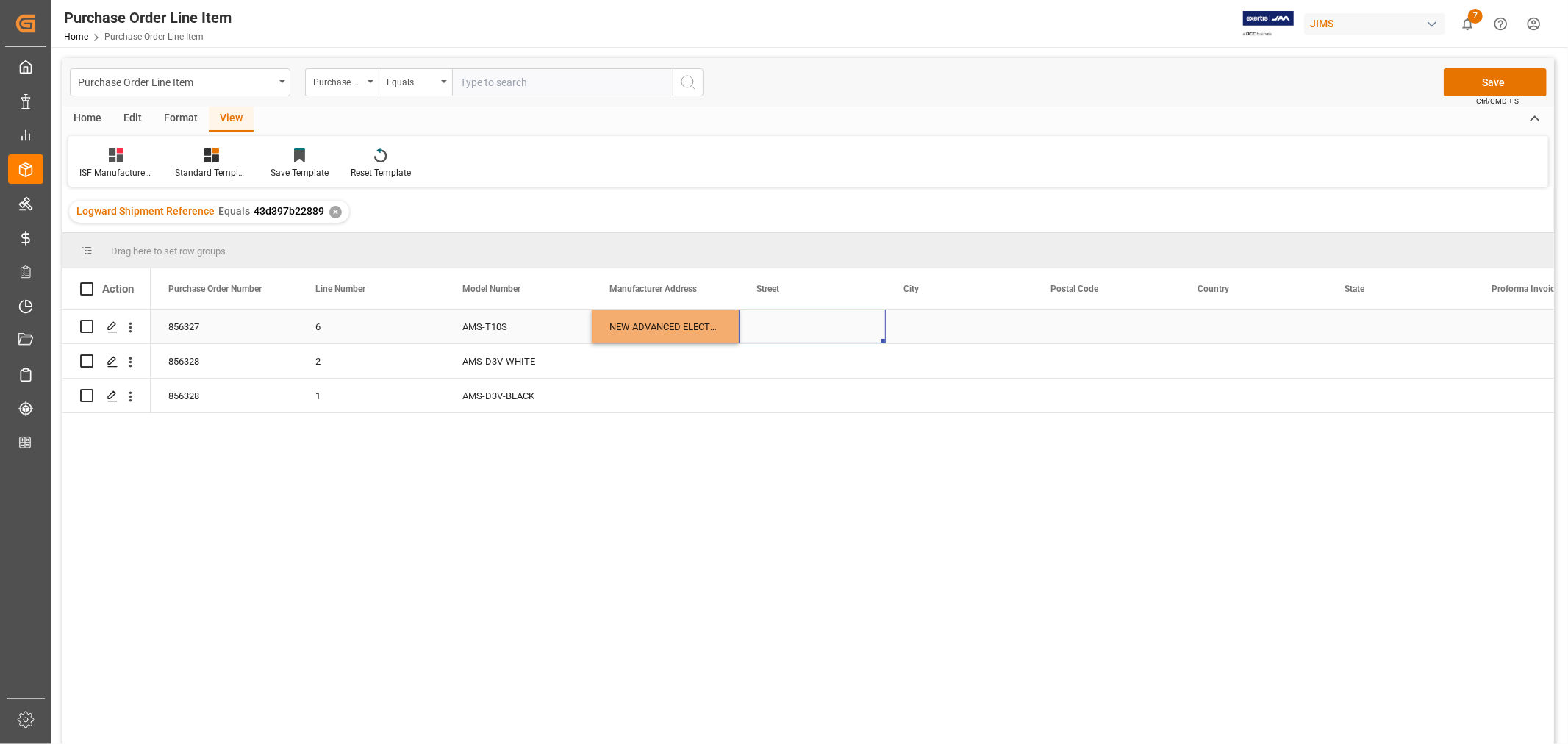
click at [763, 329] on div "Press SPACE to select this row." at bounding box center [812, 326] width 147 height 34
click at [770, 327] on div "Press SPACE to select this row." at bounding box center [812, 326] width 147 height 34
click at [762, 329] on input "Press SPACE to select this row." at bounding box center [812, 336] width 124 height 28
paste input "PLOT CN 2-3 IN YEN PHONG INDUSTRIAL ZONE (EXPANSION PHASE) YEN TRUNG COMMUNE"
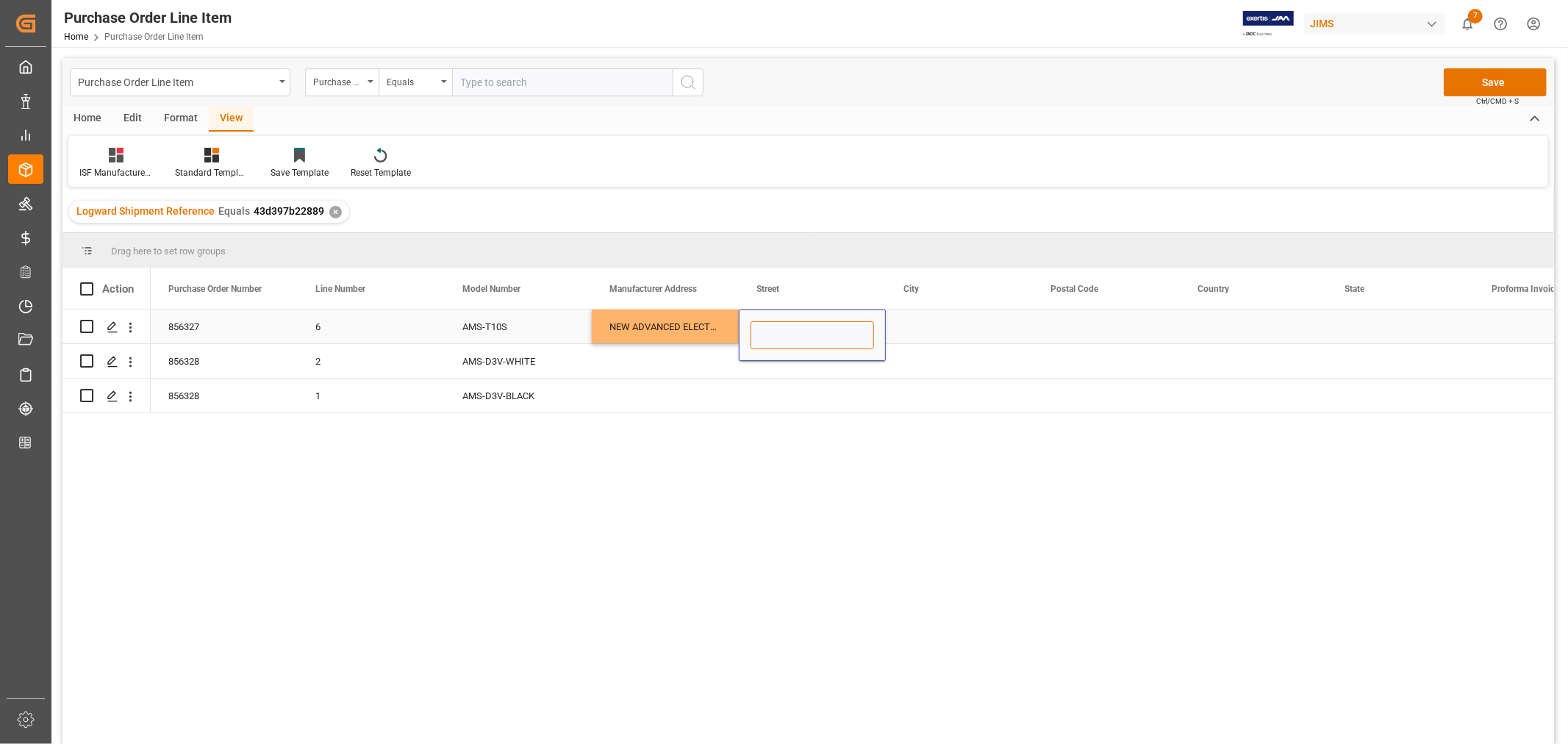
type input "PLOT CN 2-3 IN YEN PHONG INDUSTRIAL ZONE (EXPANSION PHASE) YEN TRUNG COMMUNE"
click at [923, 321] on div "Press SPACE to select this row." at bounding box center [959, 326] width 147 height 34
click at [916, 324] on div "Press SPACE to select this row." at bounding box center [959, 326] width 147 height 34
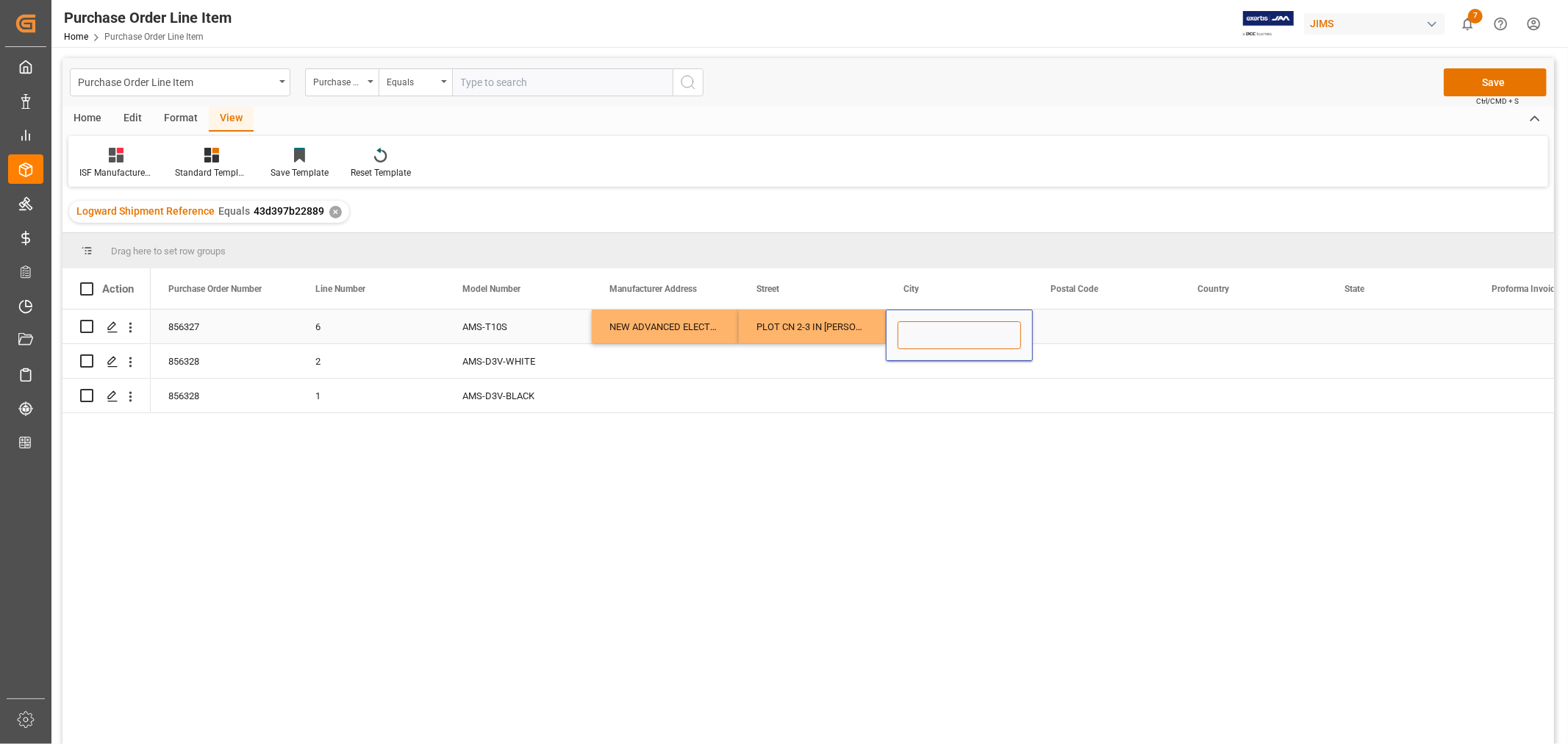
click at [902, 327] on input "Press SPACE to select this row." at bounding box center [959, 336] width 124 height 28
paste input "[PERSON_NAME]"
type input "[PERSON_NAME]"
click at [1079, 320] on div "Press SPACE to select this row." at bounding box center [1106, 326] width 147 height 34
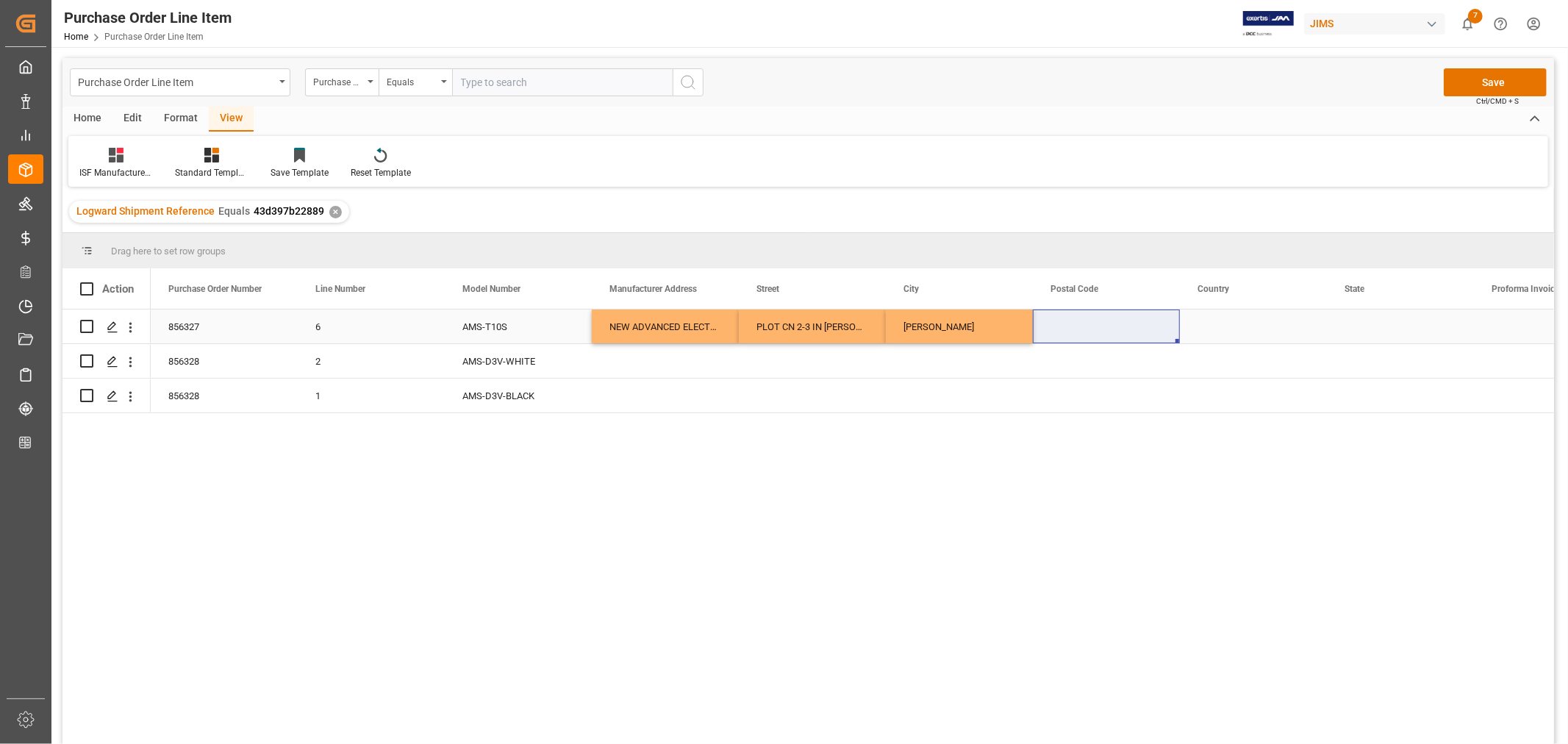
click at [1047, 322] on div "Press SPACE to select this row." at bounding box center [1106, 326] width 147 height 34
click at [1048, 328] on input "Press SPACE to select this row." at bounding box center [1106, 336] width 124 height 28
paste input "16000"
type input "16000"
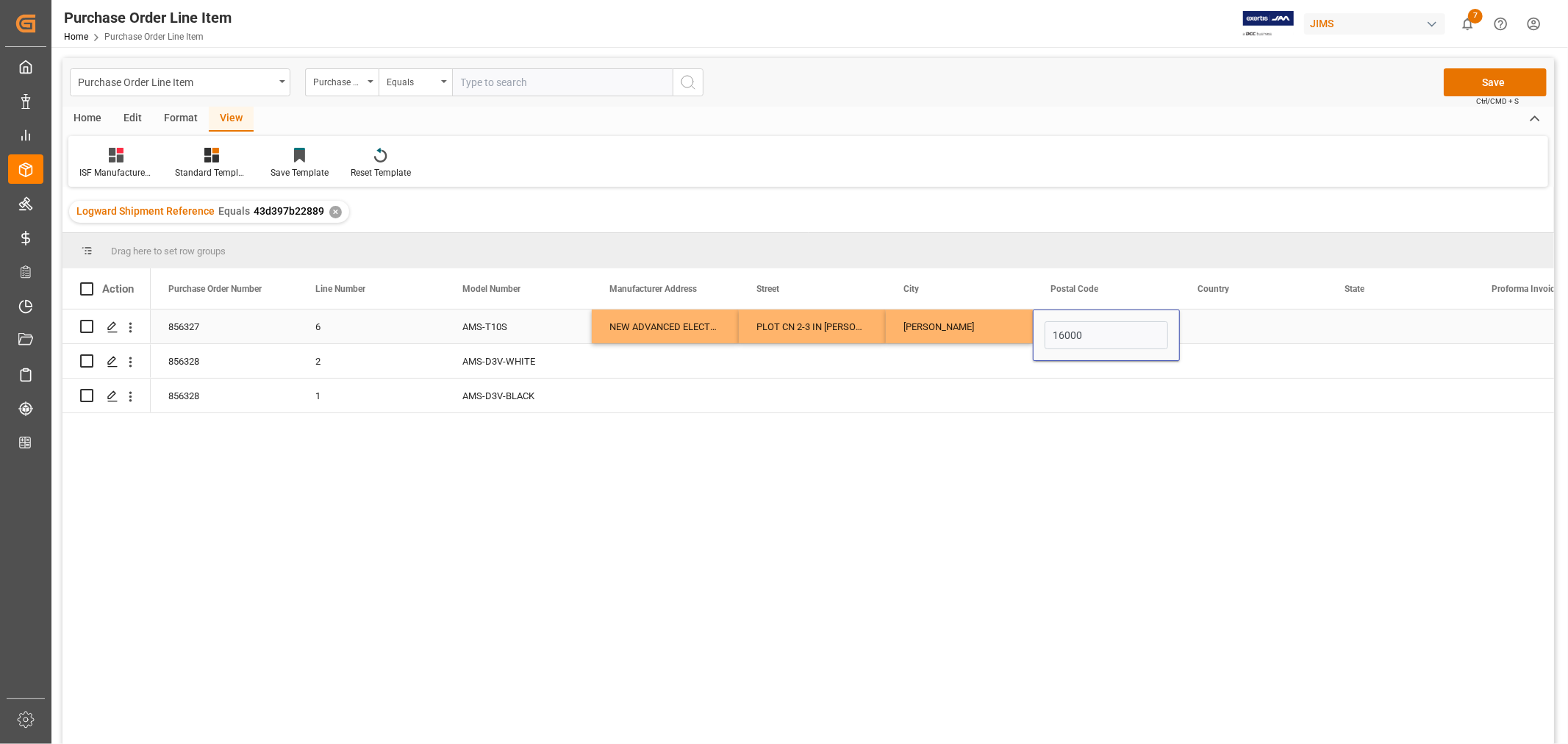
click at [1226, 321] on div "Press SPACE to select this row." at bounding box center [1253, 326] width 147 height 34
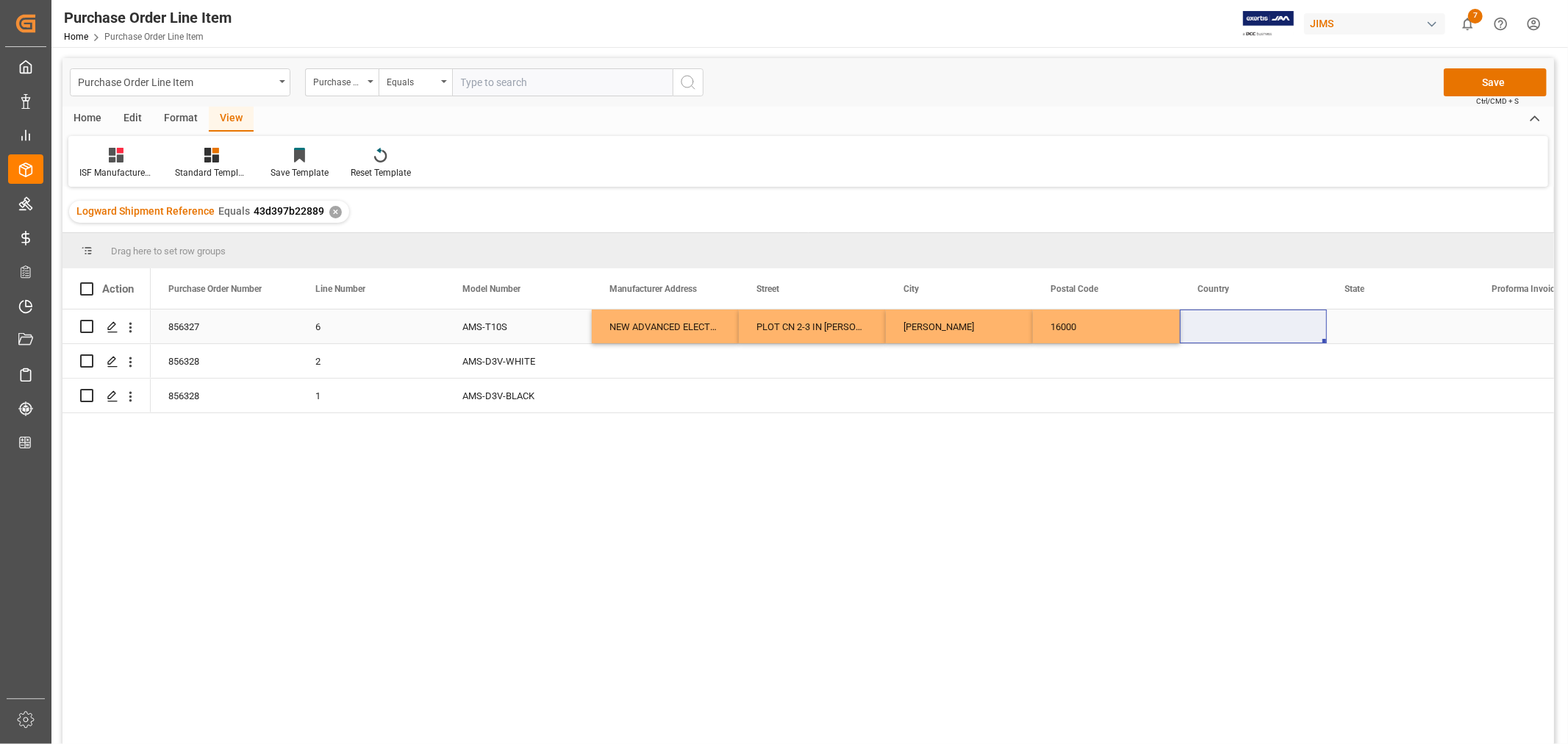
click at [1207, 323] on div "Press SPACE to select this row." at bounding box center [1253, 326] width 147 height 34
click at [1195, 332] on input "Press SPACE to select this row." at bounding box center [1253, 336] width 124 height 28
paste input "VN"
type input "VN"
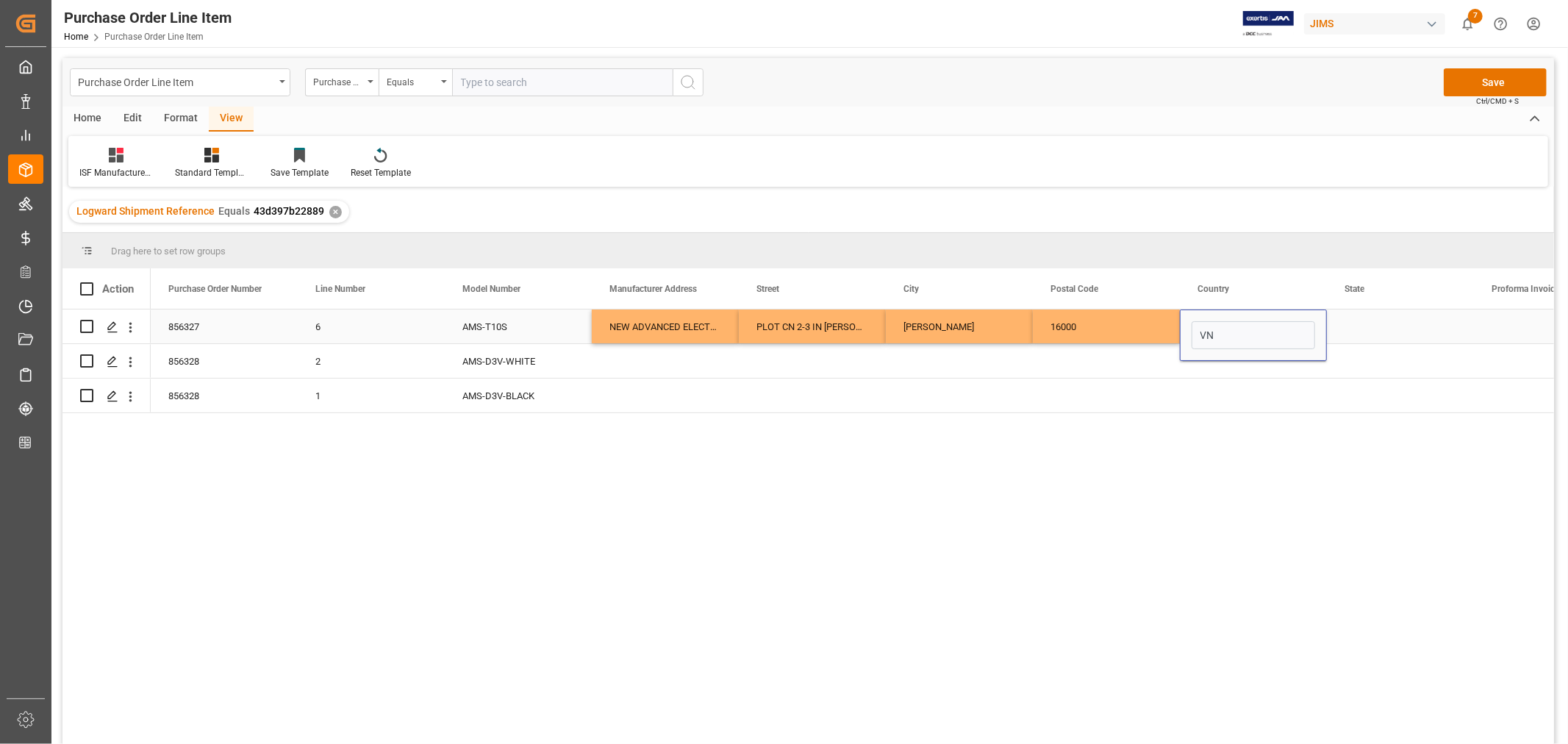
click at [1364, 332] on div "Press SPACE to select this row." at bounding box center [1400, 326] width 147 height 34
click at [1365, 327] on div "Press SPACE to select this row." at bounding box center [1400, 326] width 147 height 34
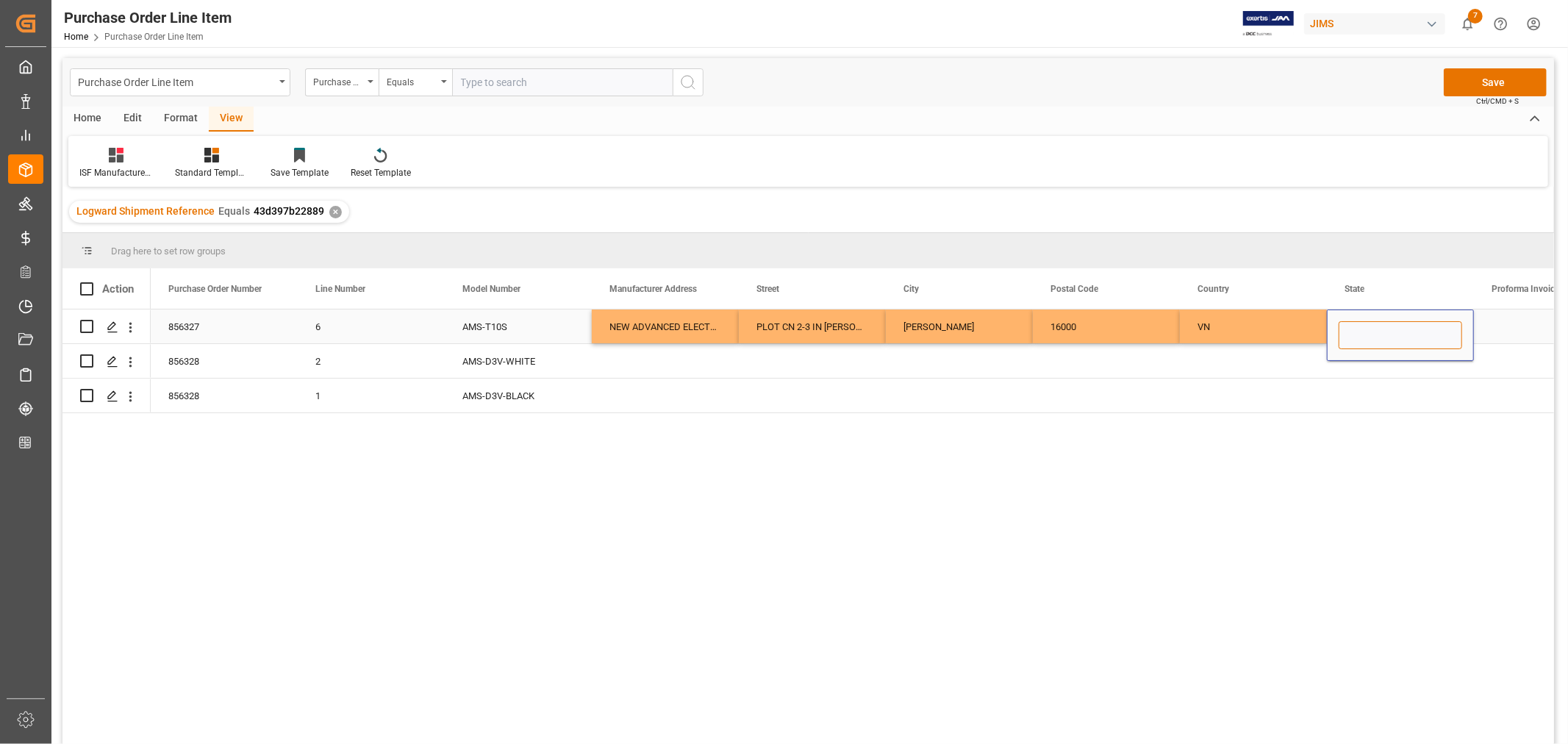
click at [1346, 333] on input "Press SPACE to select this row." at bounding box center [1400, 336] width 124 height 28
paste input "[GEOGRAPHIC_DATA]"
type input "[GEOGRAPHIC_DATA]"
click at [1280, 328] on div "VN" at bounding box center [1253, 326] width 147 height 34
drag, startPoint x: 652, startPoint y: 320, endPoint x: 1385, endPoint y: 322, distance: 733.0
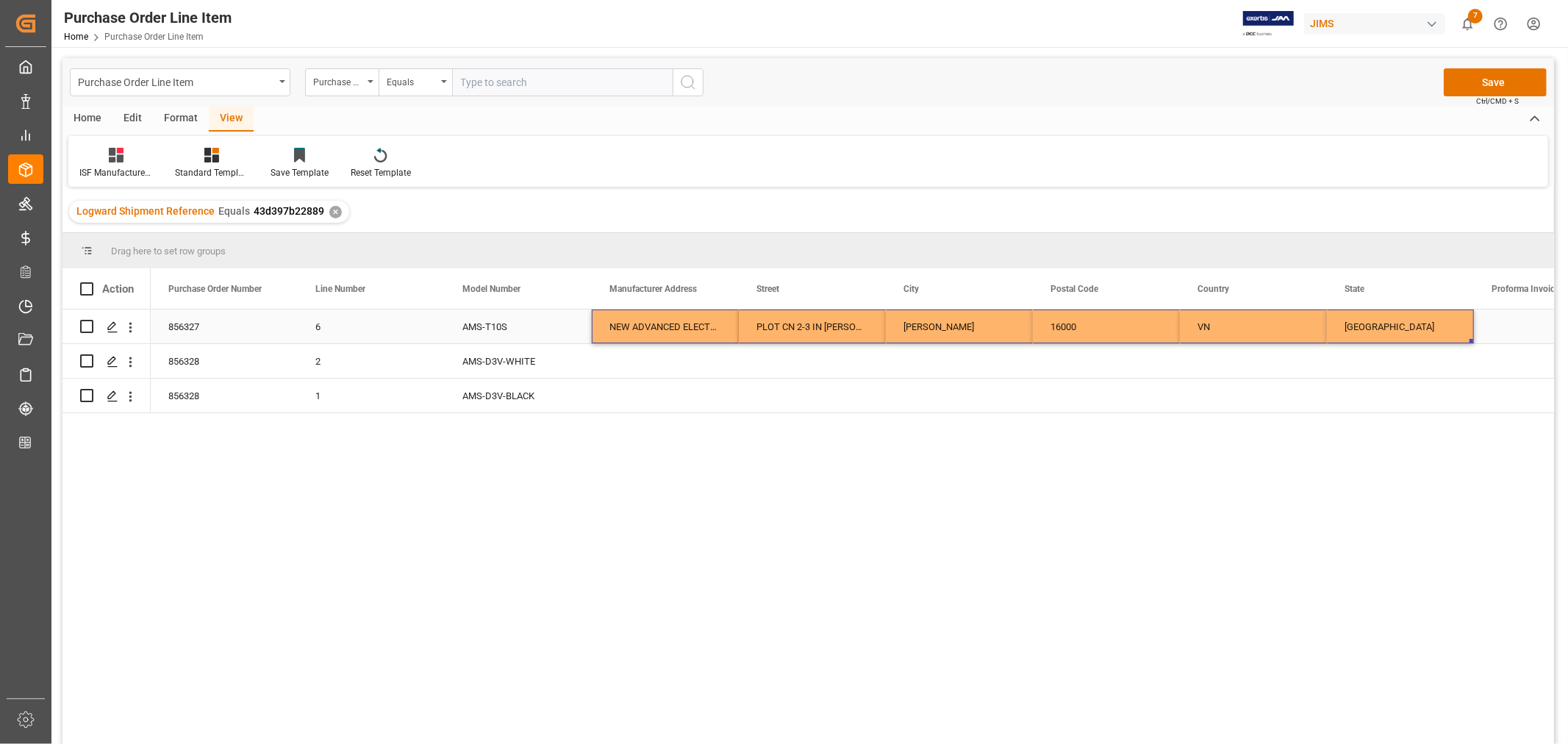
click at [1385, 322] on div "856327 6 AMS-T10S NEW ADVANCED ELECTRONICS TECHNOLOGIES VIETNAM CO LTD PLOT CN …" at bounding box center [1253, 327] width 2204 height 35
drag, startPoint x: 1471, startPoint y: 341, endPoint x: 1465, endPoint y: 397, distance: 56.3
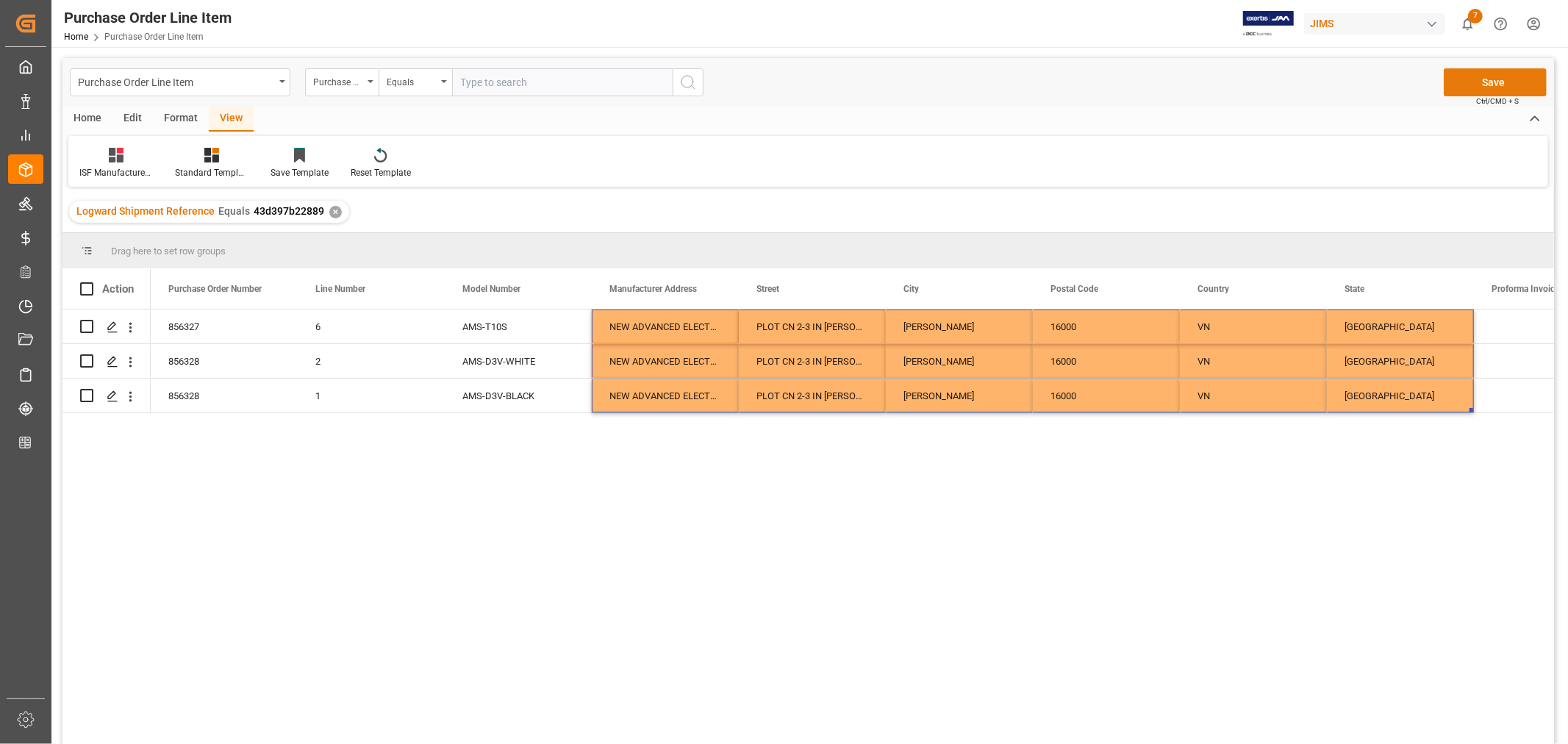
click at [1491, 83] on button "Save" at bounding box center [1495, 82] width 103 height 28
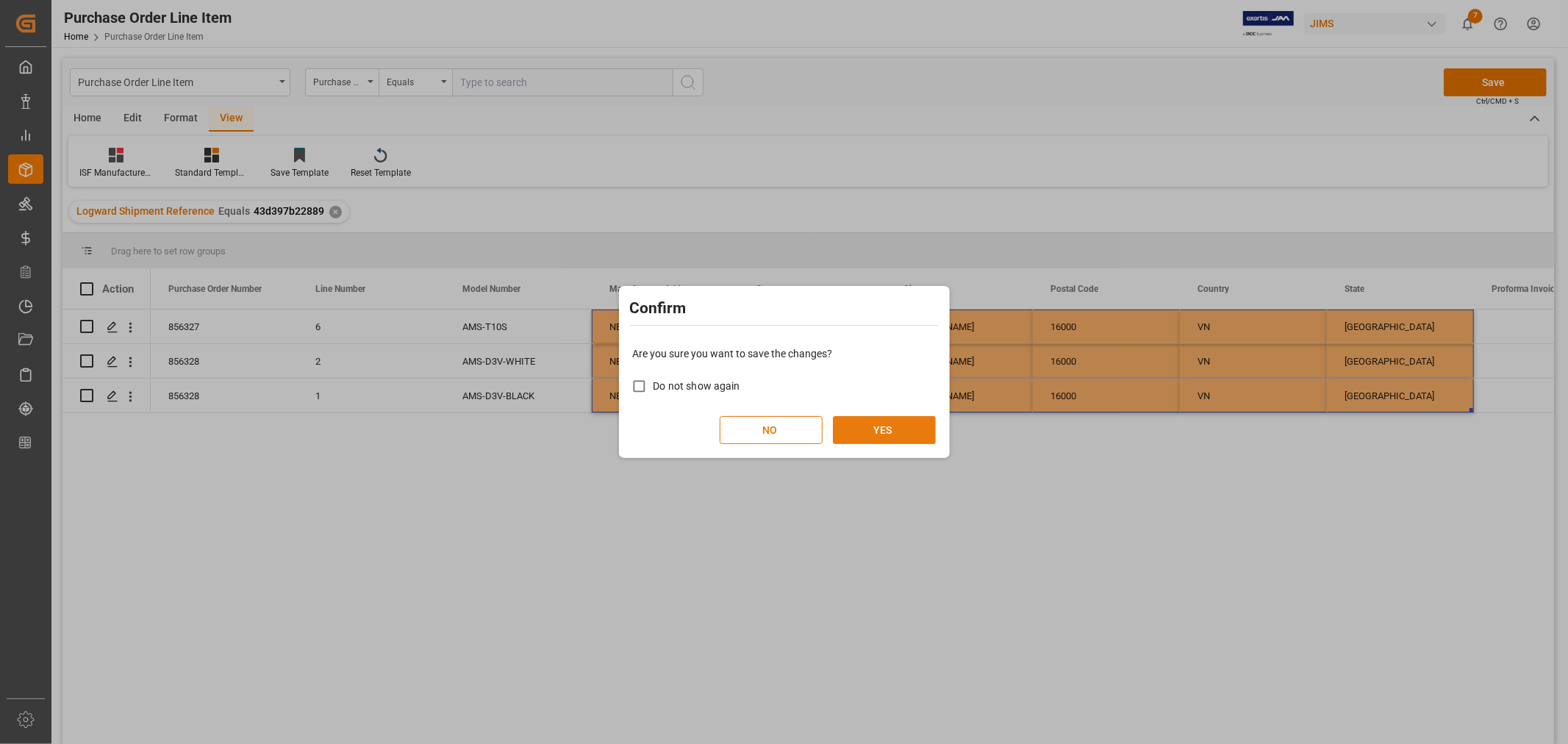
click at [877, 431] on button "YES" at bounding box center [884, 431] width 103 height 28
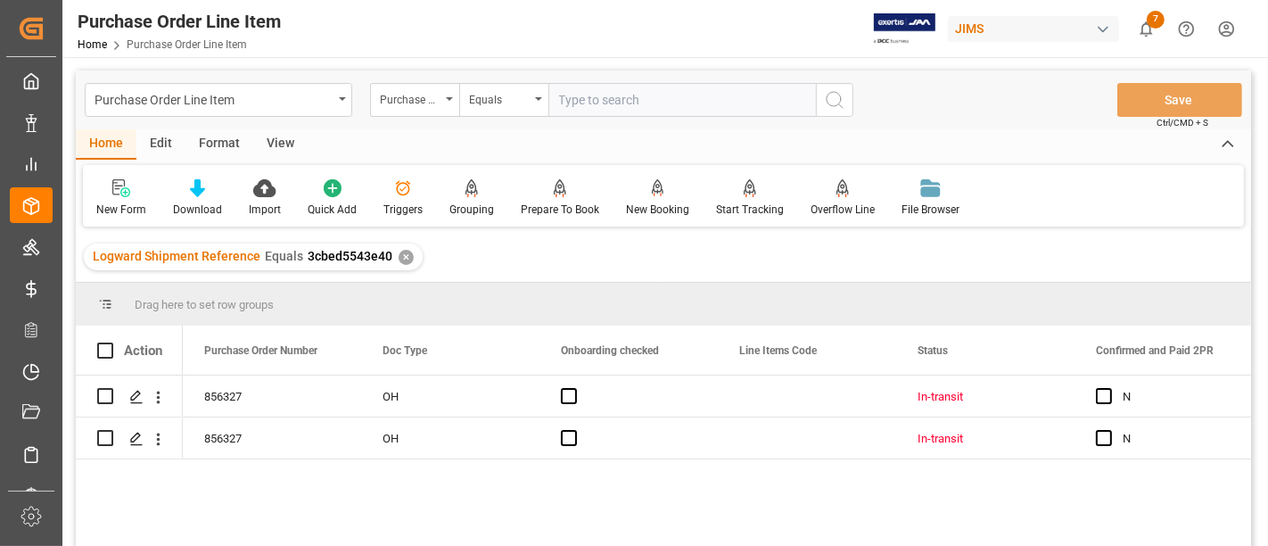
click at [275, 143] on div "View" at bounding box center [280, 144] width 54 height 30
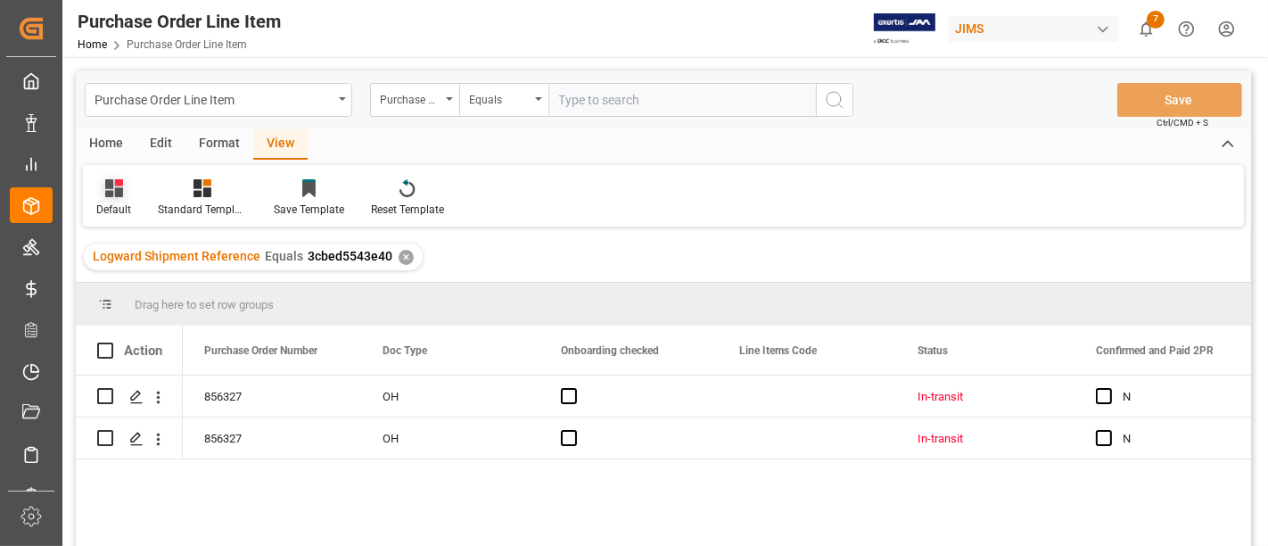
click at [125, 195] on div at bounding box center [113, 187] width 35 height 19
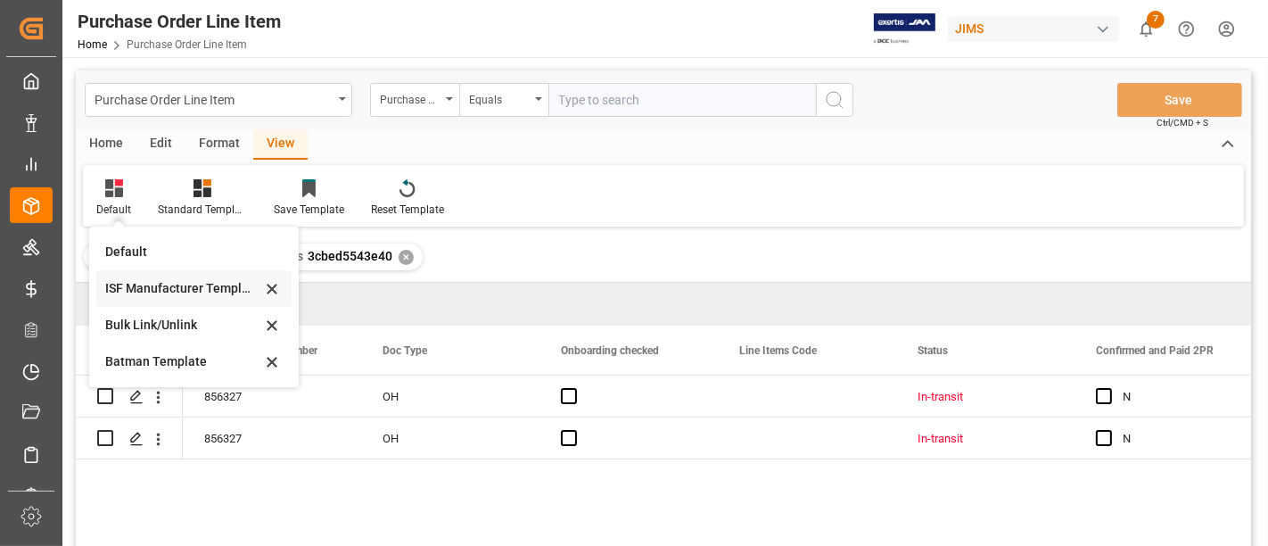
click at [127, 276] on div "ISF Manufacturer Template" at bounding box center [193, 288] width 195 height 37
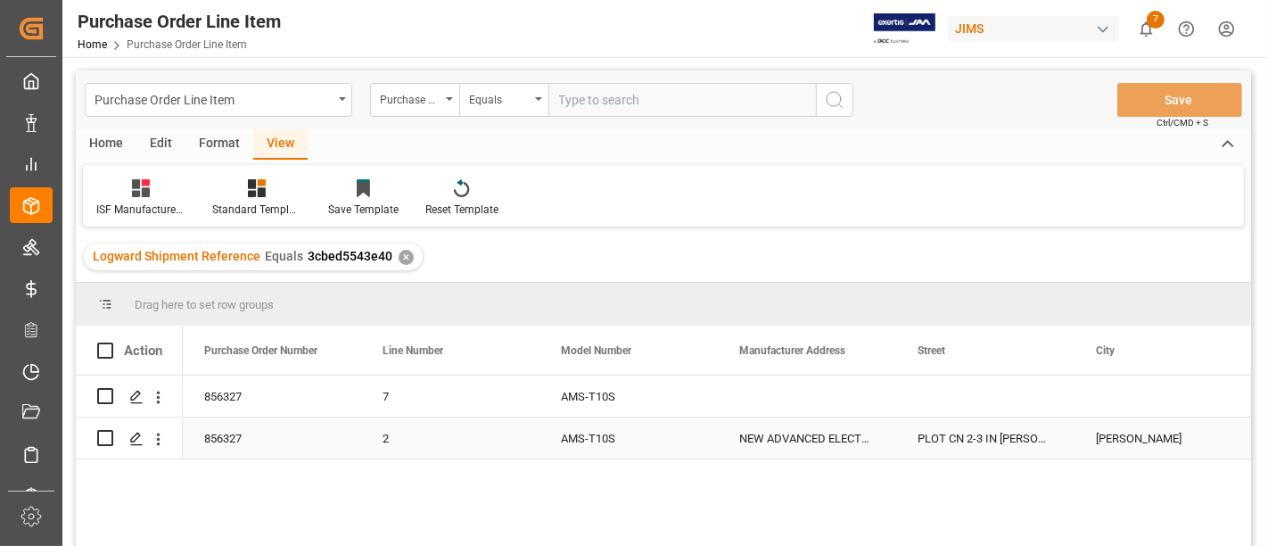
click at [784, 432] on div "NEW ADVANCED ELECTRONICS TECHNOLOGIES VIETNAM CO LTD" at bounding box center [807, 437] width 178 height 41
click at [988, 435] on div "PLOT CN 2-3 IN YEN PHONG INDUSTRIAL ZONE (EXPANSION PHASE) YEN TRUNG COMMUNE" at bounding box center [985, 437] width 178 height 41
click at [1117, 434] on div "YEN PHONG" at bounding box center [1163, 437] width 178 height 41
click at [963, 426] on div "PLOT CN 2-3 IN YEN PHONG INDUSTRIAL ZONE (EXPANSION PHASE) YEN TRUNG COMMUNE" at bounding box center [985, 437] width 178 height 41
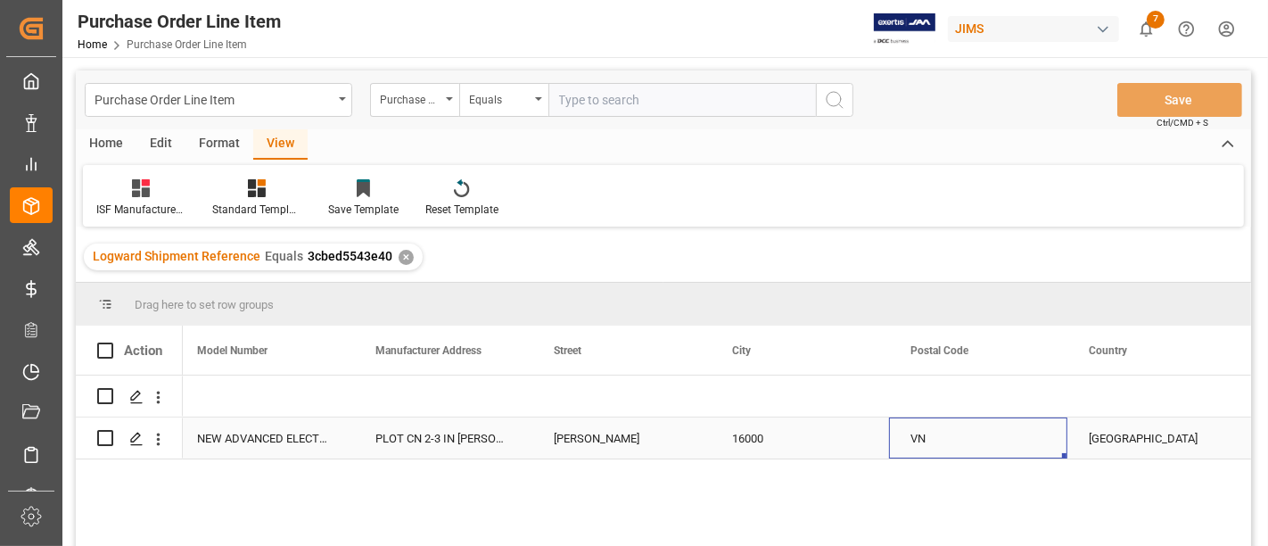
scroll to position [0, 542]
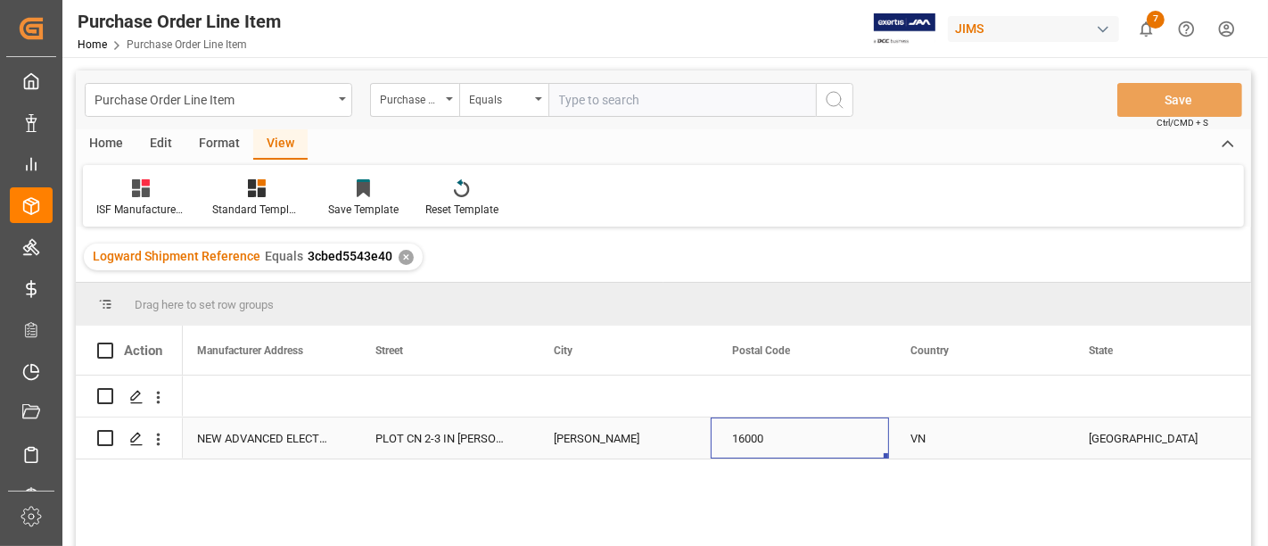
click at [756, 435] on div "16000" at bounding box center [800, 437] width 178 height 41
click at [919, 434] on div "VN" at bounding box center [978, 437] width 178 height 41
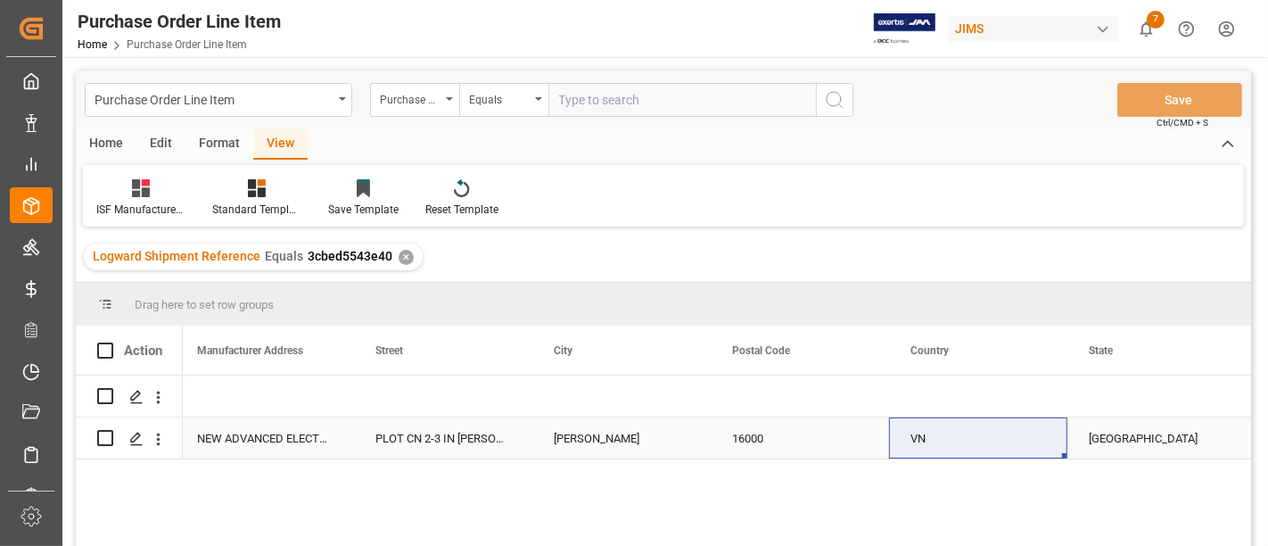
click at [1123, 429] on div "BAC NINH PROVINCE" at bounding box center [1156, 437] width 178 height 41
